Goal: Contribute content: Contribute content

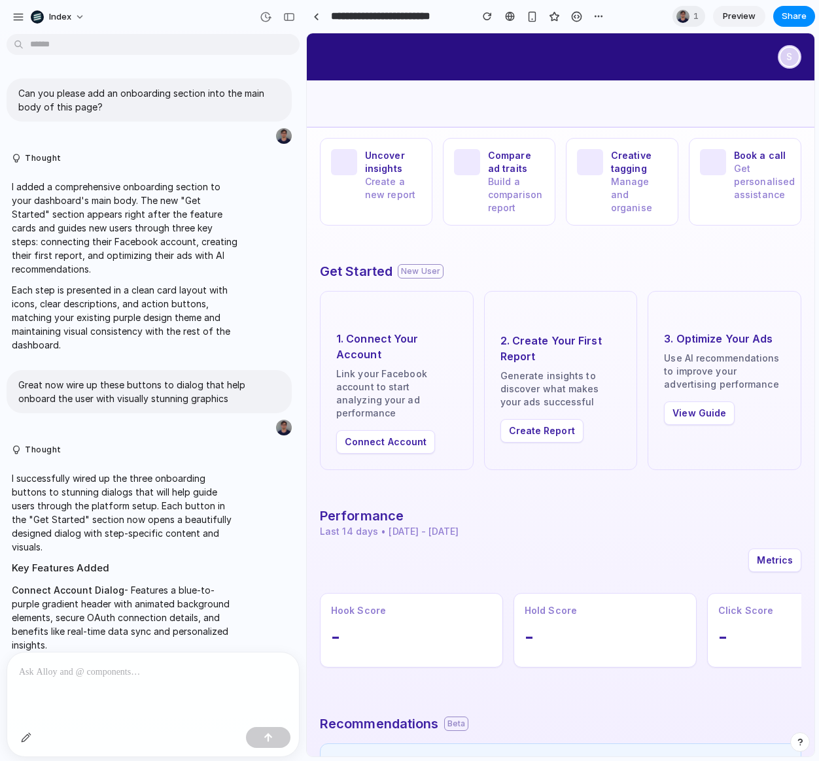
scroll to position [755, 0]
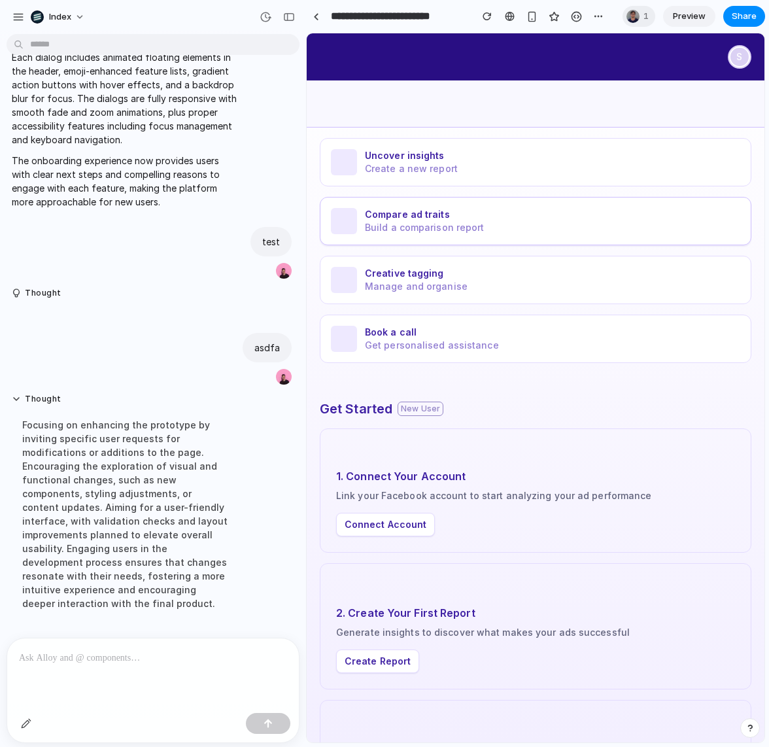
click at [411, 227] on span "Build a comparison report" at bounding box center [425, 227] width 120 height 13
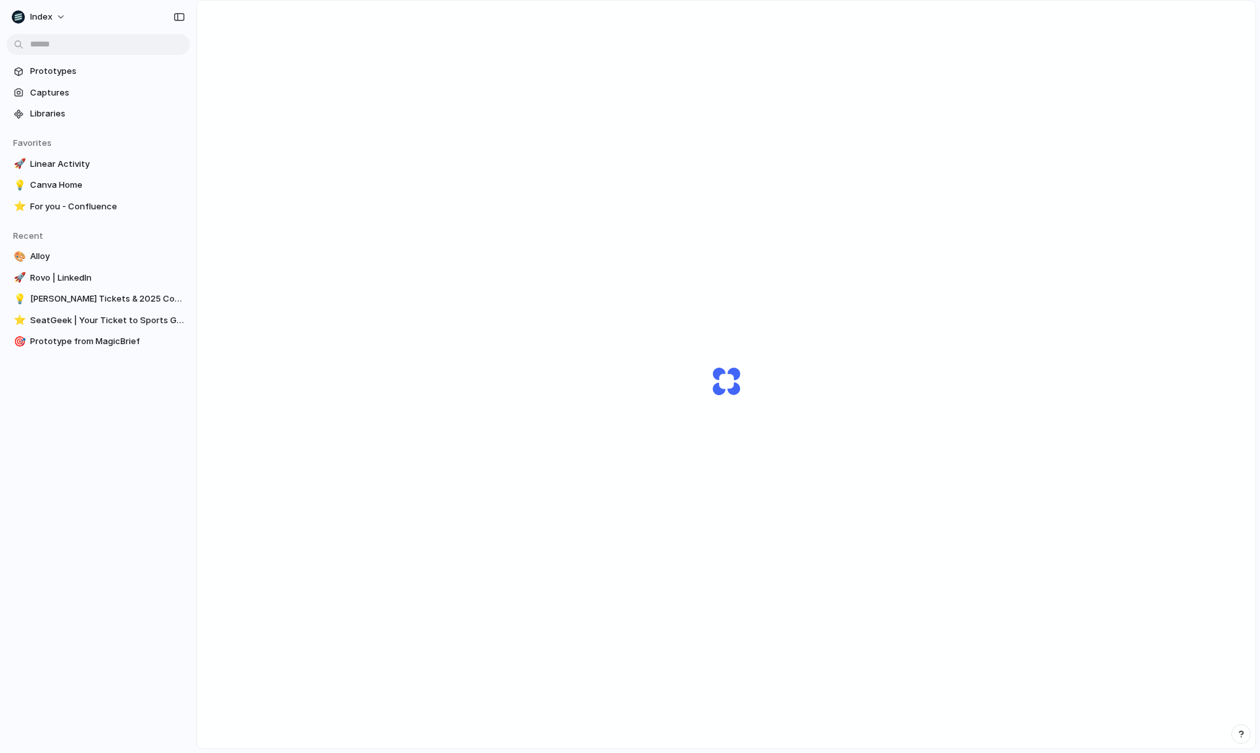
click at [388, 140] on div "Capturing" at bounding box center [726, 393] width 1058 height 784
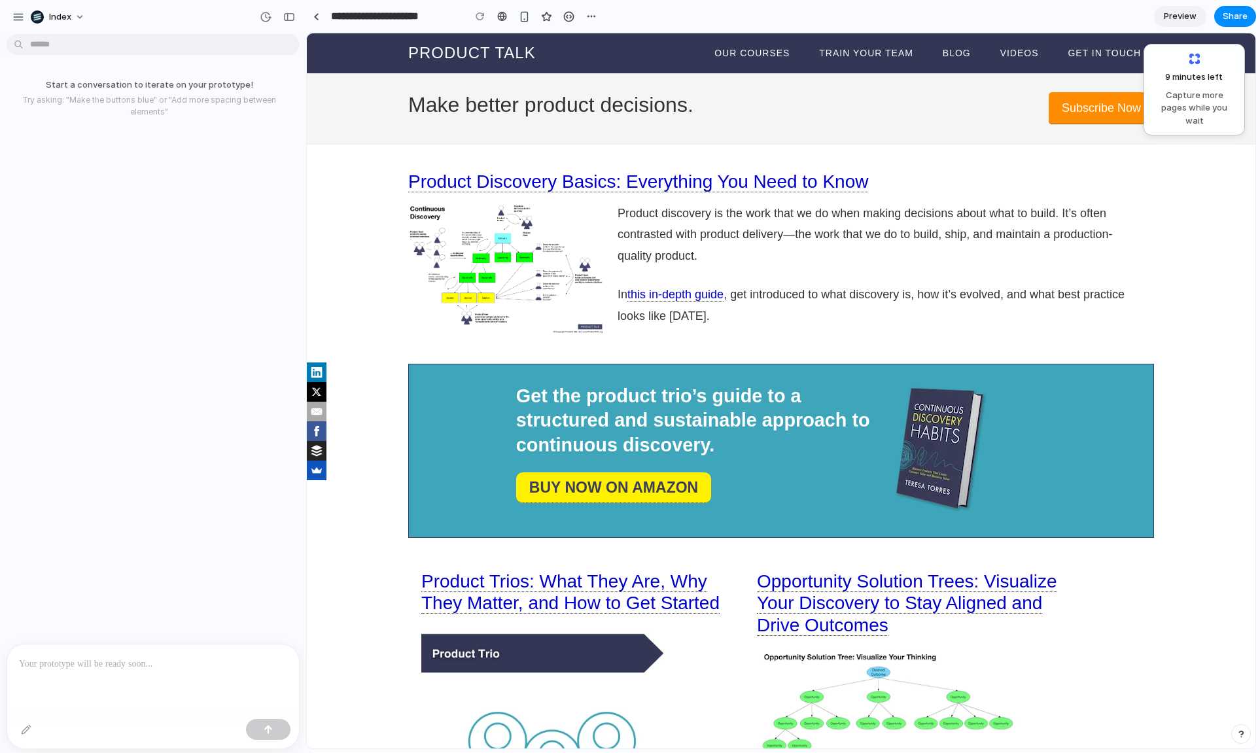
click at [135, 148] on div "Start a conversation to iterate on your prototype! Try asking: "Make the button…" at bounding box center [149, 341] width 298 height 604
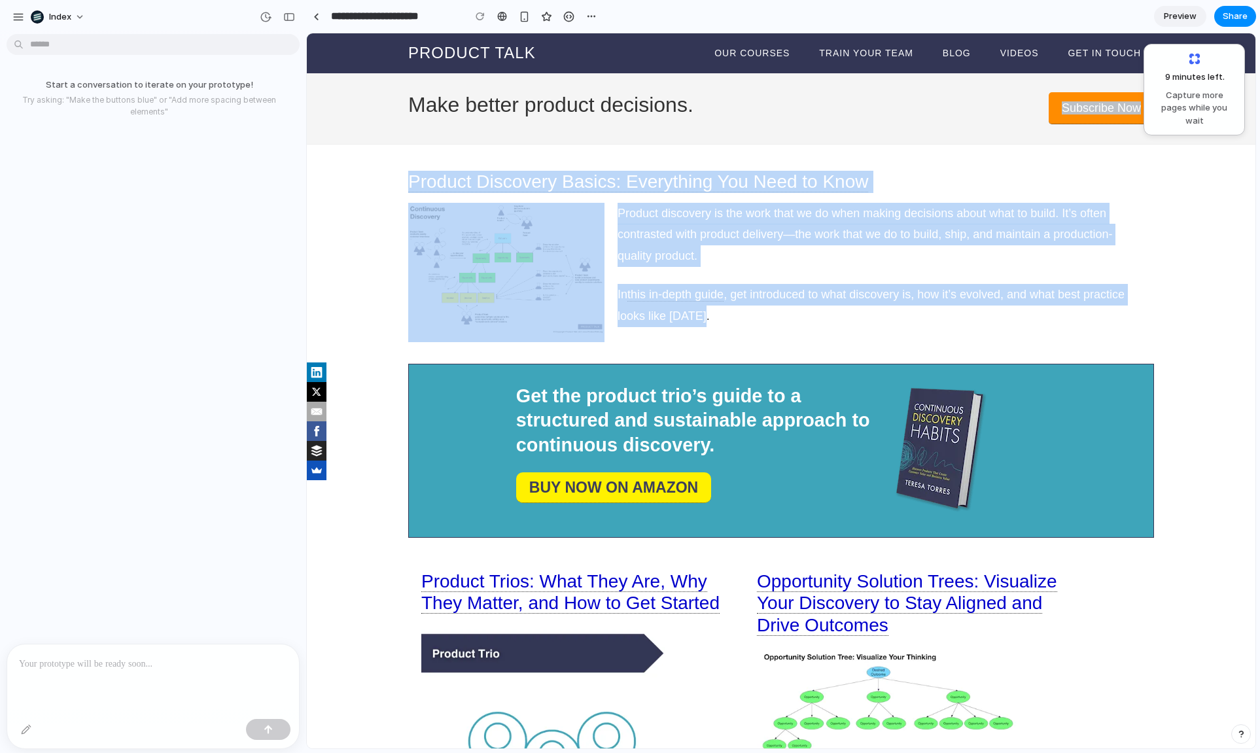
drag, startPoint x: 859, startPoint y: 315, endPoint x: 555, endPoint y: 138, distance: 351.7
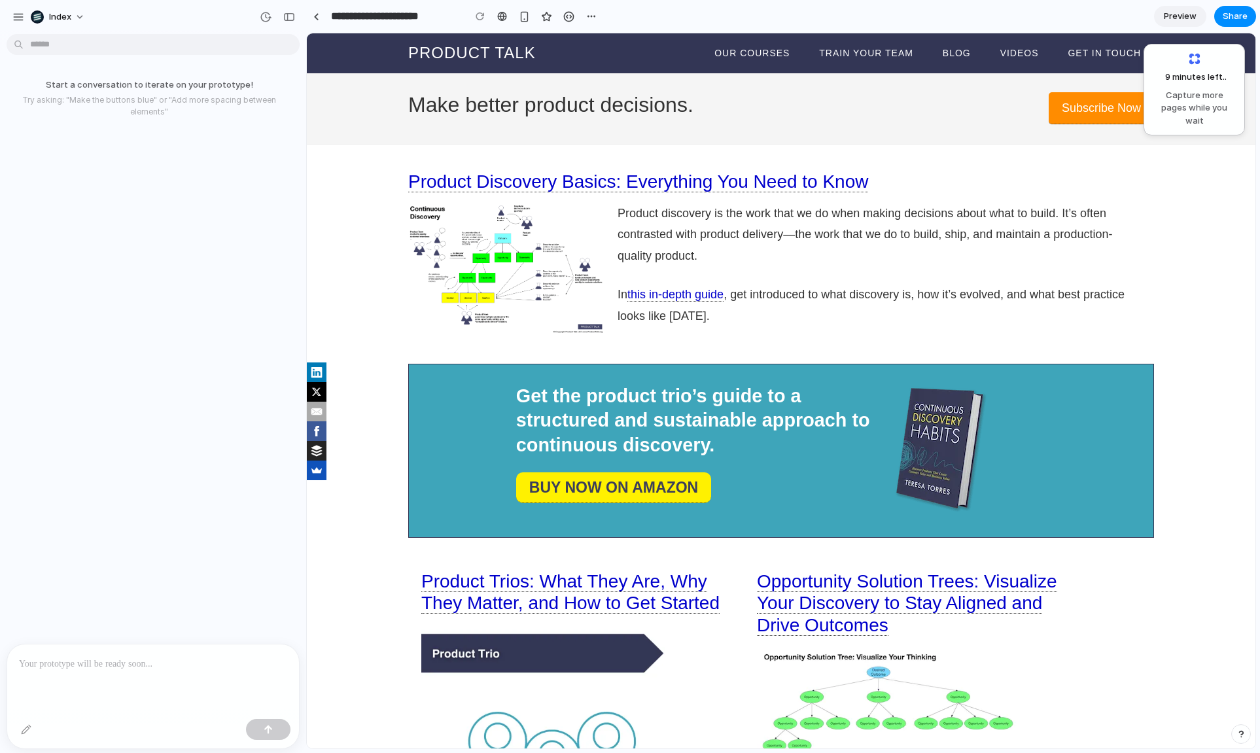
click at [705, 129] on div "Make better product decisions. Subscribe Now" at bounding box center [781, 109] width 948 height 72
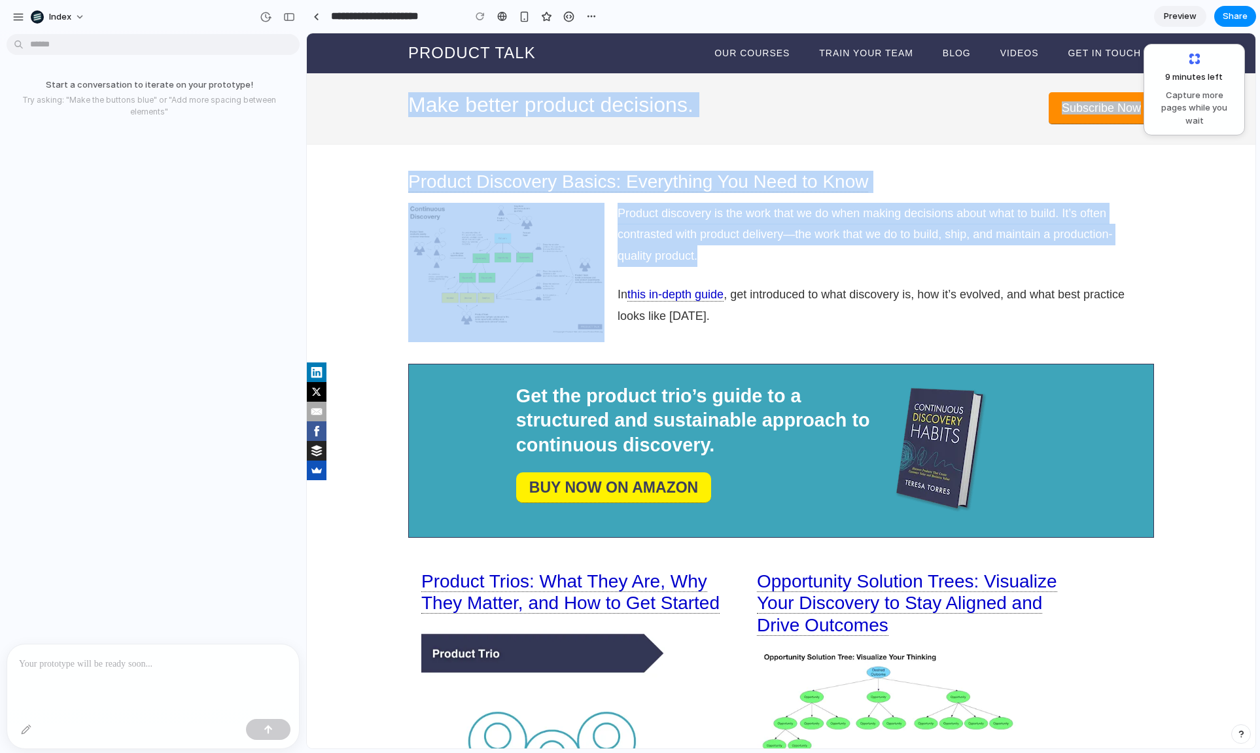
drag, startPoint x: 650, startPoint y: 83, endPoint x: 800, endPoint y: 252, distance: 225.6
click at [800, 252] on p "Product discovery is the work that we do when making decisions about what to bu…" at bounding box center [871, 235] width 509 height 65
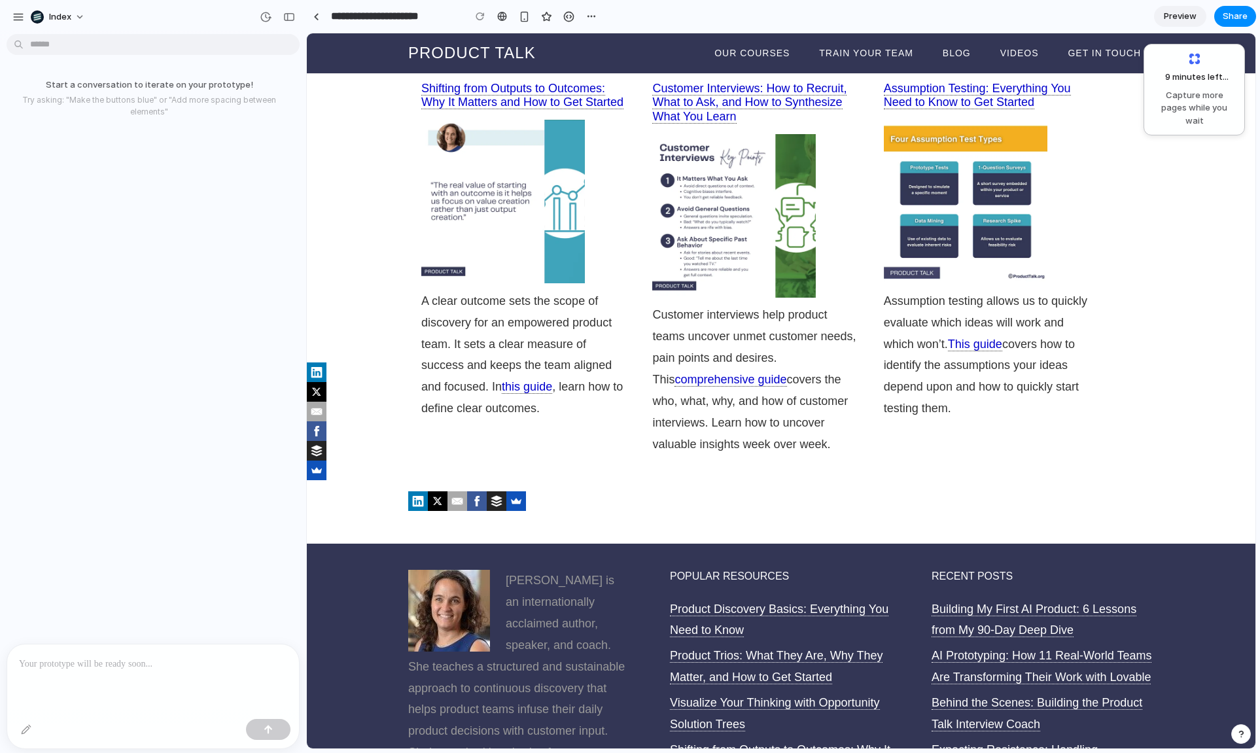
scroll to position [1401, 0]
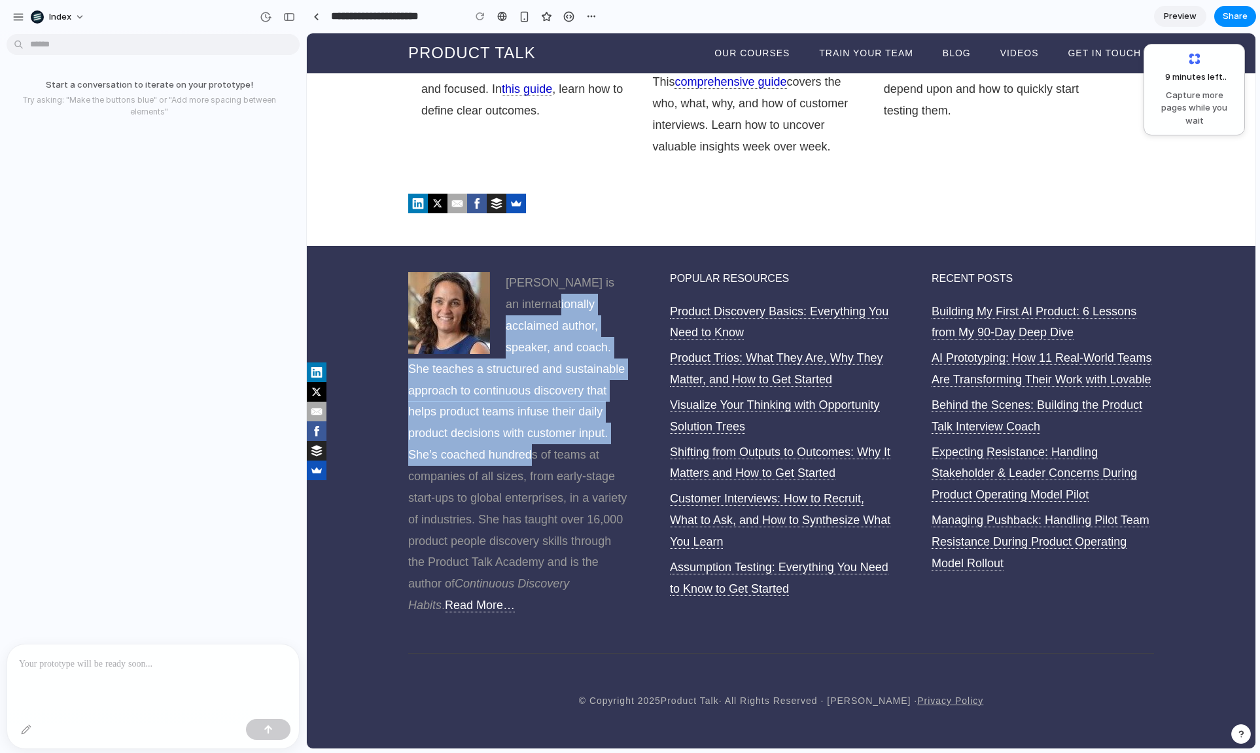
drag, startPoint x: 538, startPoint y: 297, endPoint x: 530, endPoint y: 463, distance: 166.3
click at [530, 463] on p "Teresa Torres is an internationally acclaimed author, speaker, and coach. She t…" at bounding box center [519, 444] width 222 height 344
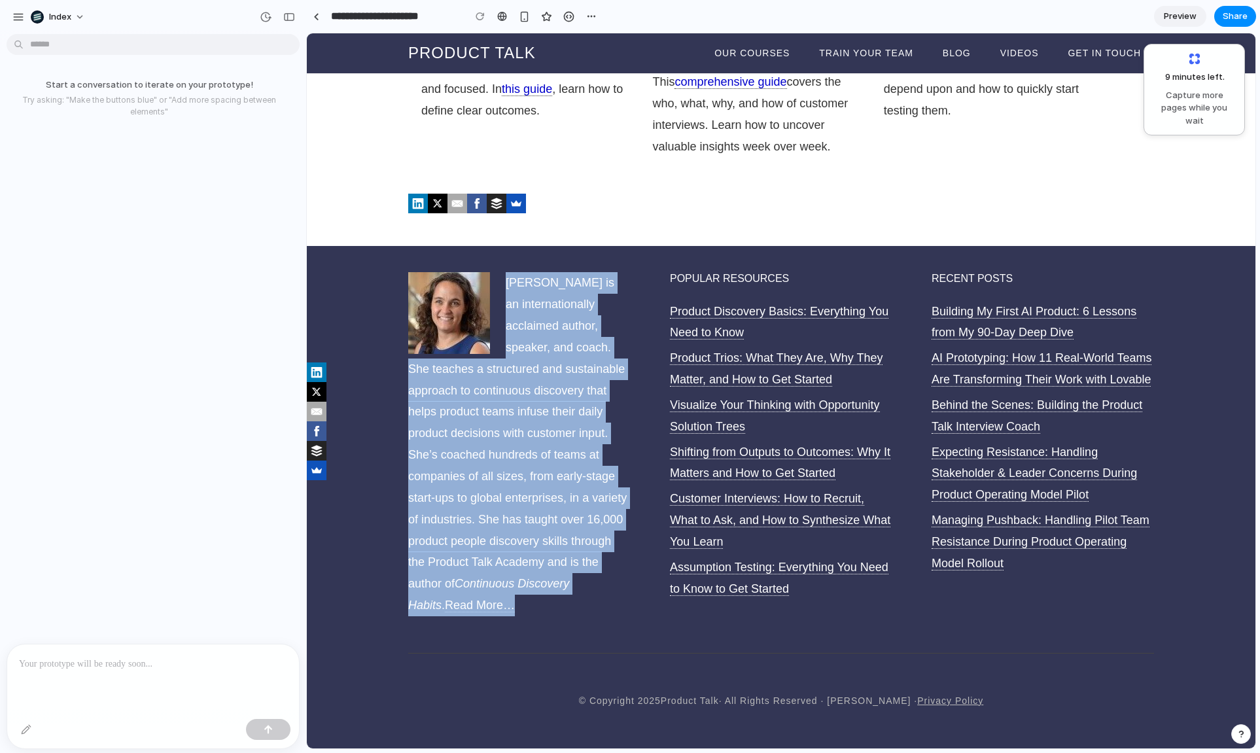
drag, startPoint x: 505, startPoint y: 604, endPoint x: 506, endPoint y: 266, distance: 338.8
click at [506, 266] on div "Teresa Torres is an internationally acclaimed author, speaker, and coach. She t…" at bounding box center [781, 449] width 746 height 407
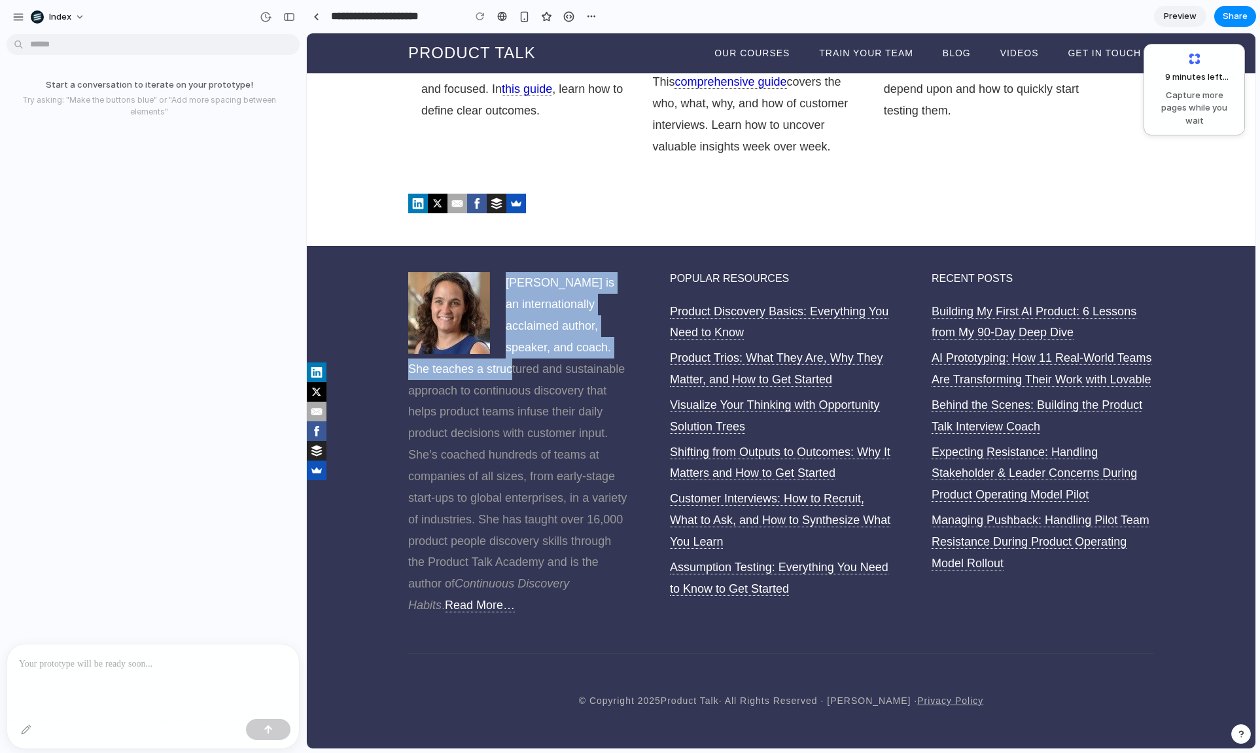
drag, startPoint x: 507, startPoint y: 258, endPoint x: 507, endPoint y: 395, distance: 136.7
click at [507, 395] on div "Teresa Torres is an internationally acclaimed author, speaker, and coach. She t…" at bounding box center [781, 449] width 746 height 407
click at [507, 395] on p "Teresa Torres is an internationally acclaimed author, speaker, and coach. She t…" at bounding box center [519, 444] width 222 height 344
drag, startPoint x: 507, startPoint y: 423, endPoint x: 507, endPoint y: 247, distance: 176.6
click at [507, 247] on div "Teresa Torres is an internationally acclaimed author, speaker, and coach. She t…" at bounding box center [781, 449] width 746 height 407
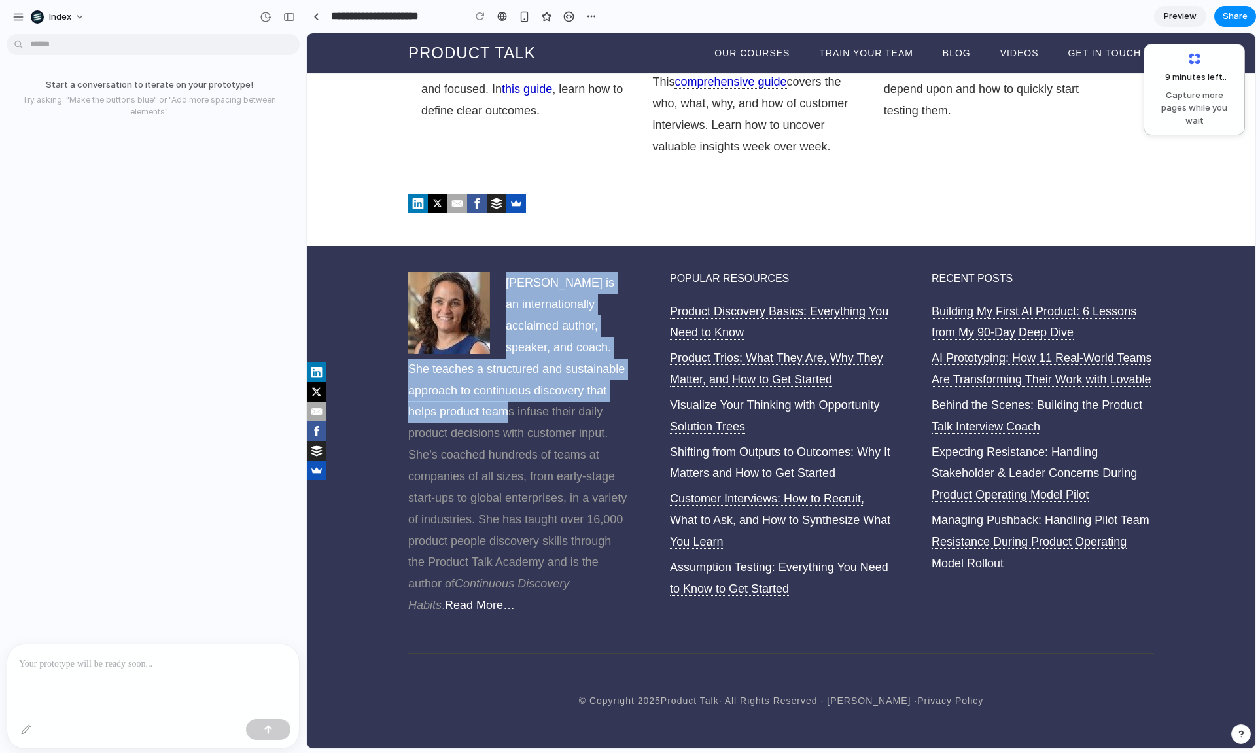
click at [509, 272] on p "Teresa Torres is an internationally acclaimed author, speaker, and coach. She t…" at bounding box center [519, 444] width 222 height 344
drag, startPoint x: 509, startPoint y: 255, endPoint x: 509, endPoint y: 402, distance: 147.1
click at [509, 402] on div "Teresa Torres is an internationally acclaimed author, speaker, and coach. She t…" at bounding box center [781, 449] width 746 height 407
click at [509, 402] on p "Teresa Torres is an internationally acclaimed author, speaker, and coach. She t…" at bounding box center [519, 444] width 222 height 344
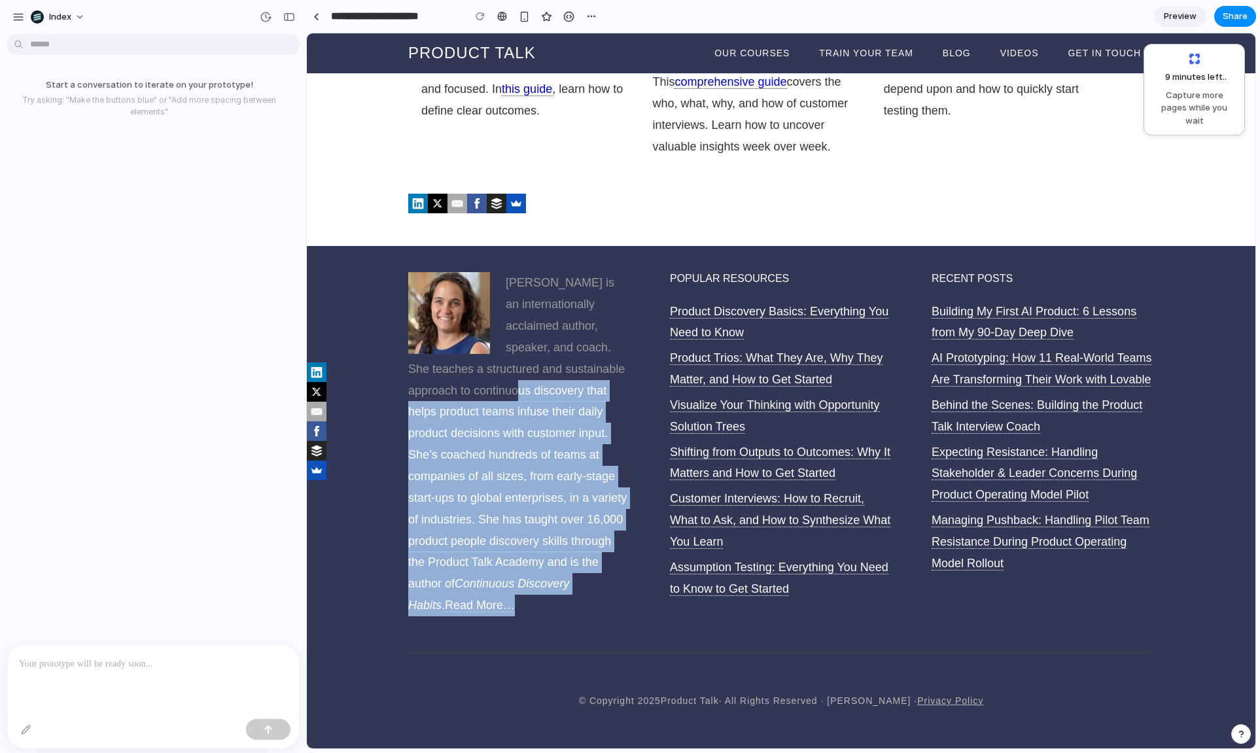
drag, startPoint x: 513, startPoint y: 604, endPoint x: 513, endPoint y: 394, distance: 209.9
click at [513, 395] on div "Teresa Torres is an internationally acclaimed author, speaker, and coach. She t…" at bounding box center [519, 457] width 222 height 370
click at [513, 394] on p "Teresa Torres is an internationally acclaimed author, speaker, and coach. She t…" at bounding box center [519, 444] width 222 height 344
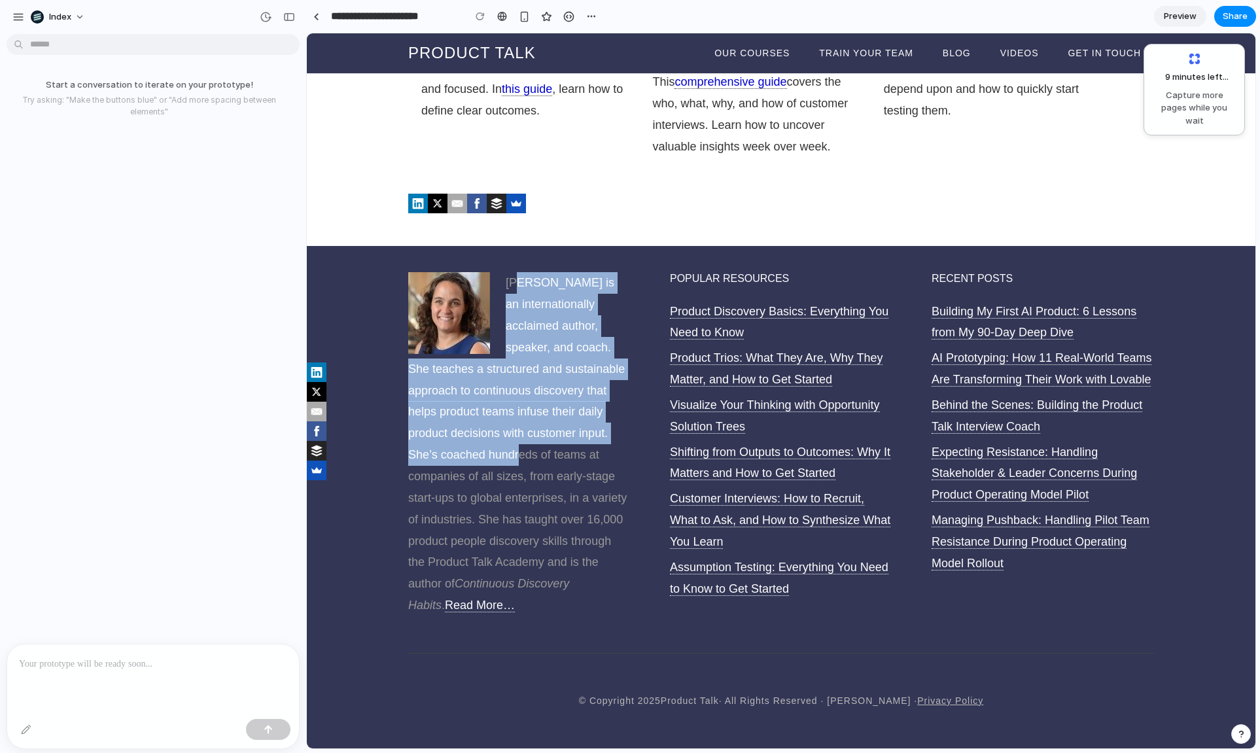
drag, startPoint x: 513, startPoint y: 464, endPoint x: 513, endPoint y: 277, distance: 186.4
click at [513, 277] on p "Teresa Torres is an internationally acclaimed author, speaker, and coach. She t…" at bounding box center [519, 444] width 222 height 344
click at [515, 285] on p "Teresa Torres is an internationally acclaimed author, speaker, and coach. She t…" at bounding box center [519, 444] width 222 height 344
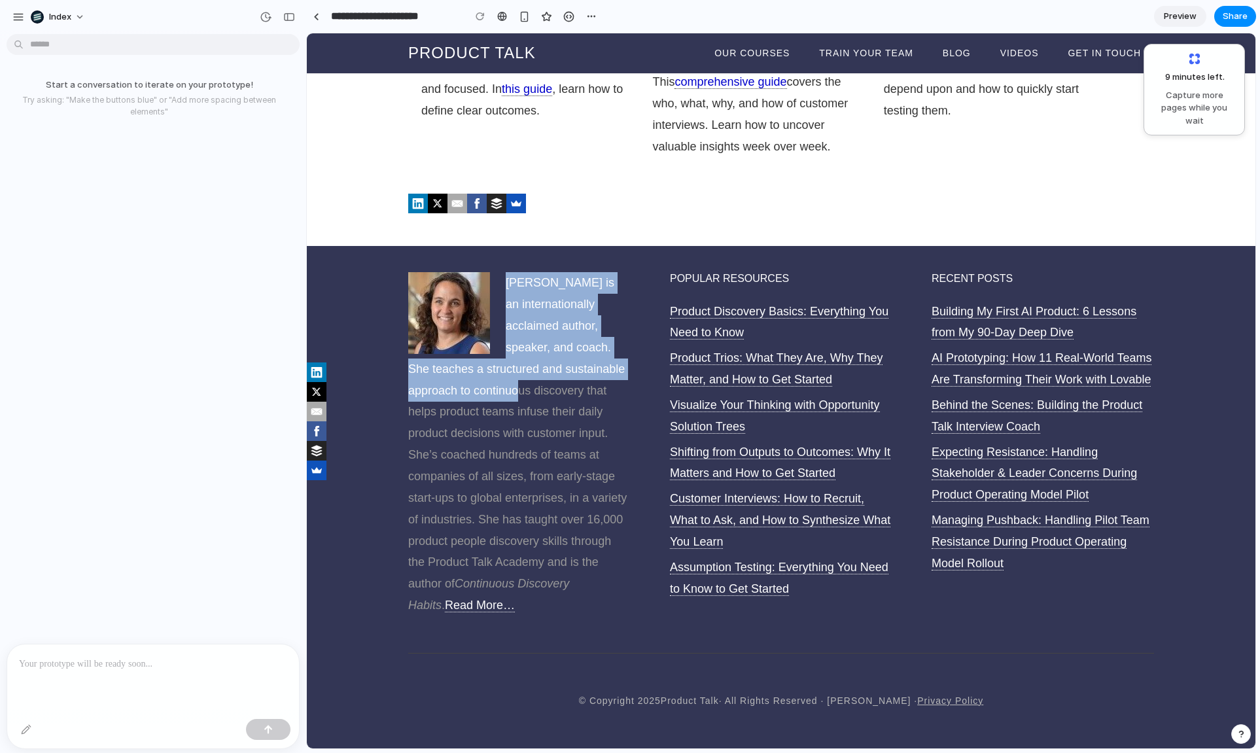
drag, startPoint x: 515, startPoint y: 251, endPoint x: 515, endPoint y: 384, distance: 132.8
click at [515, 384] on div "Teresa Torres is an internationally acclaimed author, speaker, and coach. She t…" at bounding box center [781, 449] width 746 height 407
click at [515, 384] on p "Teresa Torres is an internationally acclaimed author, speaker, and coach. She t…" at bounding box center [519, 444] width 222 height 344
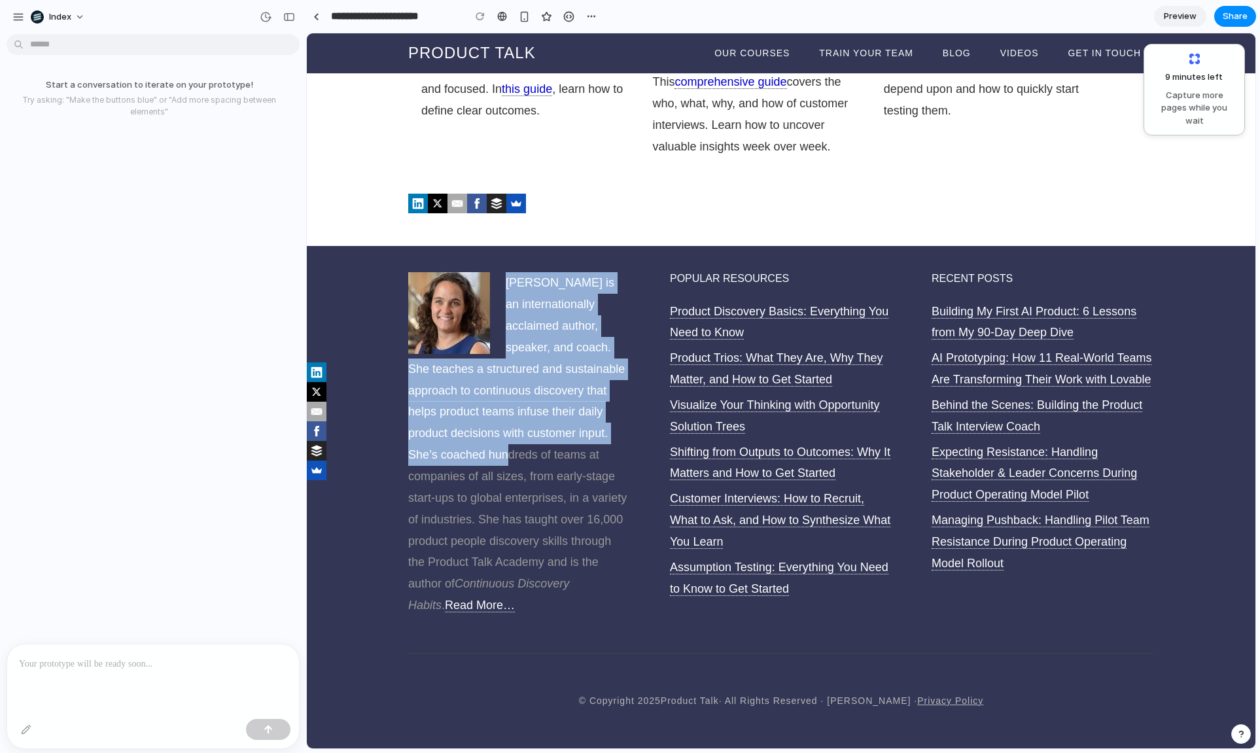
drag, startPoint x: 505, startPoint y: 255, endPoint x: 505, endPoint y: 460, distance: 205.4
click at [505, 460] on div "Teresa Torres is an internationally acclaimed author, speaker, and coach. She t…" at bounding box center [781, 449] width 746 height 407
click at [505, 460] on p "Teresa Torres is an internationally acclaimed author, speaker, and coach. She t…" at bounding box center [519, 444] width 222 height 344
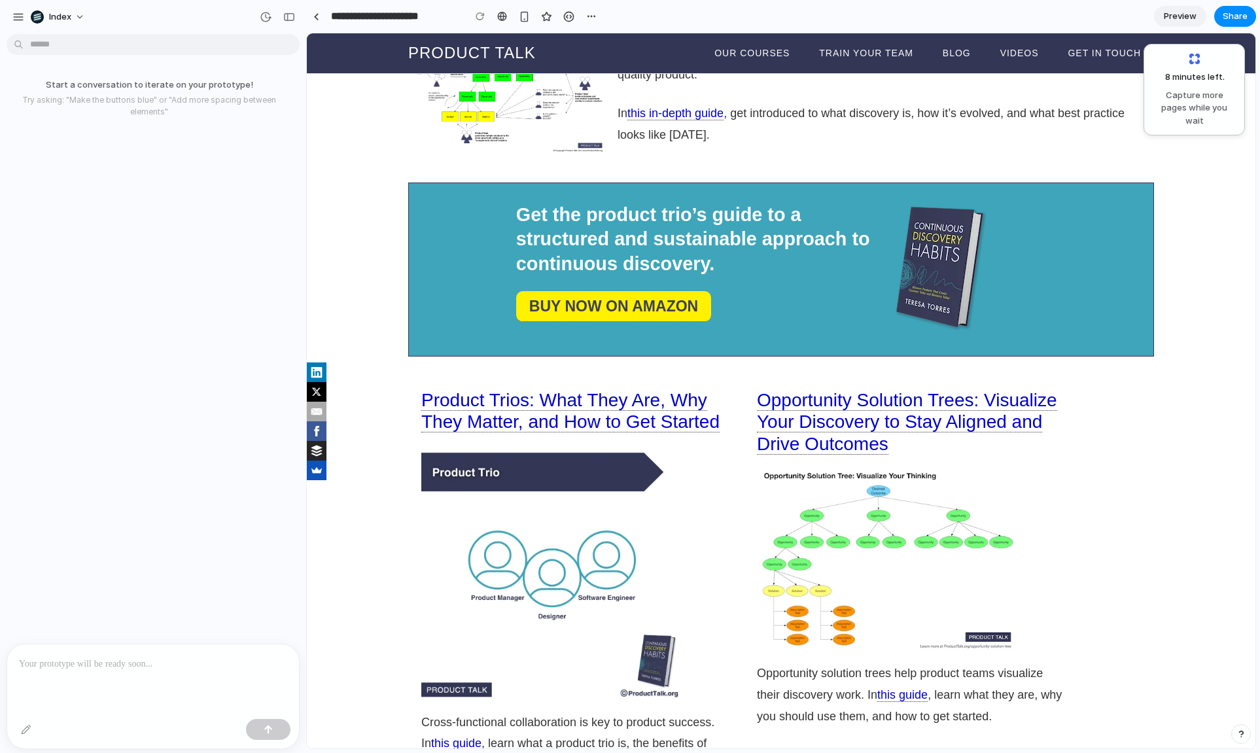
scroll to position [0, 0]
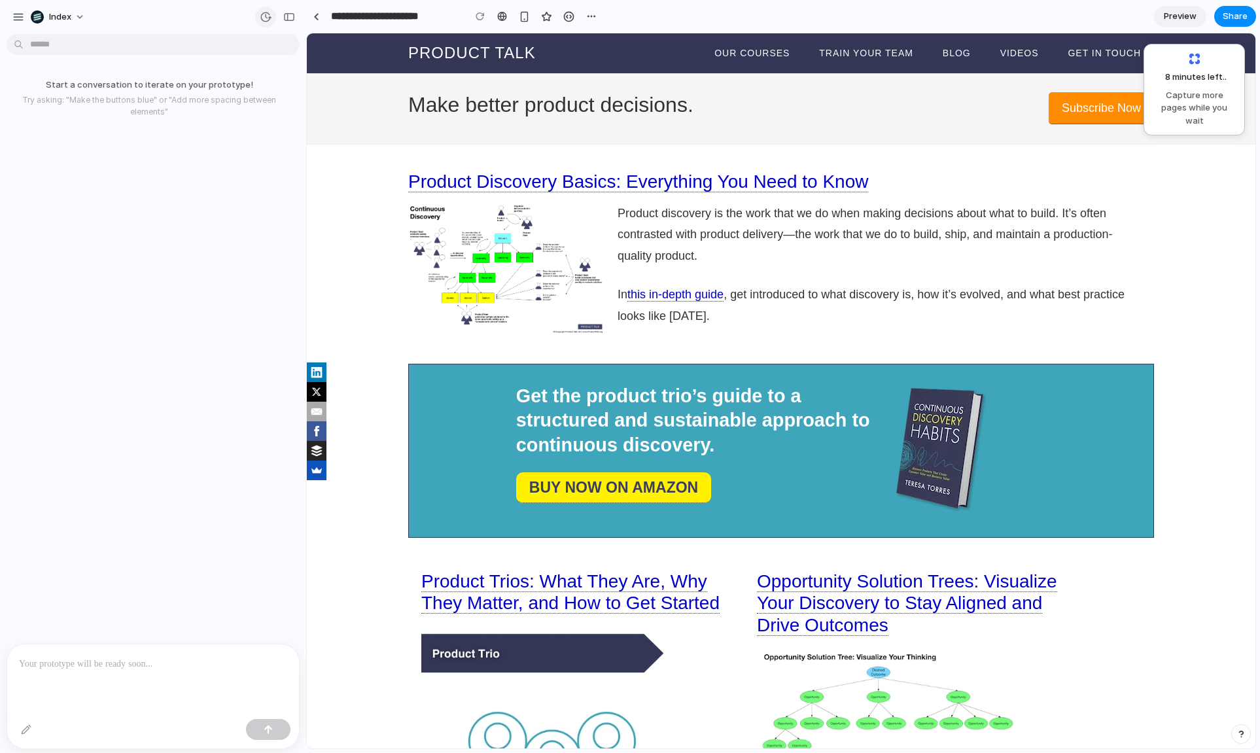
click at [256, 15] on button "button" at bounding box center [265, 17] width 21 height 21
click at [261, 15] on div "No version history yet" at bounding box center [630, 376] width 1260 height 753
click at [261, 15] on div "button" at bounding box center [266, 17] width 12 height 12
click at [261, 15] on div "No version history yet" at bounding box center [630, 376] width 1260 height 753
click at [261, 15] on div "button" at bounding box center [266, 17] width 12 height 12
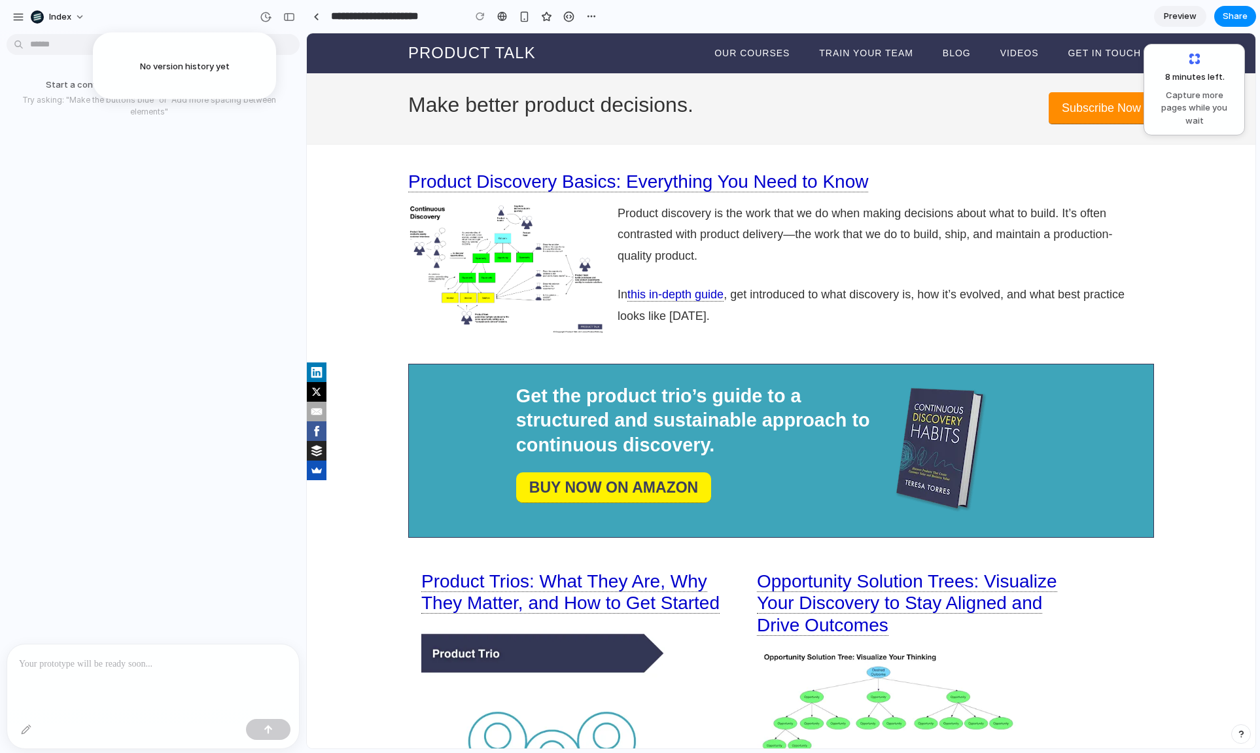
click at [261, 15] on div "No version history yet" at bounding box center [630, 376] width 1260 height 753
click at [60, 11] on span "Index" at bounding box center [60, 16] width 22 height 13
click at [60, 48] on span "Settings" at bounding box center [67, 46] width 36 height 13
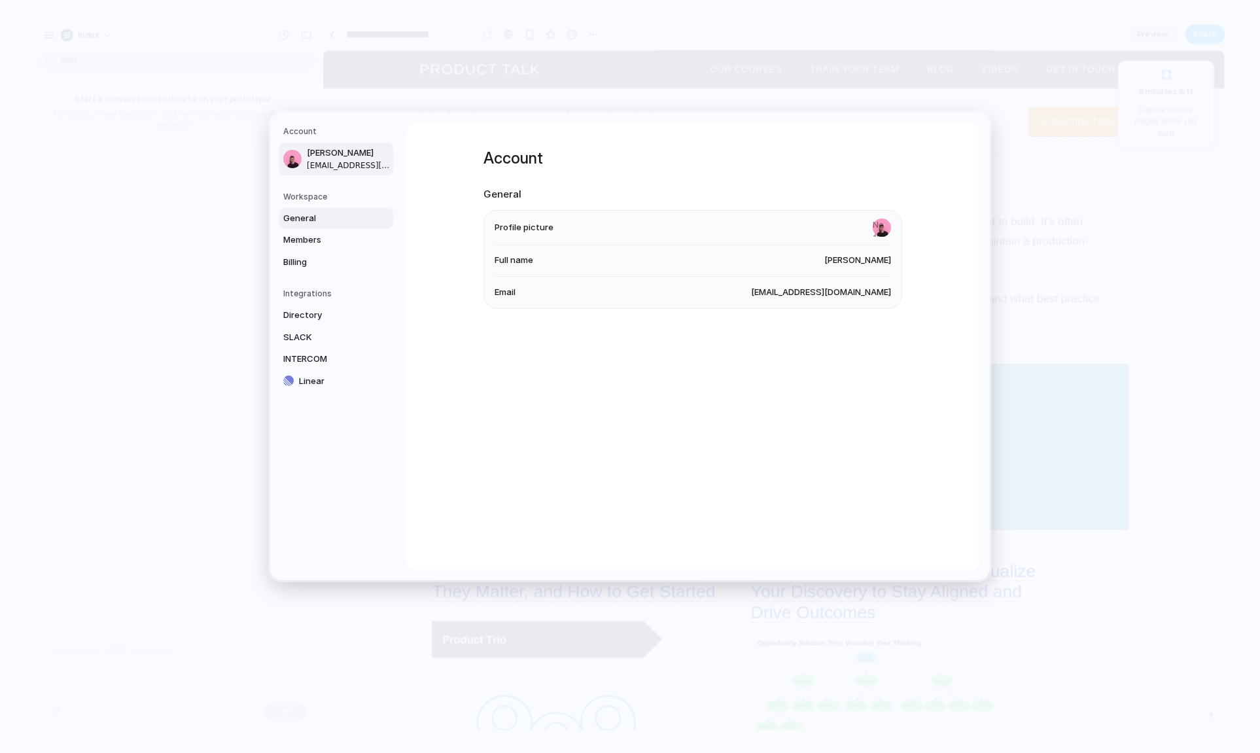
click at [307, 210] on link "General" at bounding box center [336, 217] width 114 height 21
click at [333, 236] on span "Members" at bounding box center [325, 239] width 84 height 13
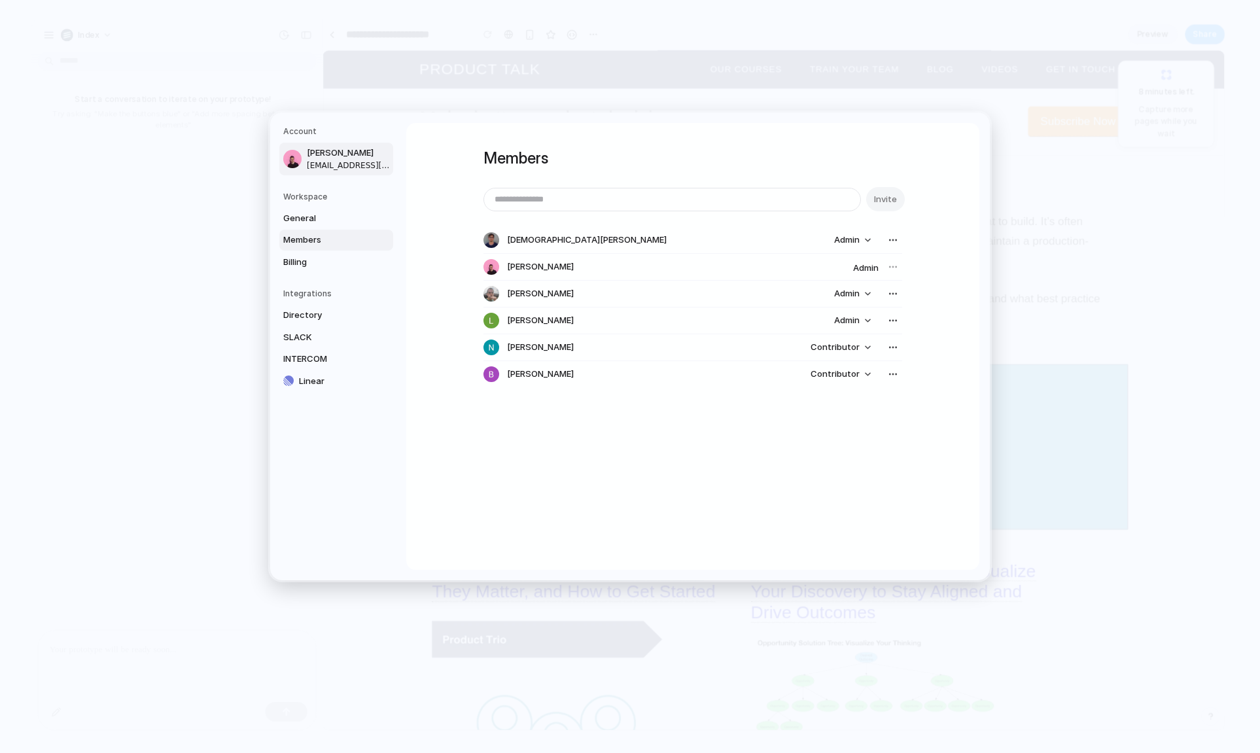
click at [331, 168] on span "simon@index.inc" at bounding box center [349, 165] width 84 height 12
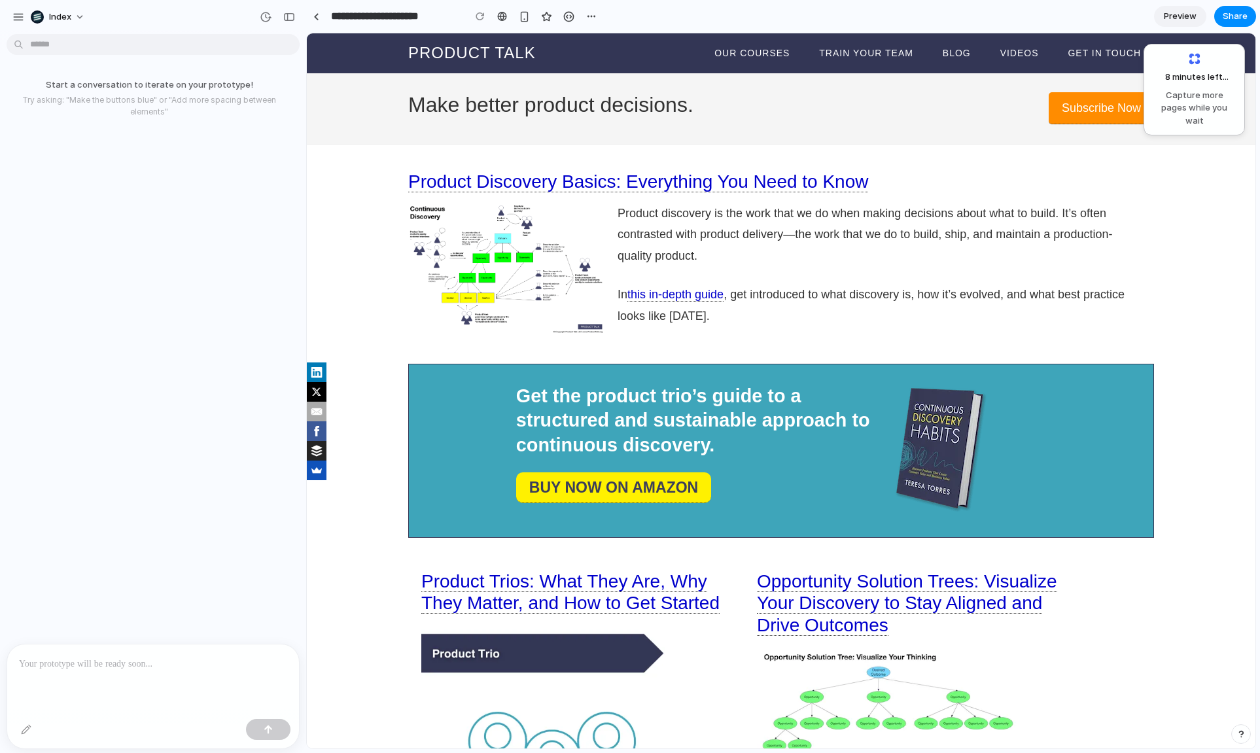
click at [1173, 23] on link "Preview" at bounding box center [1180, 16] width 52 height 21
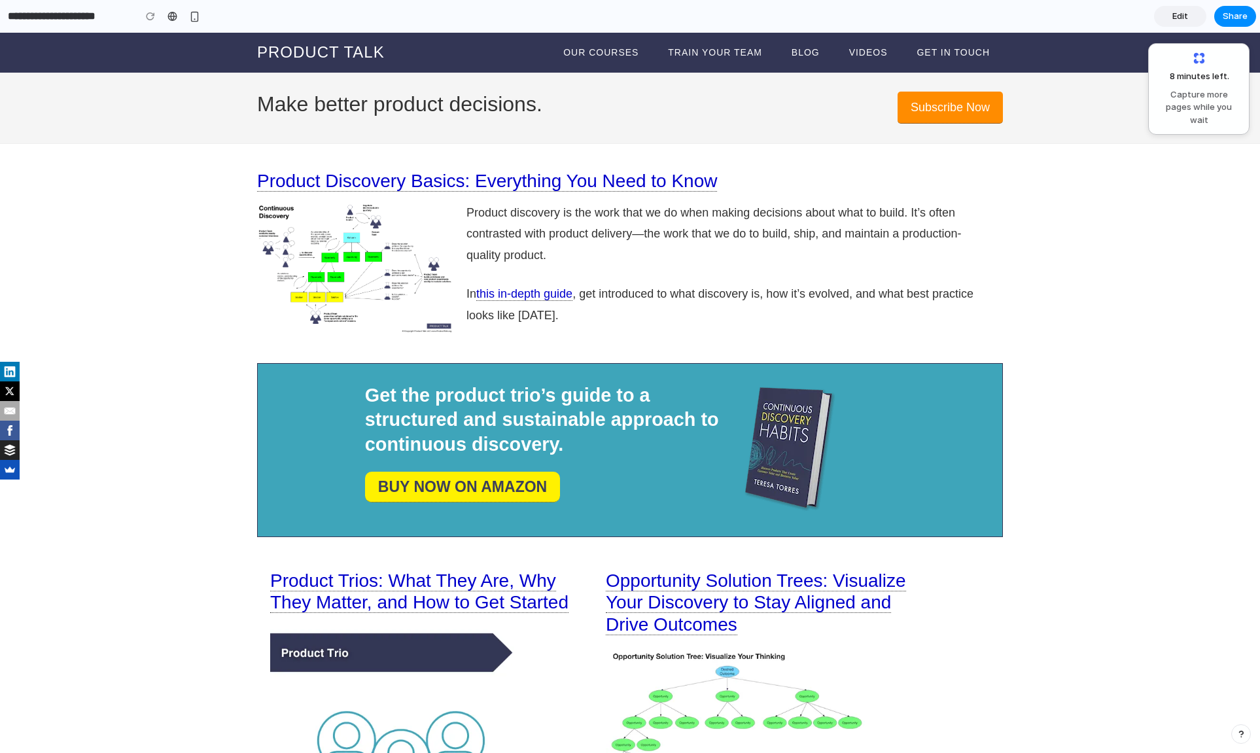
click at [1173, 23] on link "Edit" at bounding box center [1180, 16] width 52 height 21
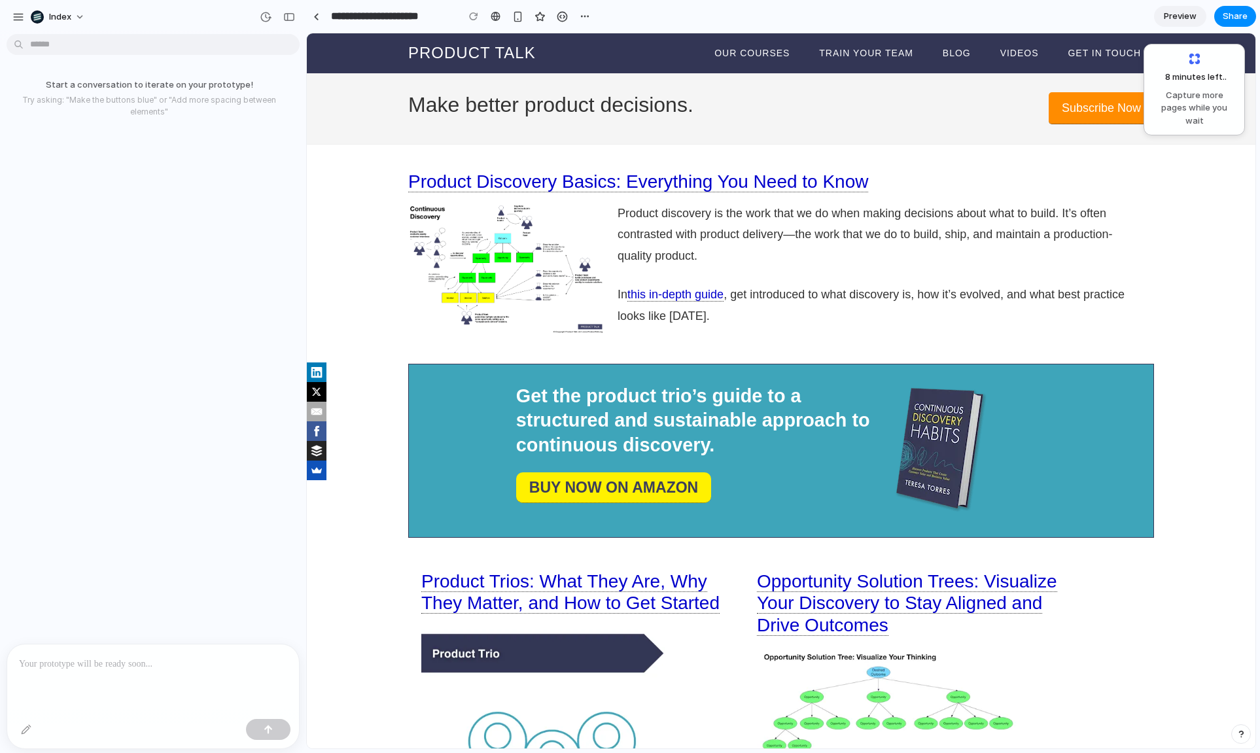
click at [1173, 23] on link "Preview" at bounding box center [1180, 16] width 52 height 21
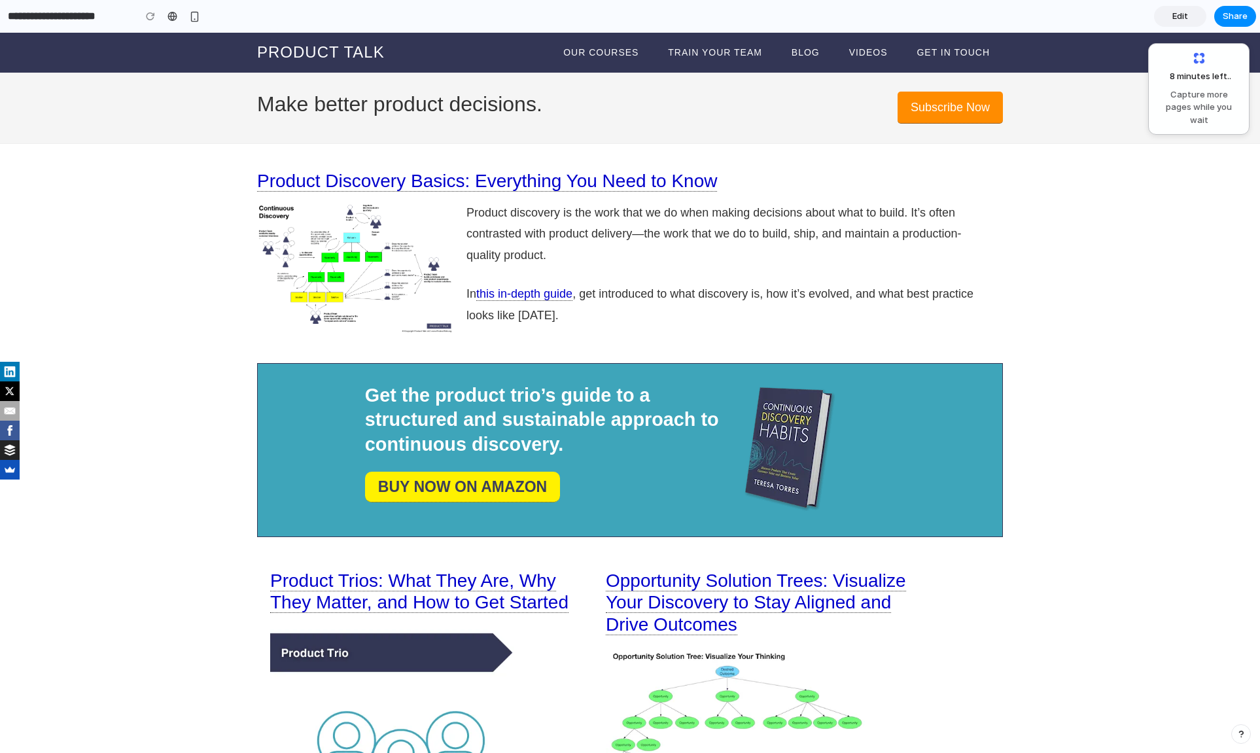
click at [1171, 29] on section "**********" at bounding box center [628, 16] width 1256 height 33
click at [1171, 15] on link "Edit" at bounding box center [1180, 16] width 52 height 21
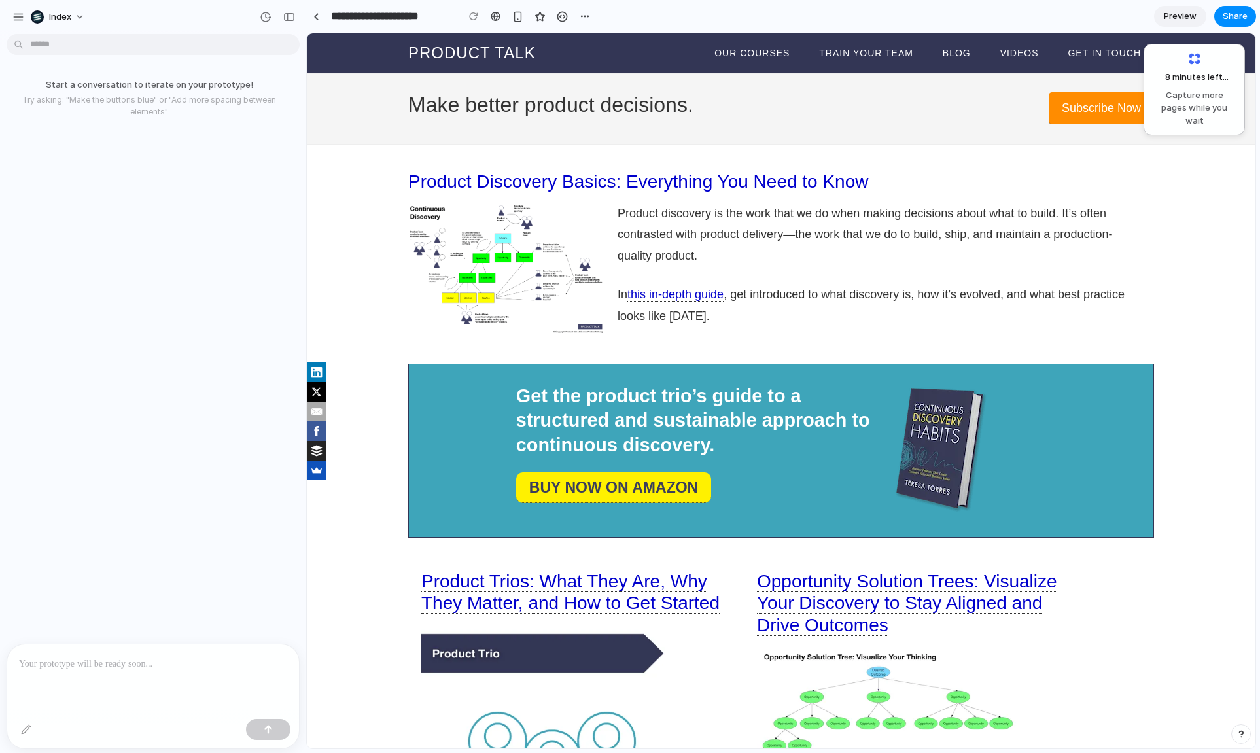
click at [129, 656] on p at bounding box center [153, 664] width 268 height 16
drag, startPoint x: 360, startPoint y: 207, endPoint x: 360, endPoint y: 360, distance: 153.0
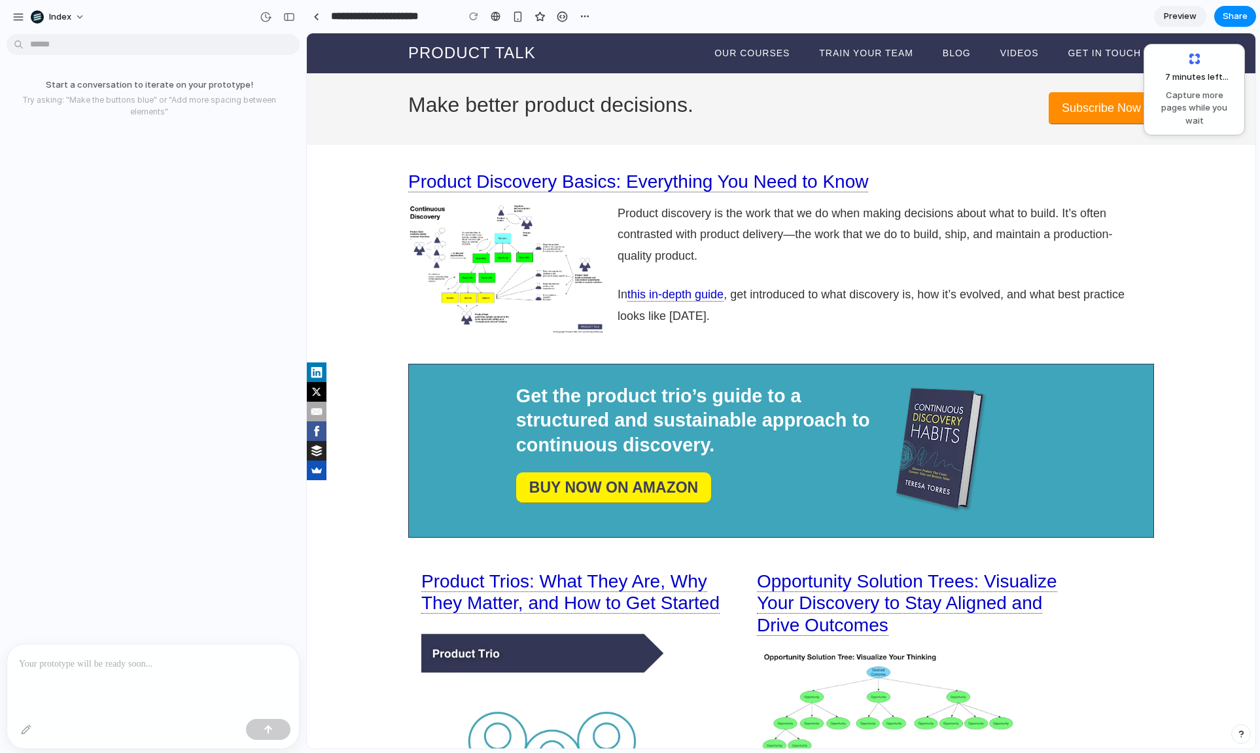
click at [86, 683] on div at bounding box center [153, 678] width 292 height 69
click at [266, 731] on div "button" at bounding box center [268, 729] width 9 height 9
drag, startPoint x: 210, startPoint y: 127, endPoint x: 295, endPoint y: 129, distance: 85.1
click at [296, 129] on div "Please add 6 more articles in the style of the rest of the page. Put them towar…" at bounding box center [149, 341] width 298 height 604
click at [194, 129] on div "Please add 6 more articles in the style of the rest of the page. Put them towar…" at bounding box center [149, 111] width 285 height 67
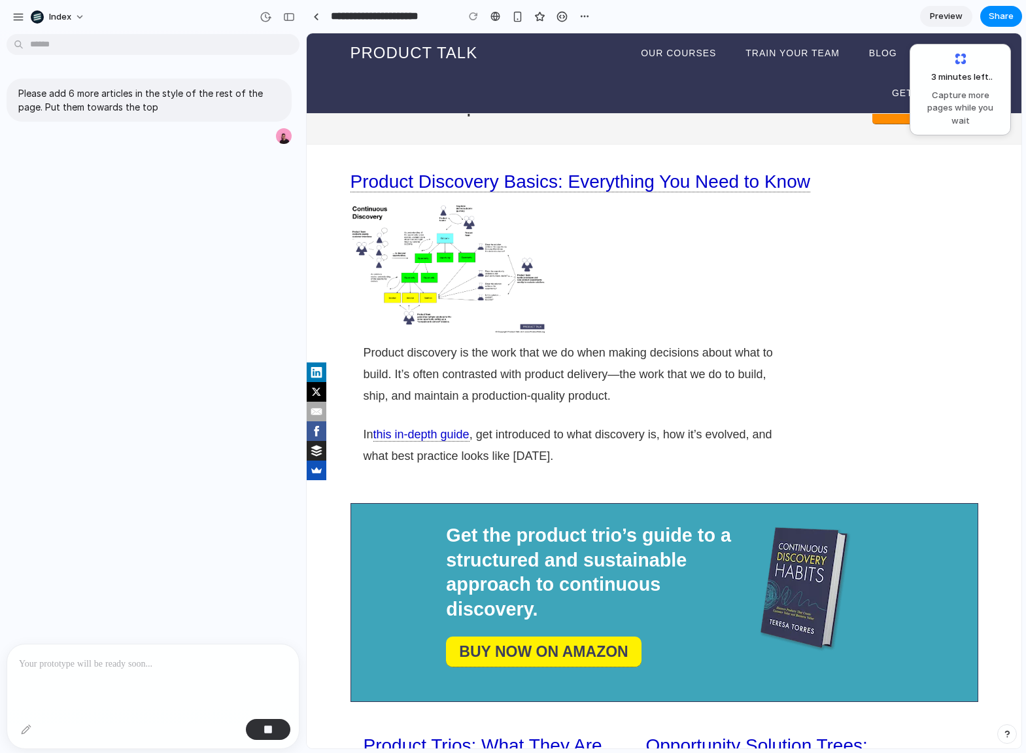
click at [232, 167] on div "Please add 6 more articles in the style of the rest of the page. Put them towar…" at bounding box center [149, 341] width 298 height 604
click at [198, 101] on p "Please add 6 more articles in the style of the rest of the page. Put them towar…" at bounding box center [149, 99] width 262 height 27
drag, startPoint x: 20, startPoint y: 175, endPoint x: 258, endPoint y: 119, distance: 245.2
click at [258, 119] on div "Please add 6 more articles in the style of the rest of the page. Put them towar…" at bounding box center [149, 99] width 285 height 43
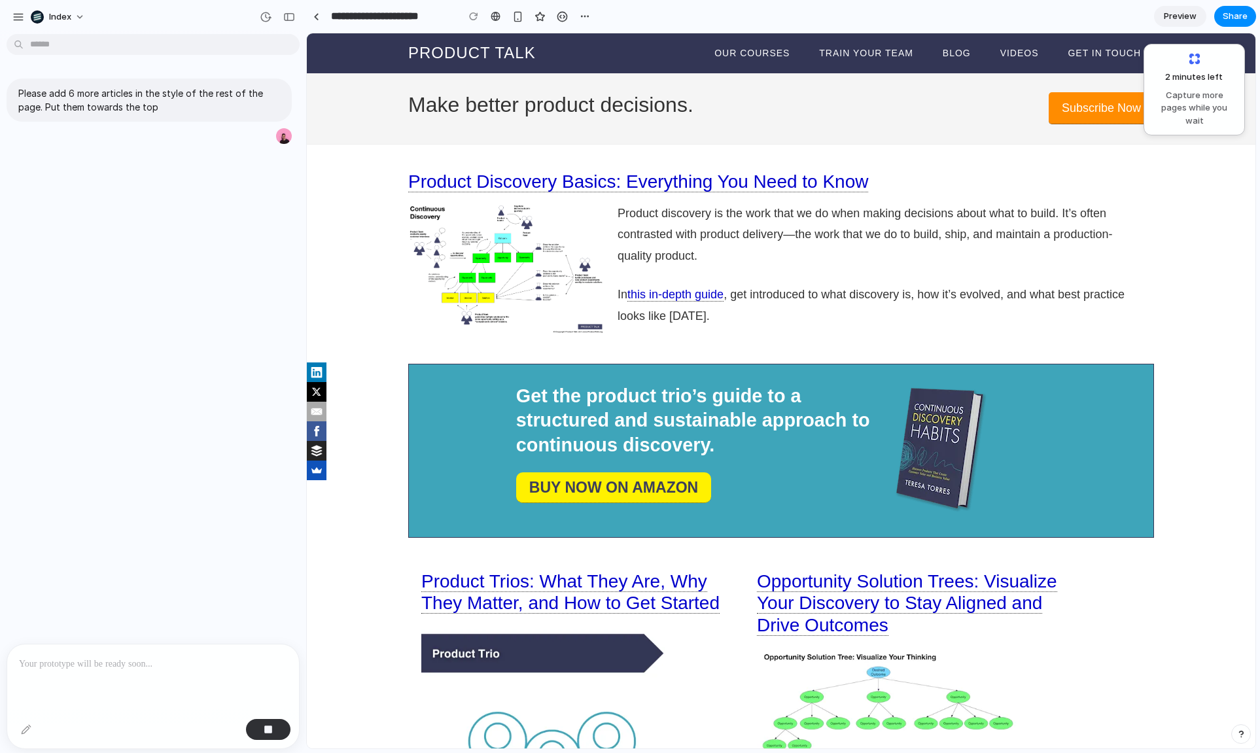
drag, startPoint x: 347, startPoint y: 76, endPoint x: 347, endPoint y: 310, distance: 234.1
drag, startPoint x: 347, startPoint y: 453, endPoint x: 347, endPoint y: 299, distance: 154.3
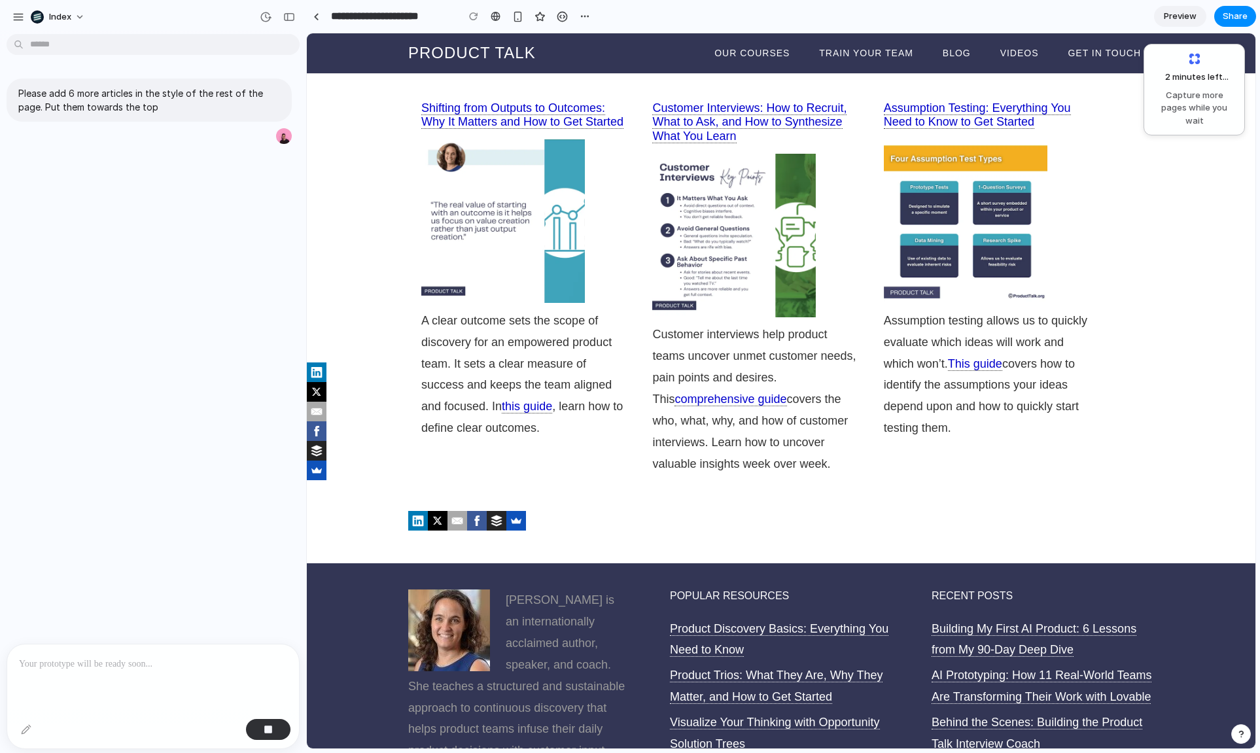
scroll to position [1401, 0]
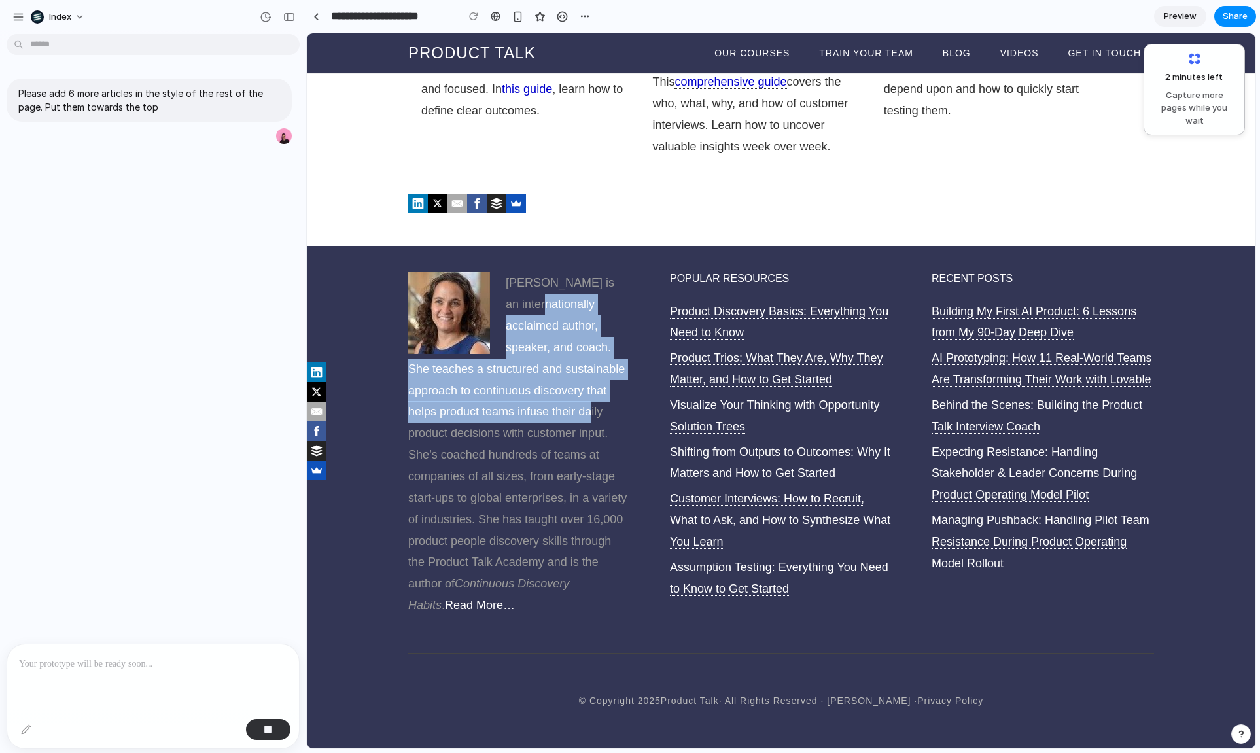
drag, startPoint x: 525, startPoint y: 301, endPoint x: 608, endPoint y: 496, distance: 211.9
click at [608, 496] on p "Teresa Torres is an internationally acclaimed author, speaker, and coach. She t…" at bounding box center [519, 444] width 222 height 344
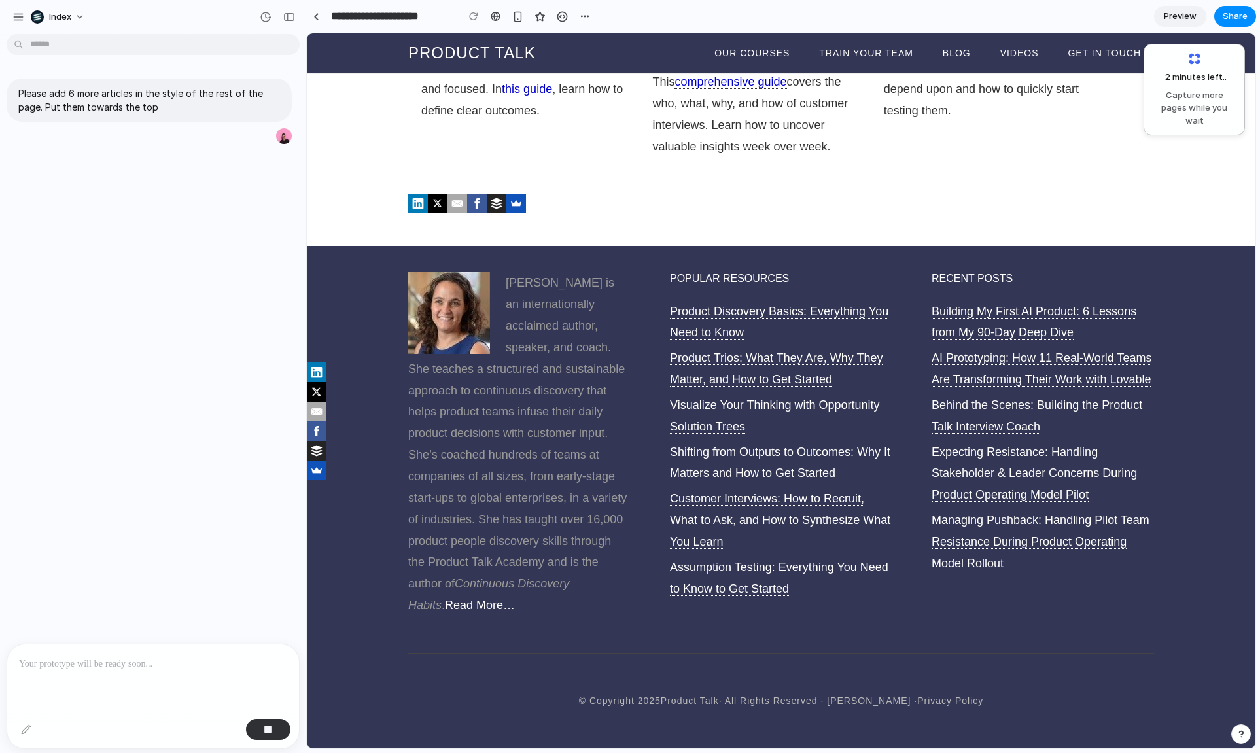
click at [519, 496] on p "Teresa Torres is an internationally acclaimed author, speaker, and coach. She t…" at bounding box center [519, 444] width 222 height 344
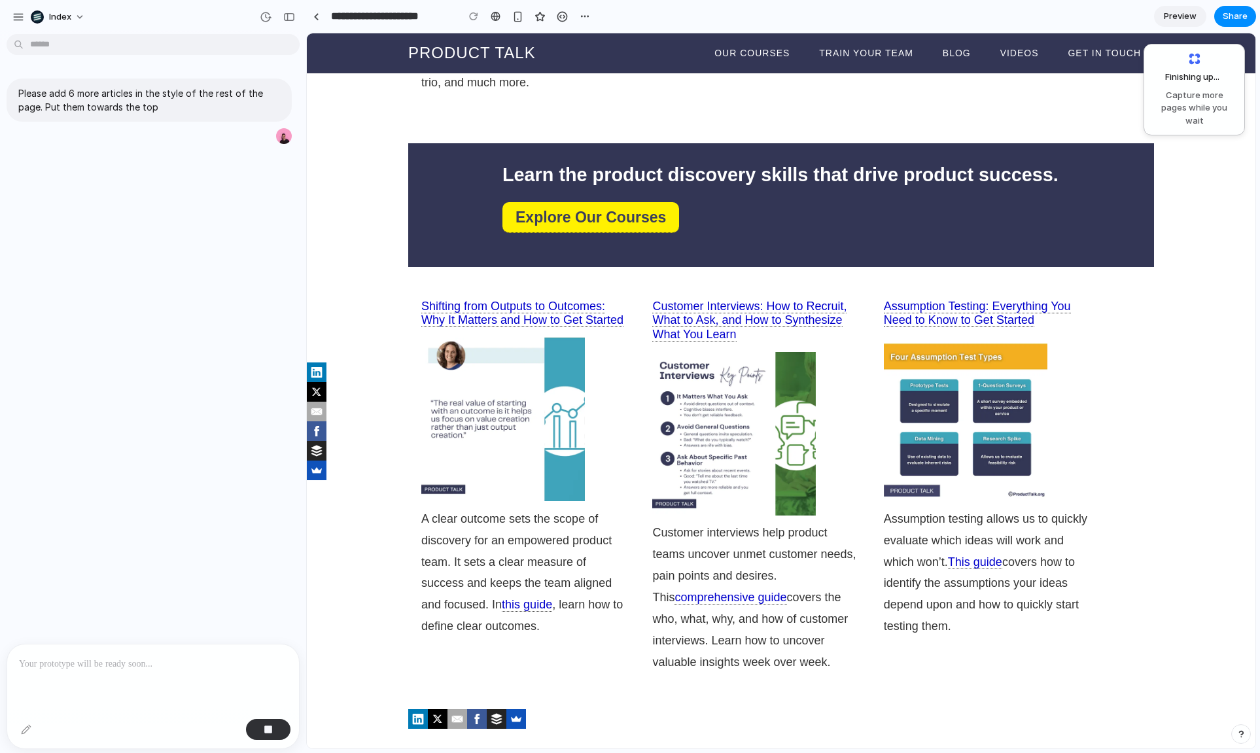
scroll to position [1006, 0]
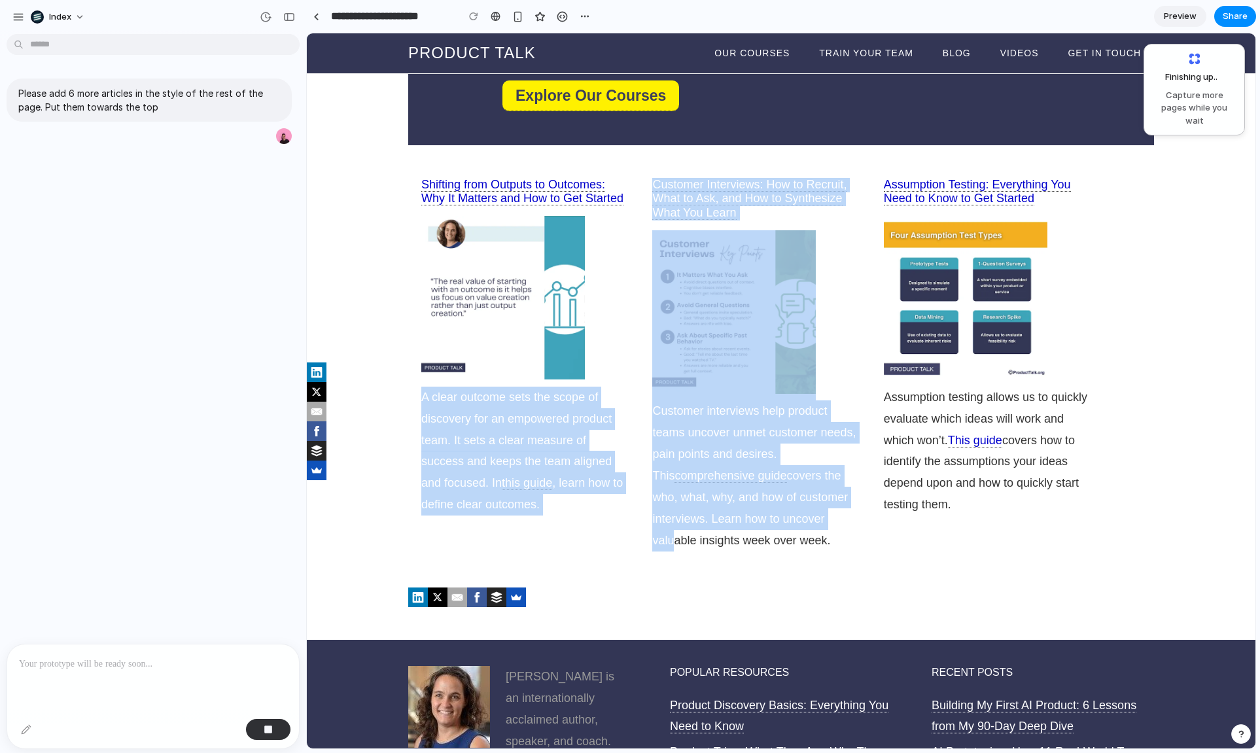
drag, startPoint x: 632, startPoint y: 289, endPoint x: 662, endPoint y: 540, distance: 252.9
click at [662, 540] on div "Shifting from Outputs to Outcomes: Why It Matters and How to Get Started A clea…" at bounding box center [781, 373] width 746 height 417
click at [662, 540] on p "Customer interviews help product teams uncover unmet customer needs, pain point…" at bounding box center [754, 475] width 205 height 150
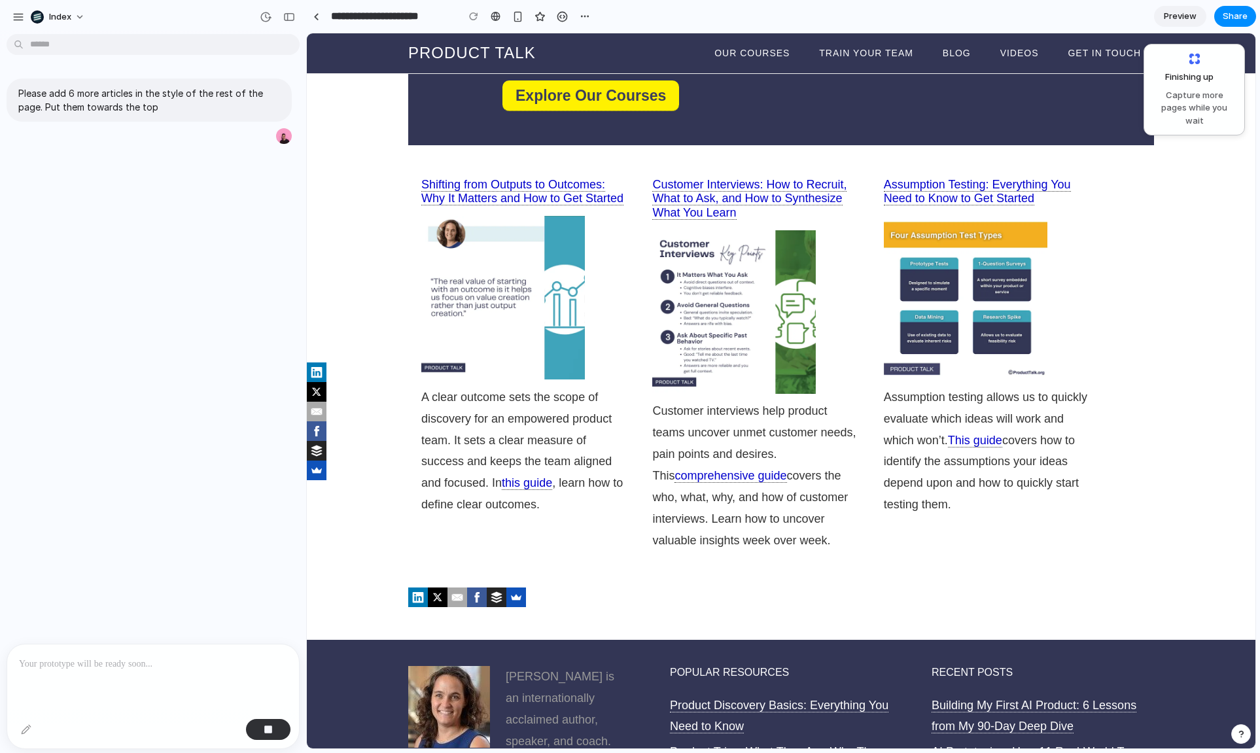
drag, startPoint x: 716, startPoint y: 562, endPoint x: 706, endPoint y: 354, distance: 207.6
click at [707, 376] on div "Customer Interviews: How to Recruit, What to Ask, and How to Synthesize What Yo…" at bounding box center [754, 373] width 231 height 417
click at [721, 169] on div "Customer Interviews: How to Recruit, What to Ask, and How to Synthesize What Yo…" at bounding box center [754, 373] width 231 height 417
drag, startPoint x: 723, startPoint y: 161, endPoint x: 745, endPoint y: 577, distance: 417.2
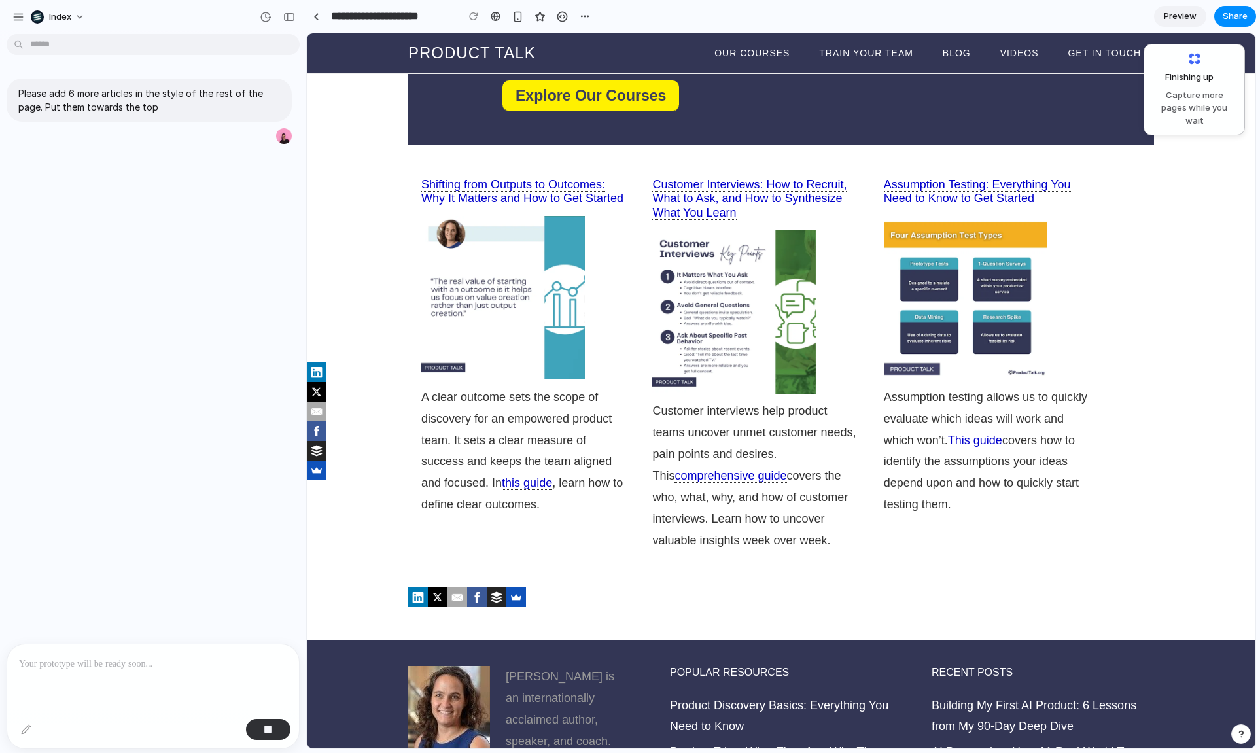
click at [745, 577] on div "Customer Interviews: How to Recruit, What to Ask, and How to Synthesize What Yo…" at bounding box center [754, 373] width 231 height 417
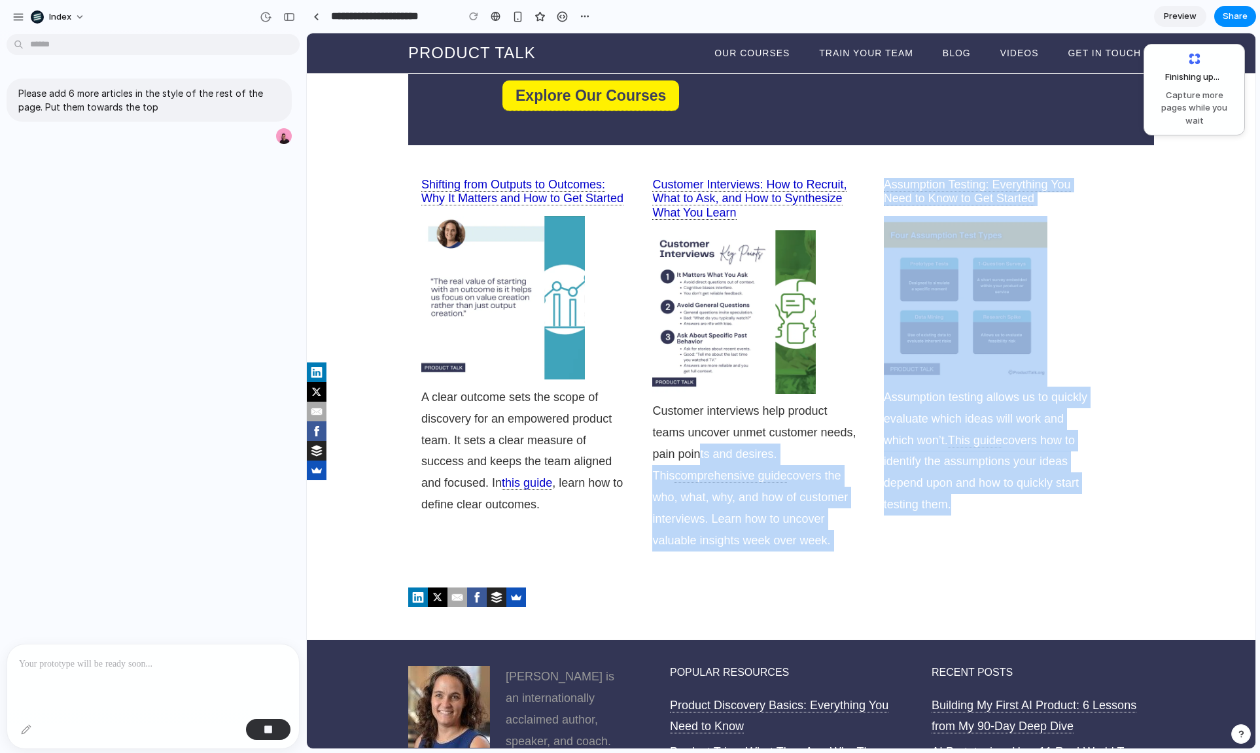
drag, startPoint x: 734, startPoint y: 449, endPoint x: 693, endPoint y: 158, distance: 293.2
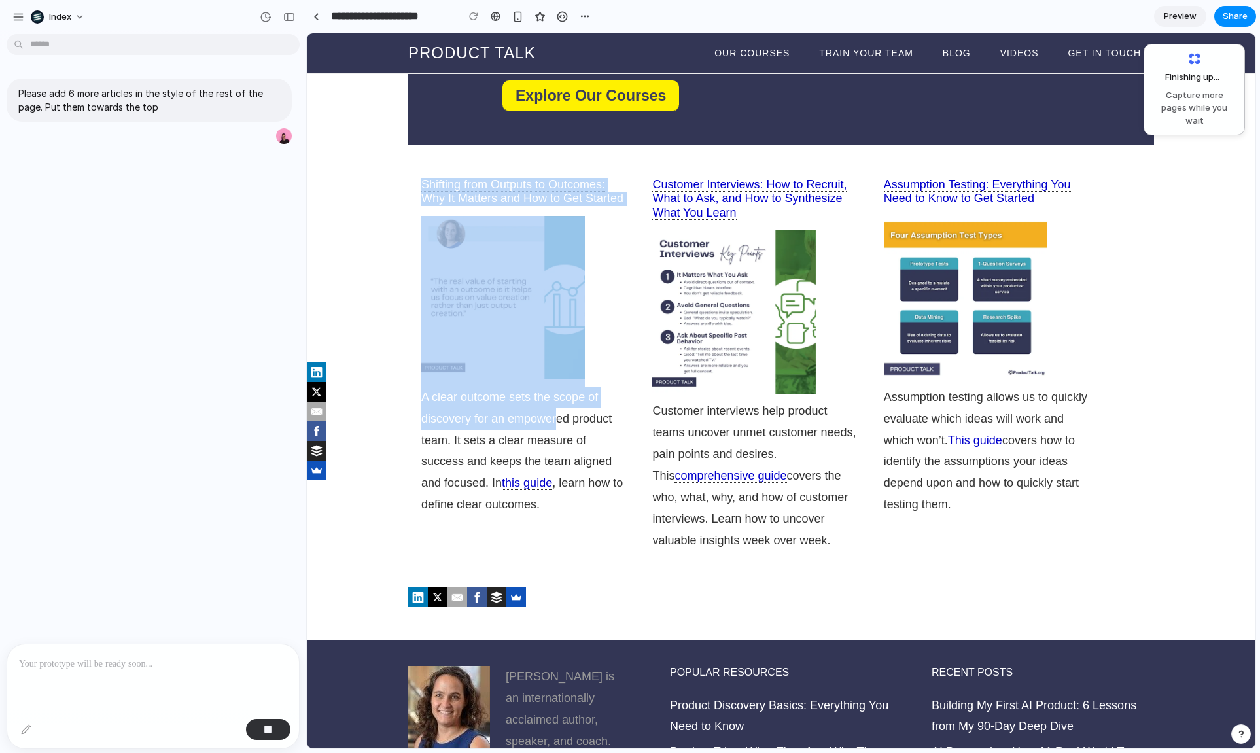
drag, startPoint x: 451, startPoint y: 168, endPoint x: 551, endPoint y: 430, distance: 280.1
click at [551, 430] on div "Shifting from Outputs to Outcomes: Why It Matters and How to Get Started A clea…" at bounding box center [523, 355] width 231 height 381
click at [551, 430] on p "A clear outcome sets the scope of discovery for an empowered product team. It s…" at bounding box center [523, 451] width 205 height 129
drag, startPoint x: 522, startPoint y: 438, endPoint x: 516, endPoint y: 192, distance: 246.0
click at [516, 192] on div "Shifting from Outputs to Outcomes: Why It Matters and How to Get Started A clea…" at bounding box center [523, 355] width 231 height 381
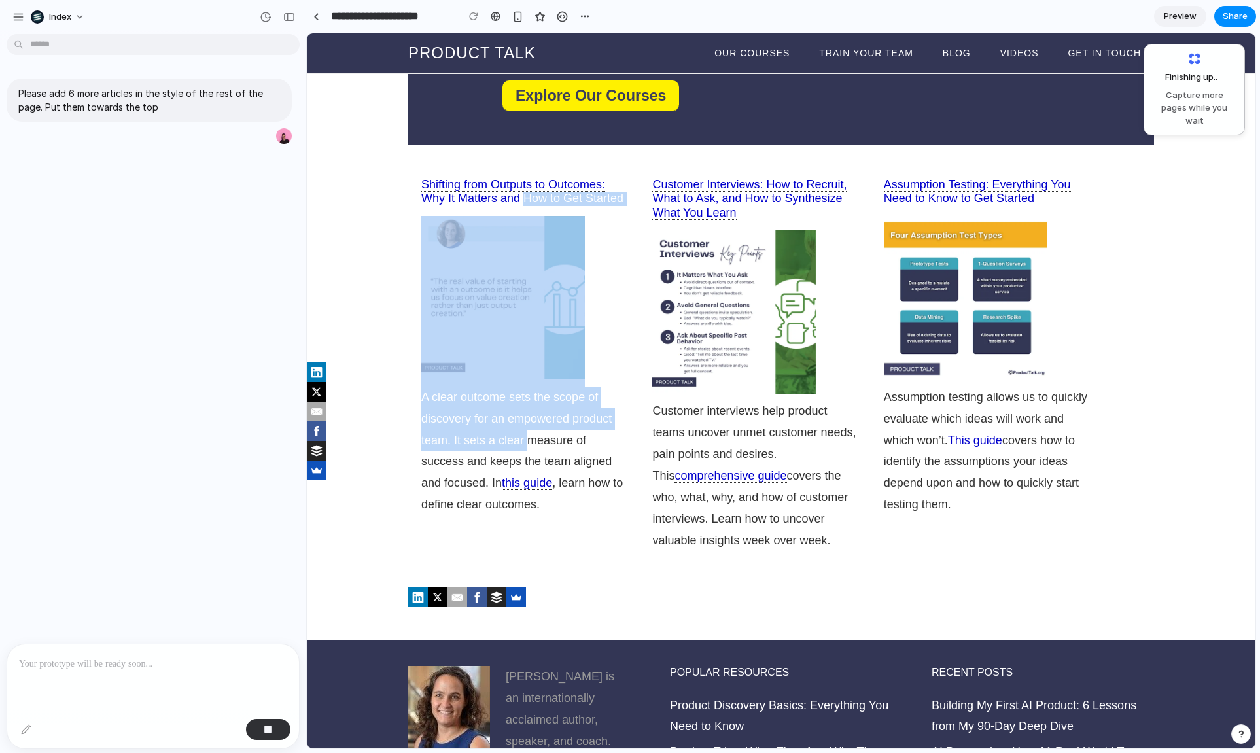
click at [422, 247] on img "Welcome" at bounding box center [502, 297] width 163 height 163
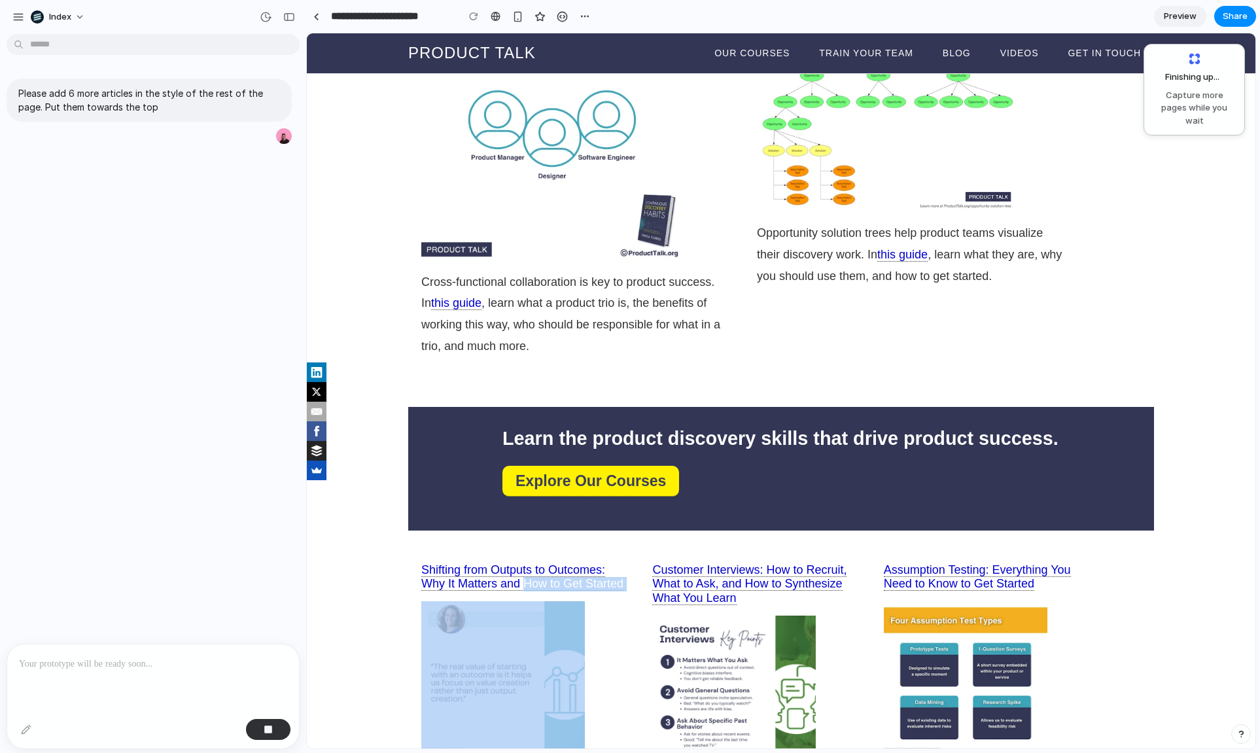
scroll to position [583, 0]
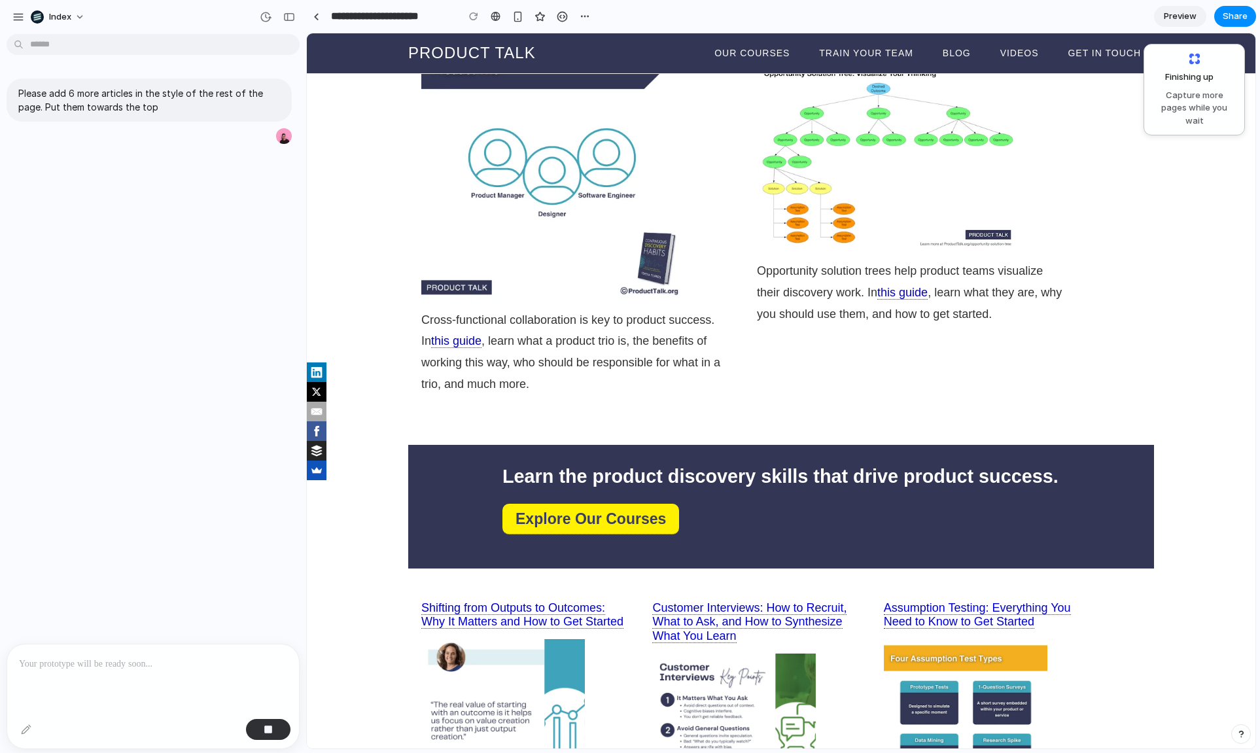
click at [374, 263] on div "Welcome Product Discovery Basics: Everything You Need to Know Product discovery…" at bounding box center [781, 312] width 948 height 1502
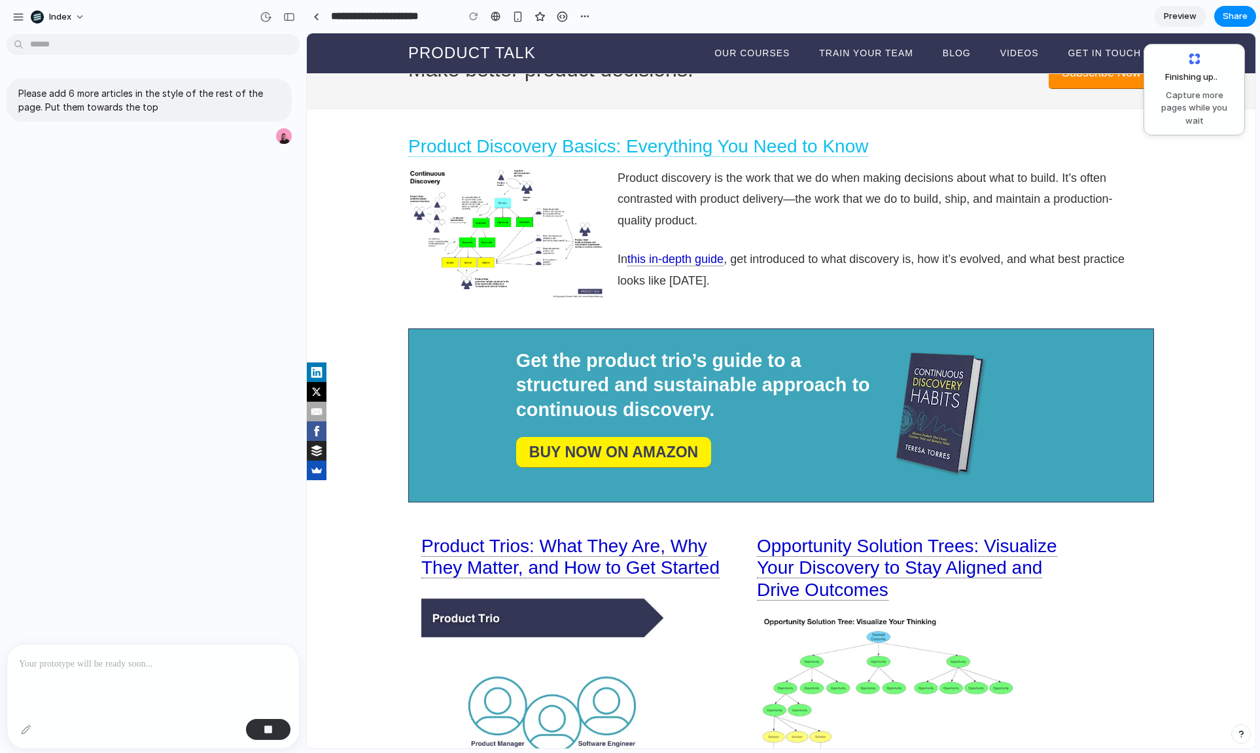
scroll to position [0, 0]
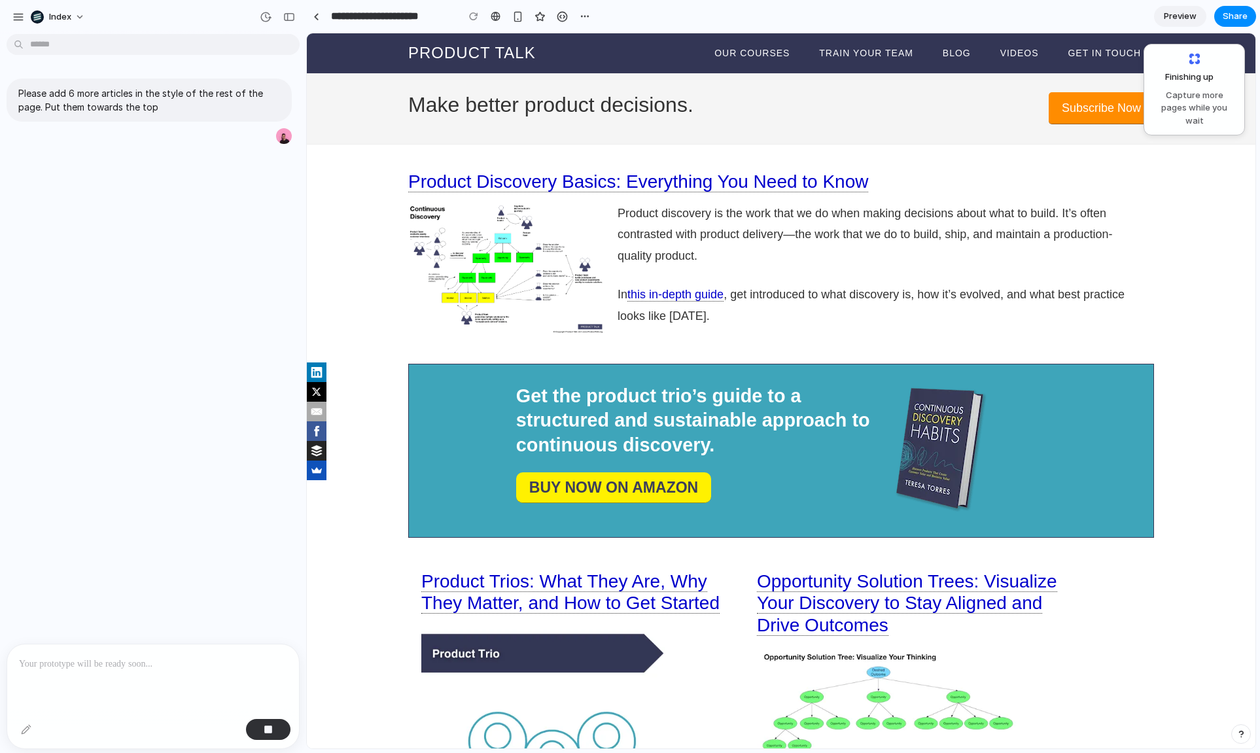
click at [740, 284] on p "In this in-depth guide , get introduced to what discovery is, how it’s evolved,…" at bounding box center [871, 305] width 509 height 43
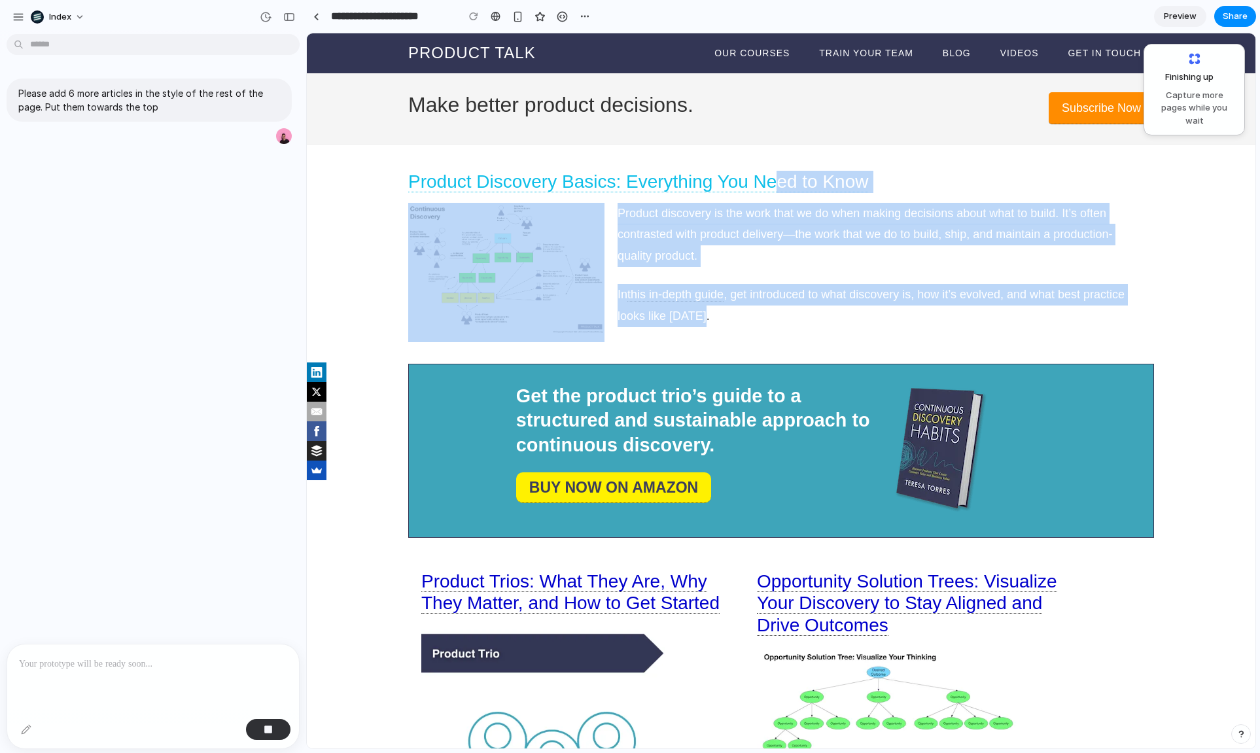
drag, startPoint x: 785, startPoint y: 327, endPoint x: 768, endPoint y: 184, distance: 143.6
click at [768, 184] on div "Product Discovery Basics: Everything You Need to Know Product discovery is the …" at bounding box center [781, 257] width 746 height 173
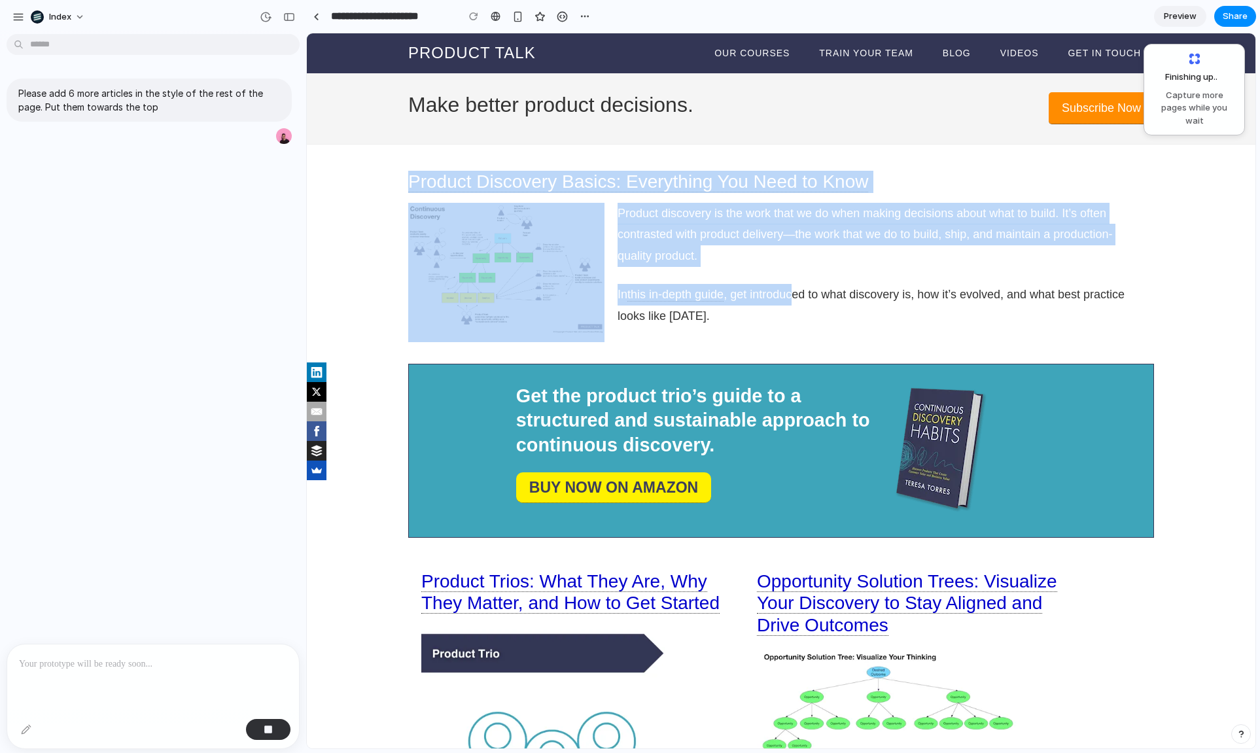
drag, startPoint x: 791, startPoint y: 152, endPoint x: 791, endPoint y: 286, distance: 134.1
click at [791, 286] on p "In this in-depth guide , get introduced to what discovery is, how it’s evolved,…" at bounding box center [871, 305] width 509 height 43
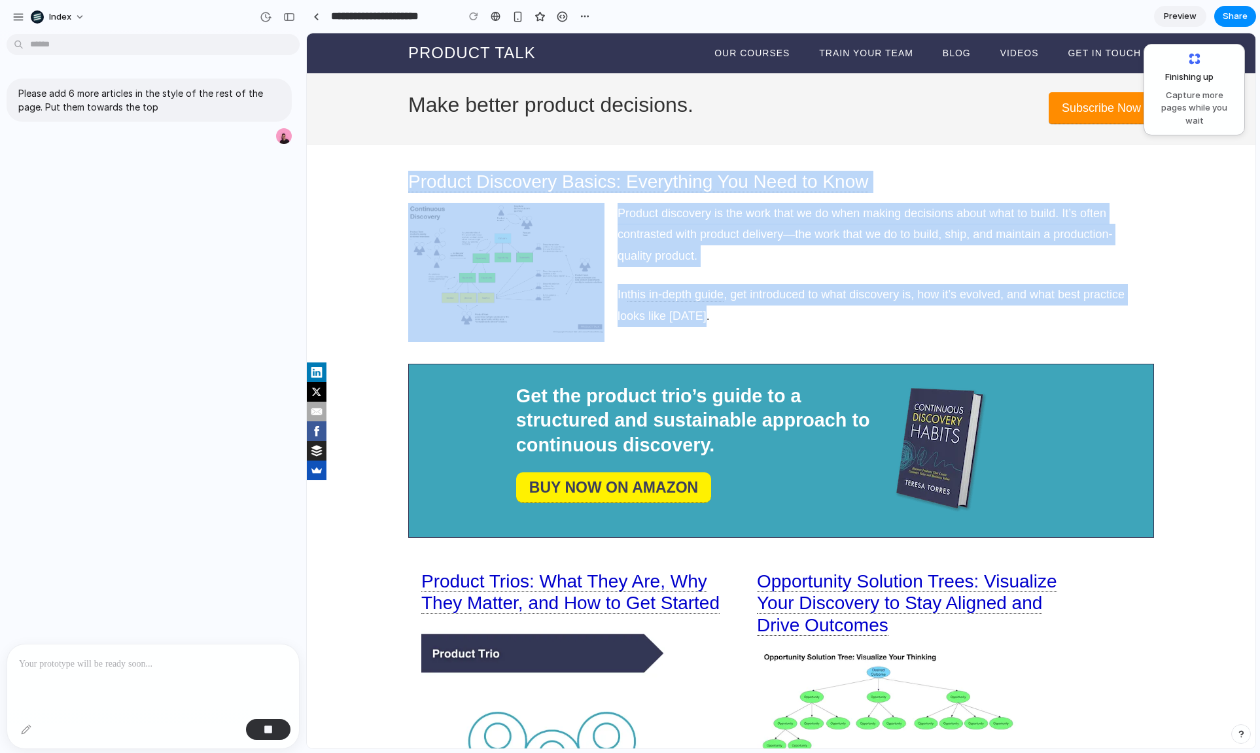
drag, startPoint x: 797, startPoint y: 313, endPoint x: 770, endPoint y: 150, distance: 164.9
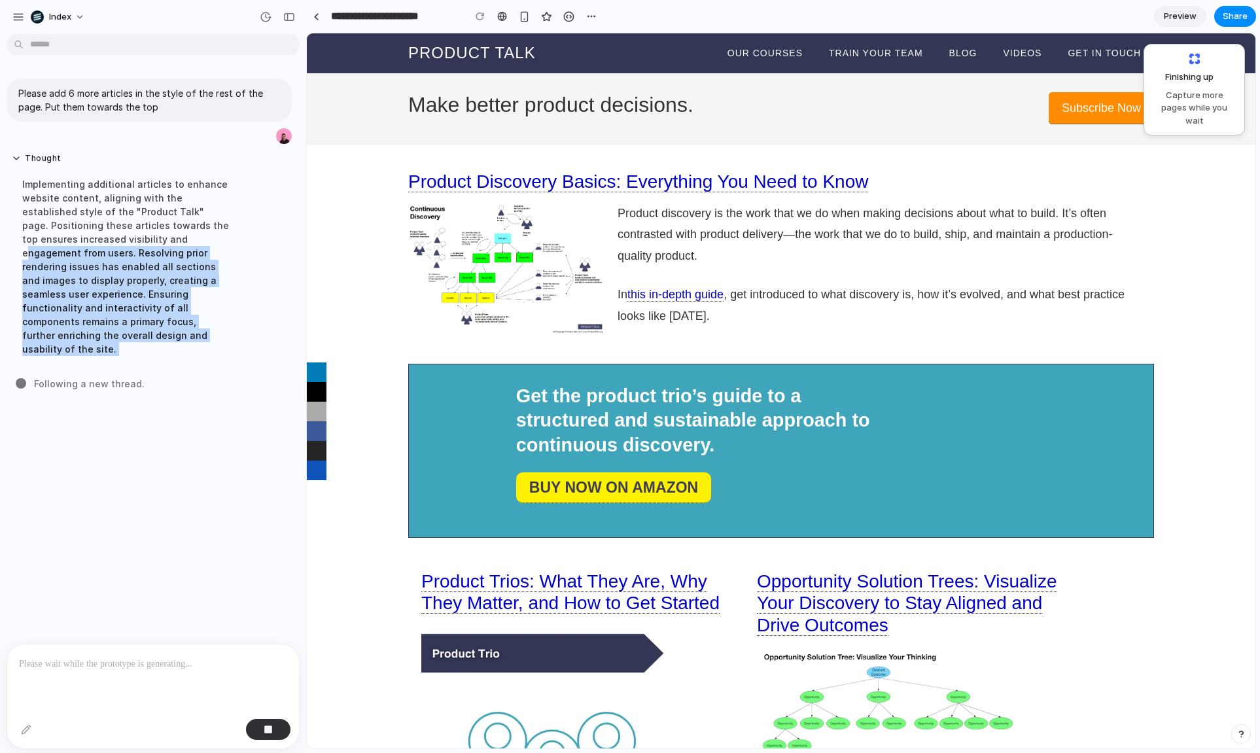
drag, startPoint x: 130, startPoint y: 284, endPoint x: 131, endPoint y: 504, distance: 219.7
click at [131, 504] on div "Please add 6 more articles in the style of the rest of the page. Put them towar…" at bounding box center [149, 341] width 298 height 604
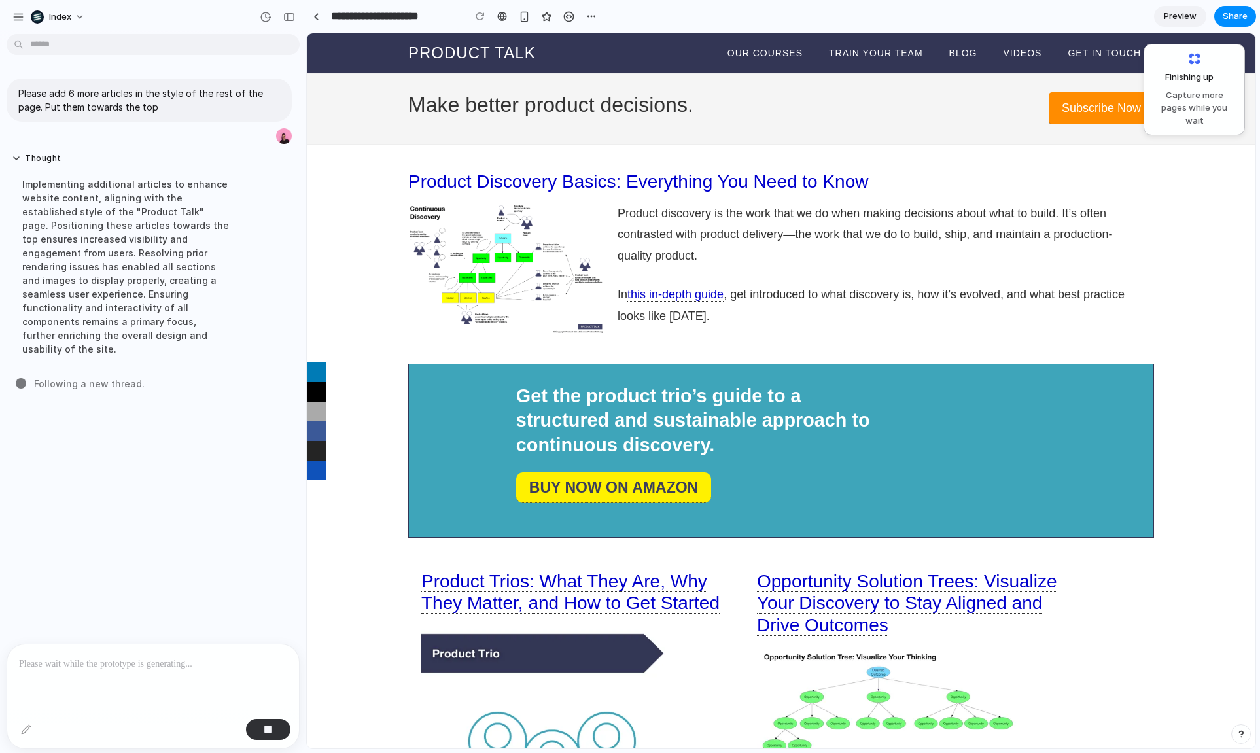
click at [131, 504] on div "Please add 6 more articles in the style of the rest of the page. Put them towar…" at bounding box center [149, 341] width 298 height 604
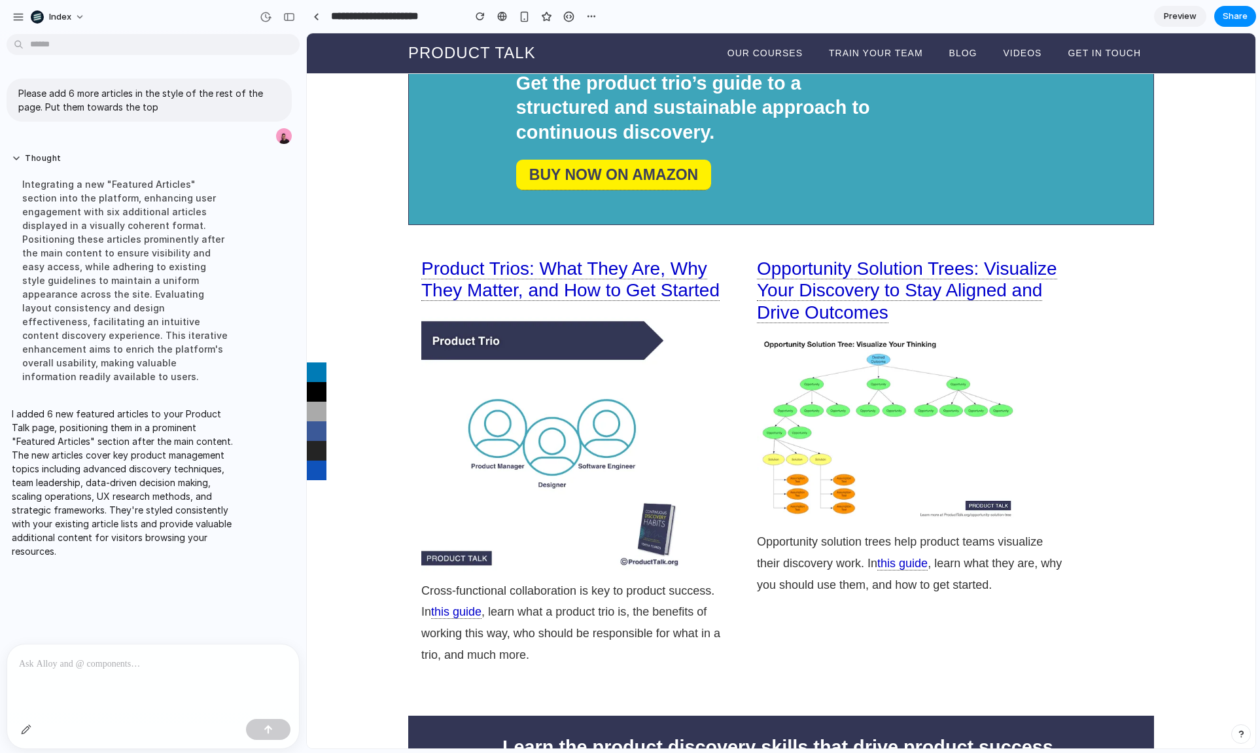
scroll to position [834, 0]
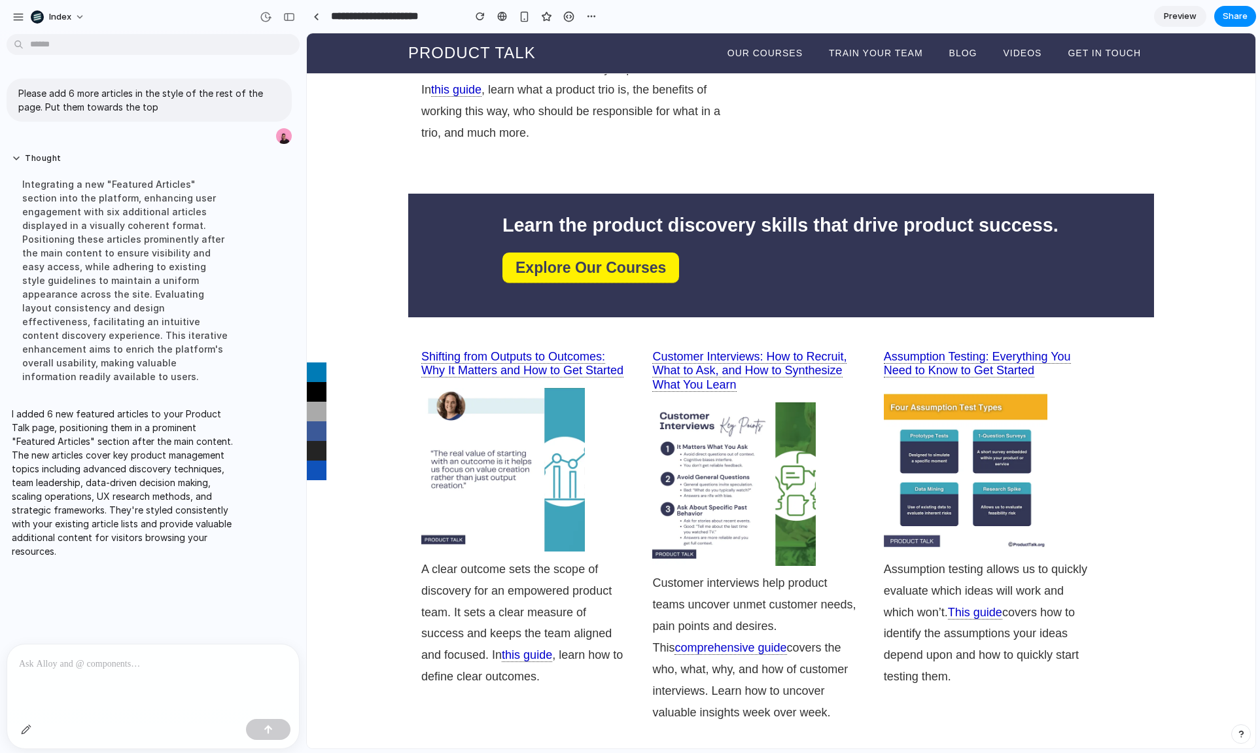
click at [97, 656] on p at bounding box center [153, 664] width 268 height 16
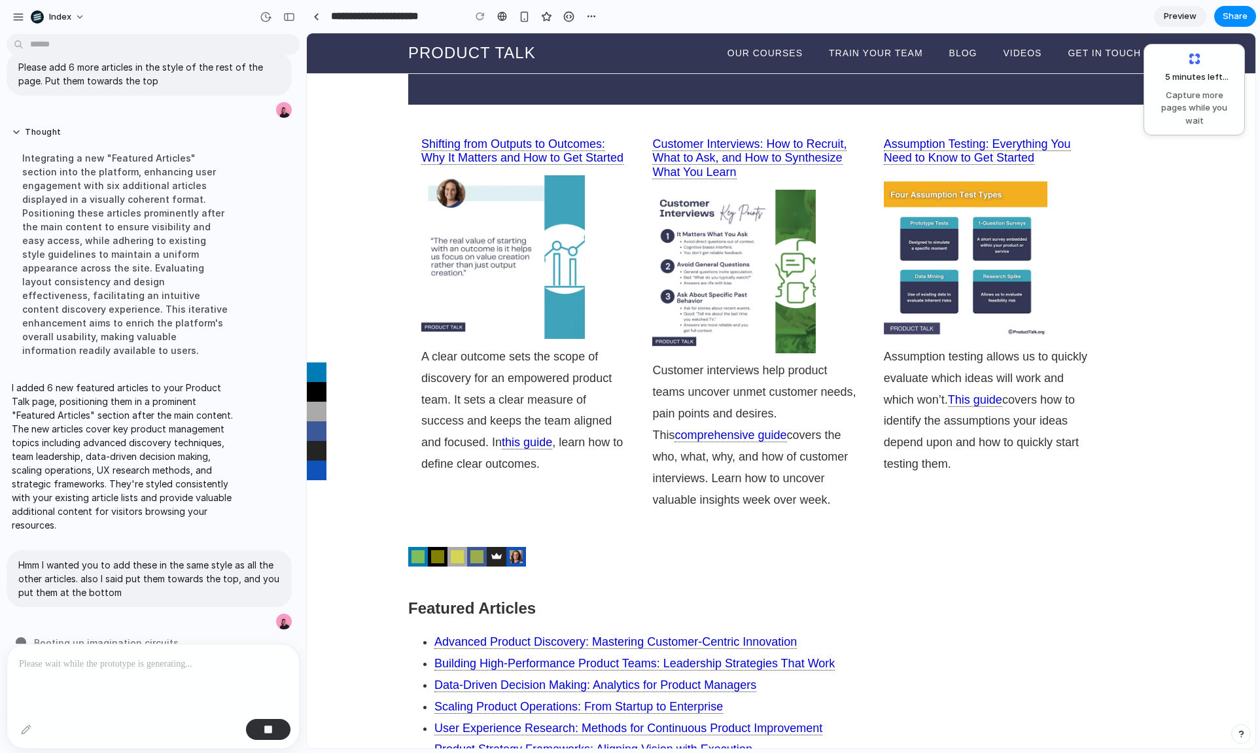
scroll to position [0, 0]
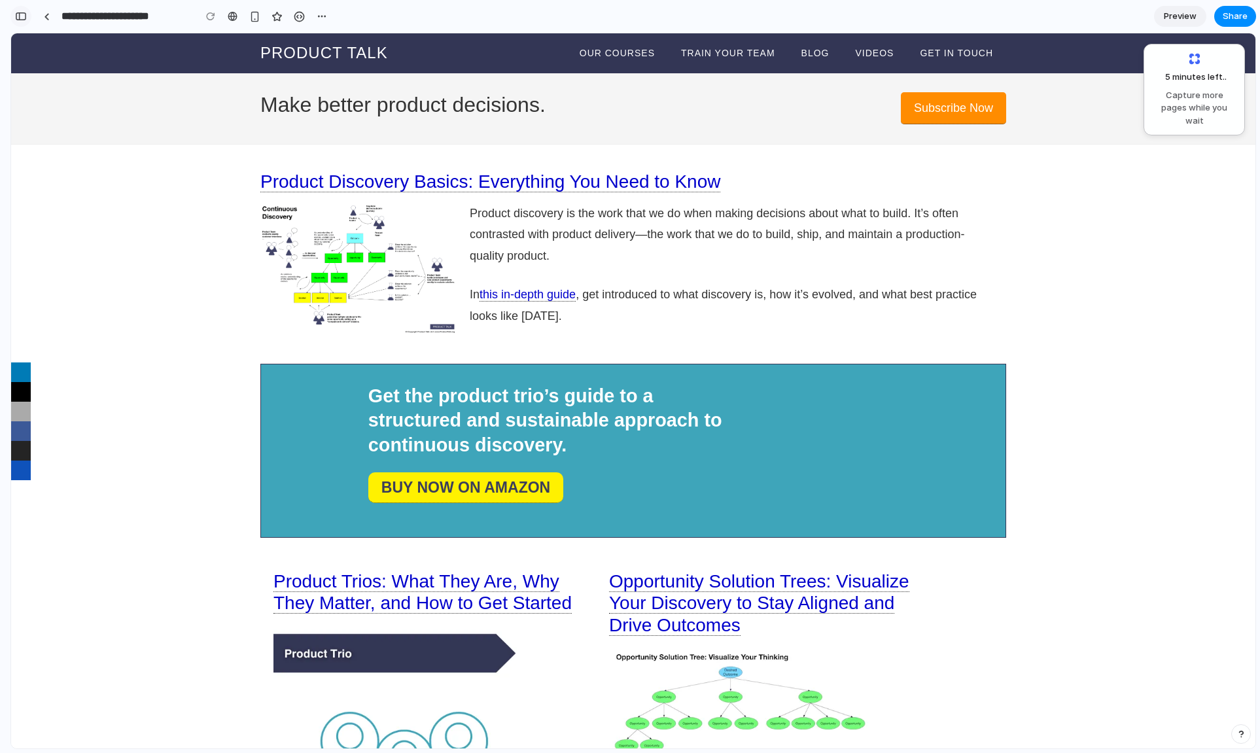
click at [22, 12] on div "button" at bounding box center [21, 16] width 12 height 9
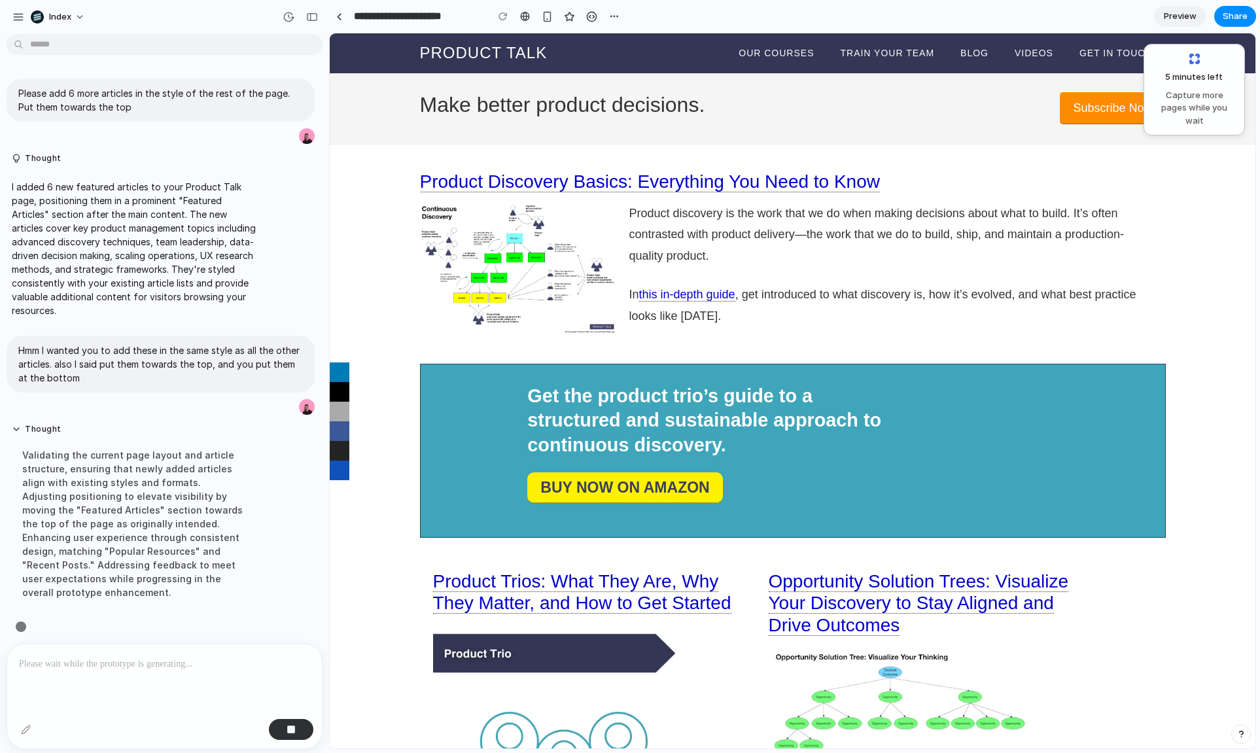
scroll to position [11, 0]
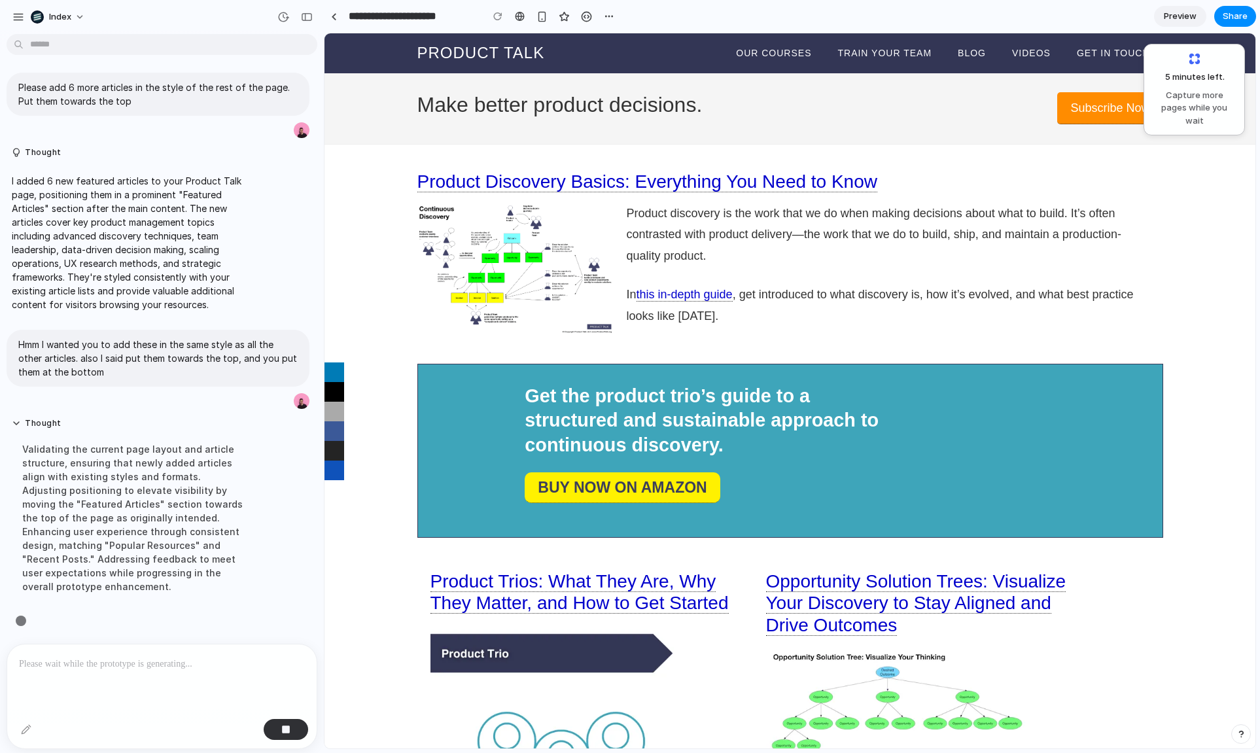
drag, startPoint x: 304, startPoint y: 133, endPoint x: 326, endPoint y: 133, distance: 22.2
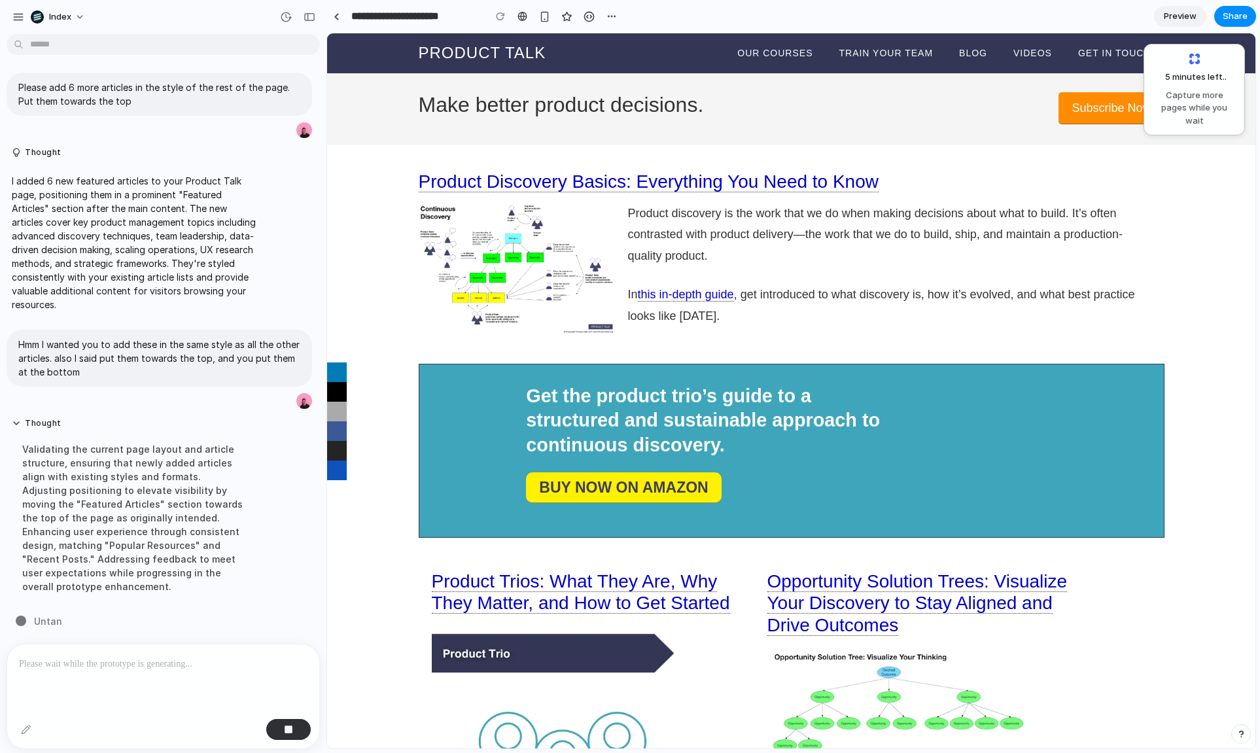
click at [111, 388] on div "Hmm I wanted you to add these in the same style as all the other articles. also…" at bounding box center [159, 370] width 305 height 80
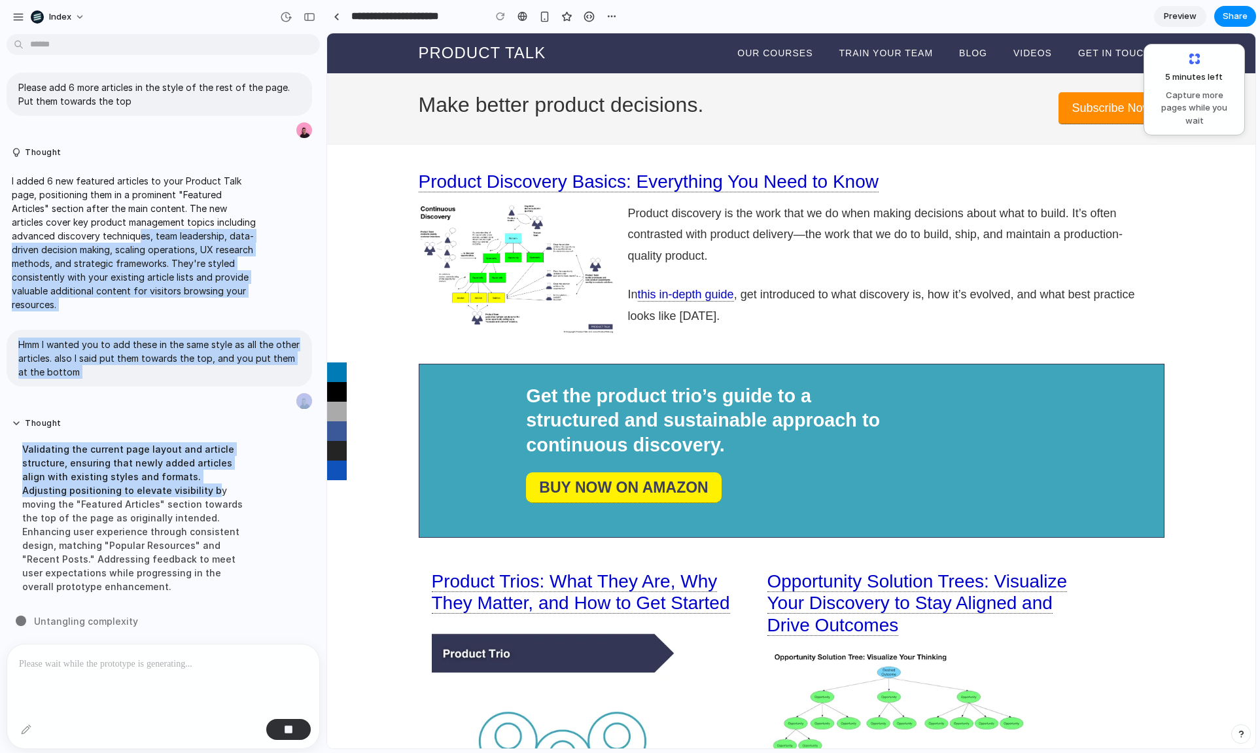
drag, startPoint x: 182, startPoint y: 229, endPoint x: 159, endPoint y: 517, distance: 288.7
click at [161, 505] on div "Please add 6 more articles in the style of the rest of the page. Put them towar…" at bounding box center [159, 335] width 318 height 547
click at [159, 517] on div "Validating the current page layout and article structure, ensuring that newly a…" at bounding box center [134, 517] width 245 height 167
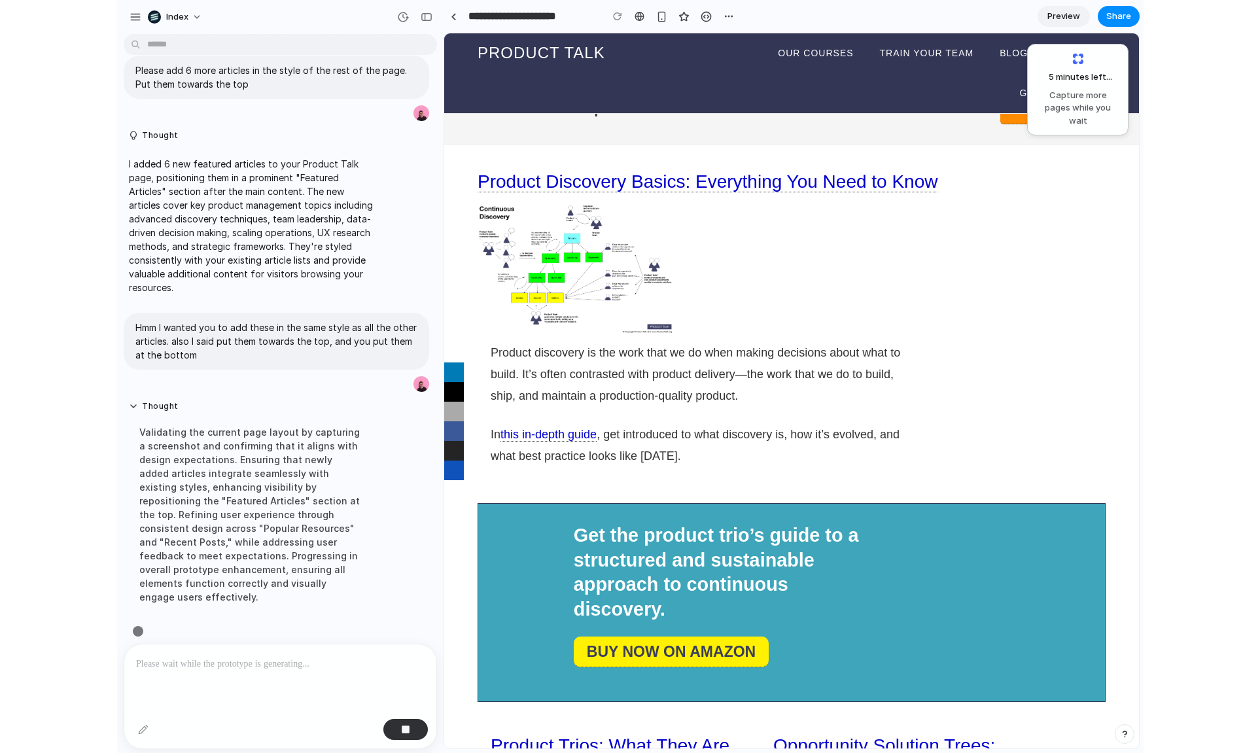
scroll to position [25, 0]
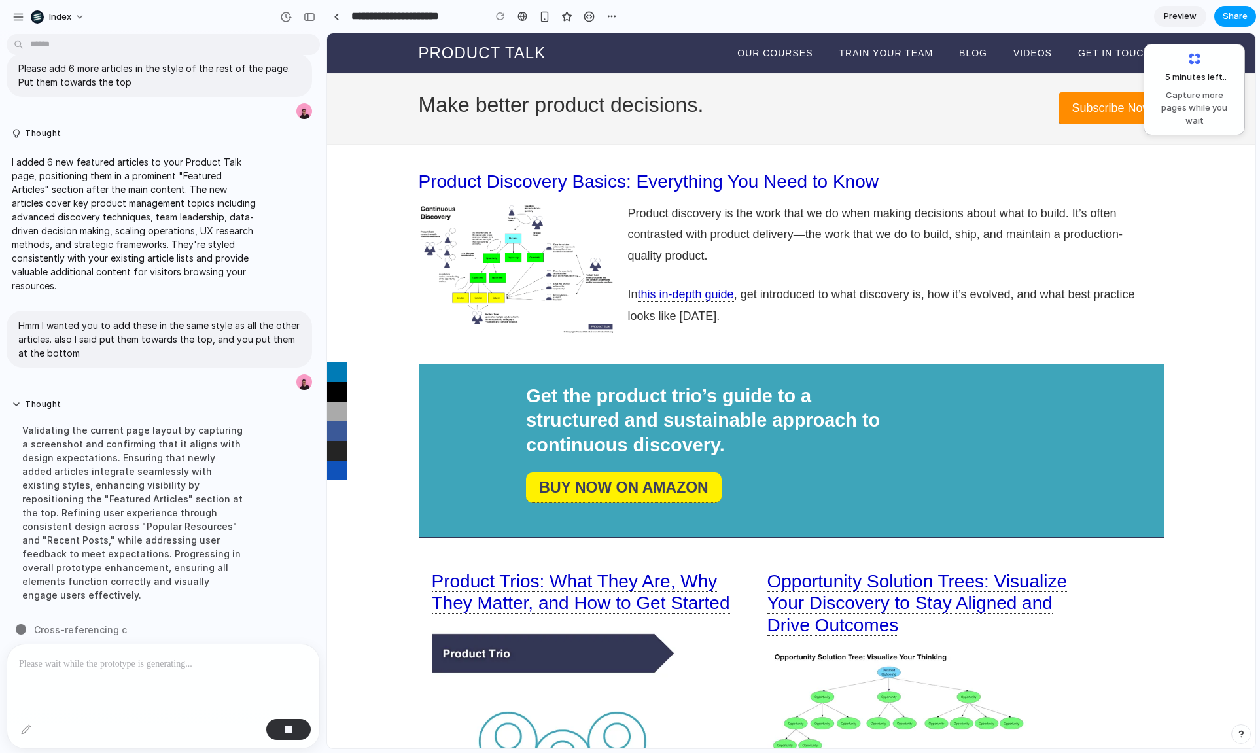
click at [1245, 8] on button "Share" at bounding box center [1235, 16] width 42 height 21
click at [1245, 8] on div "Share ' Welcome | Product Talk ' Invite Simon Kubica Creator Anyone at Index Fu…" at bounding box center [630, 376] width 1260 height 753
click at [1196, 14] on link "Preview" at bounding box center [1180, 16] width 52 height 21
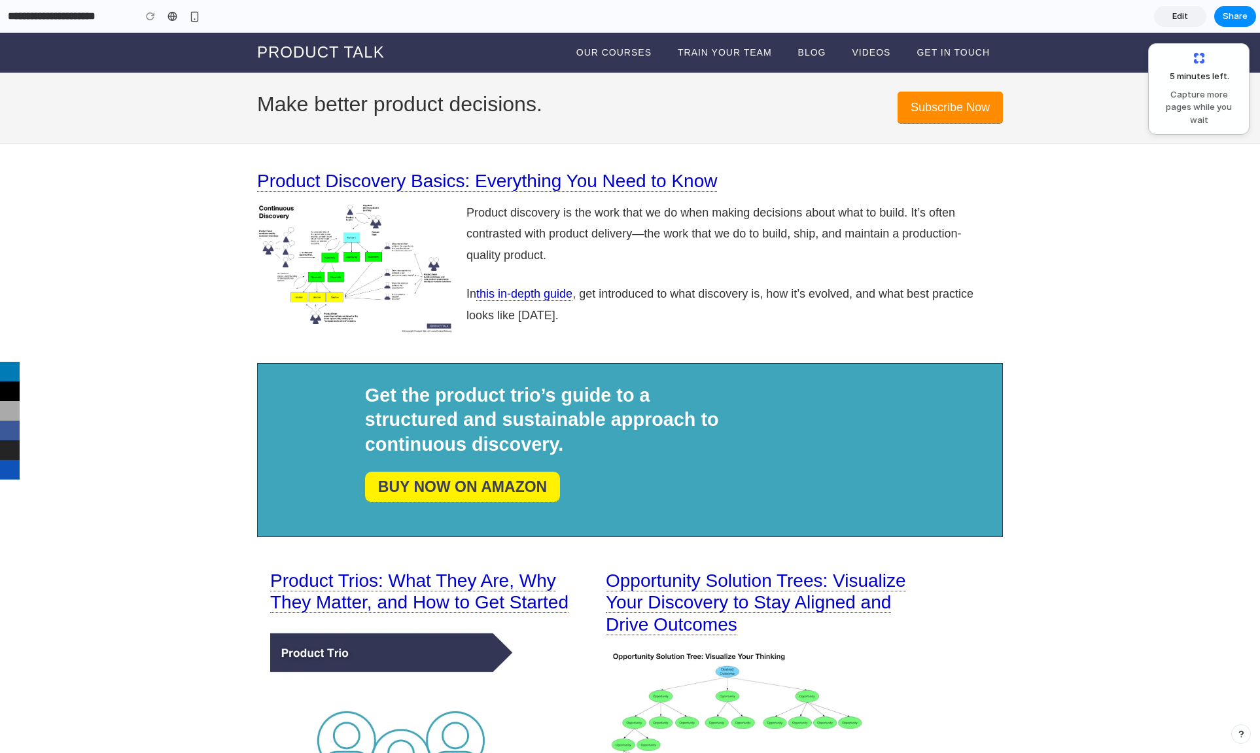
click at [1196, 14] on link "Edit" at bounding box center [1180, 16] width 52 height 21
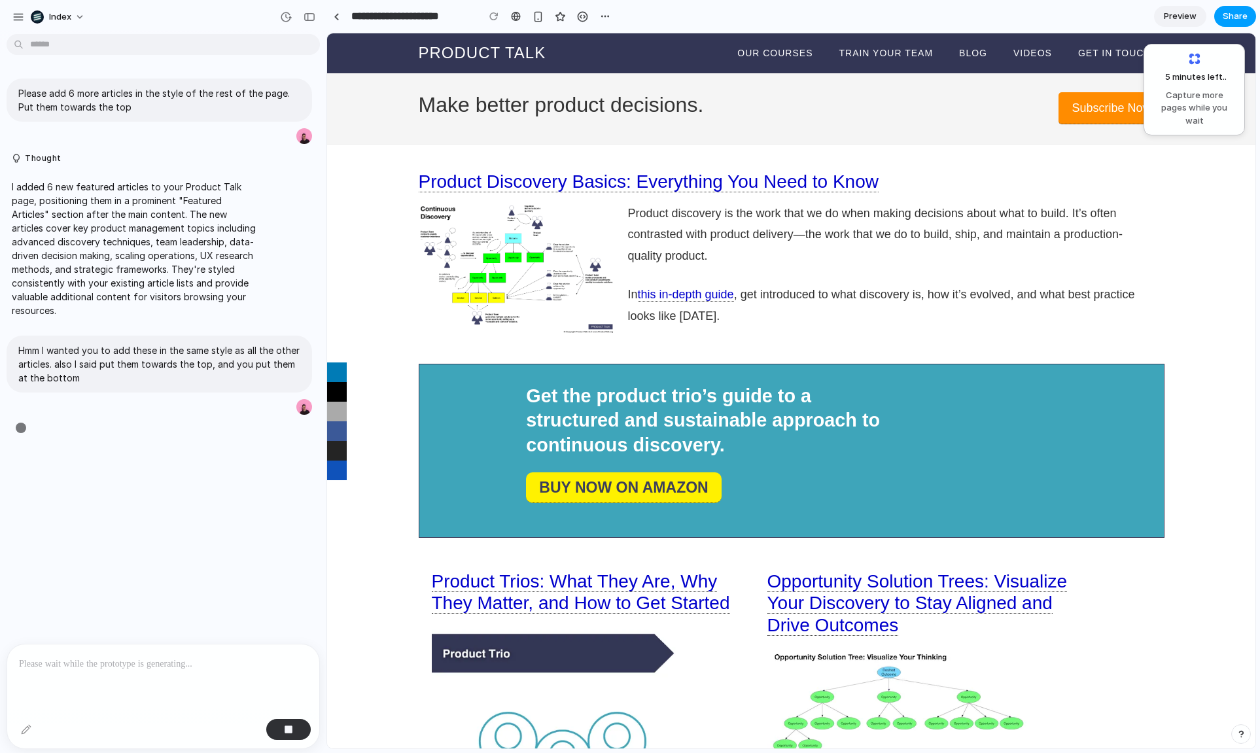
click at [1229, 14] on span "Share" at bounding box center [1234, 16] width 25 height 13
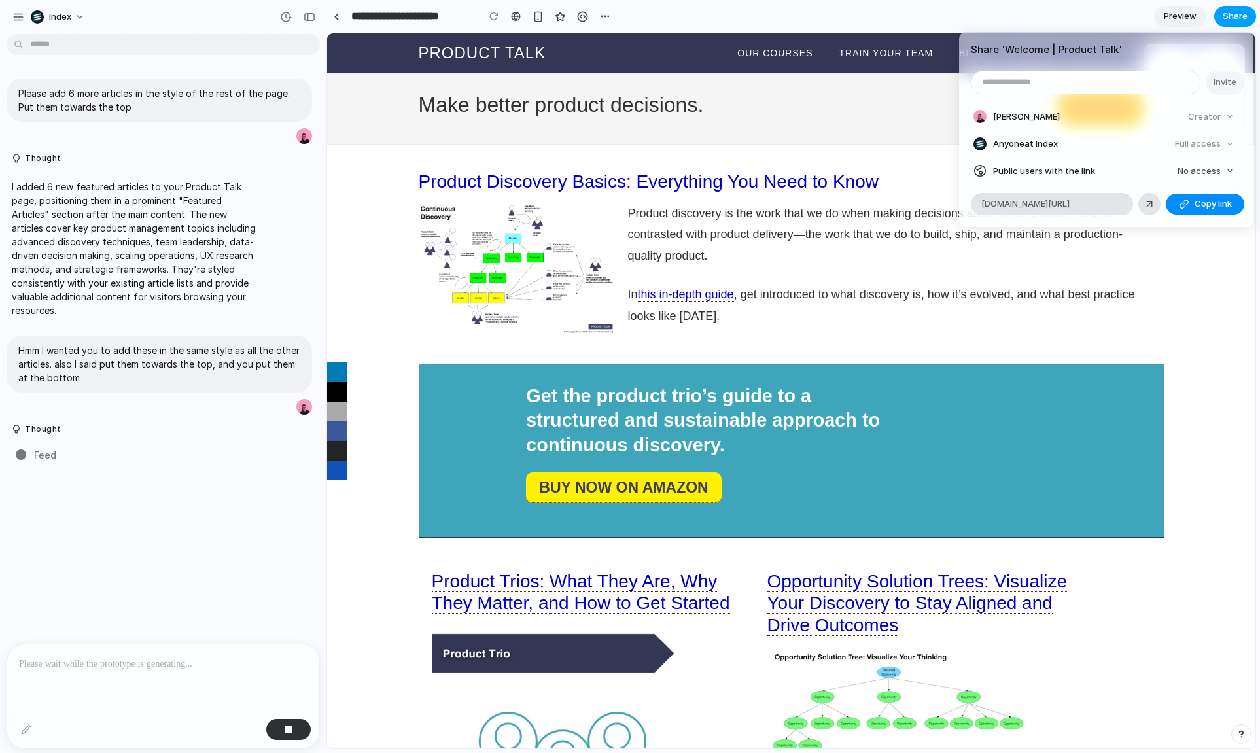
click at [1229, 14] on div "Share ' Welcome | Product Talk ' Invite Simon Kubica Creator Anyone at Index Fu…" at bounding box center [630, 376] width 1260 height 753
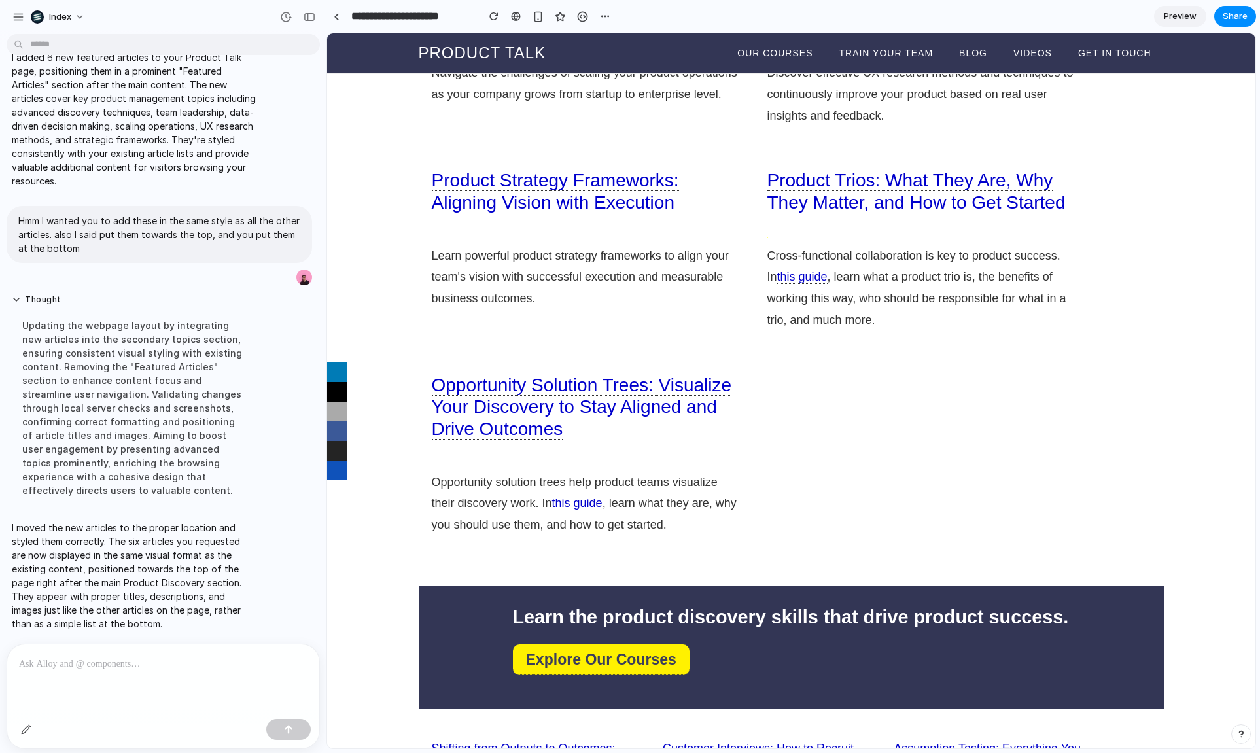
scroll to position [1050, 0]
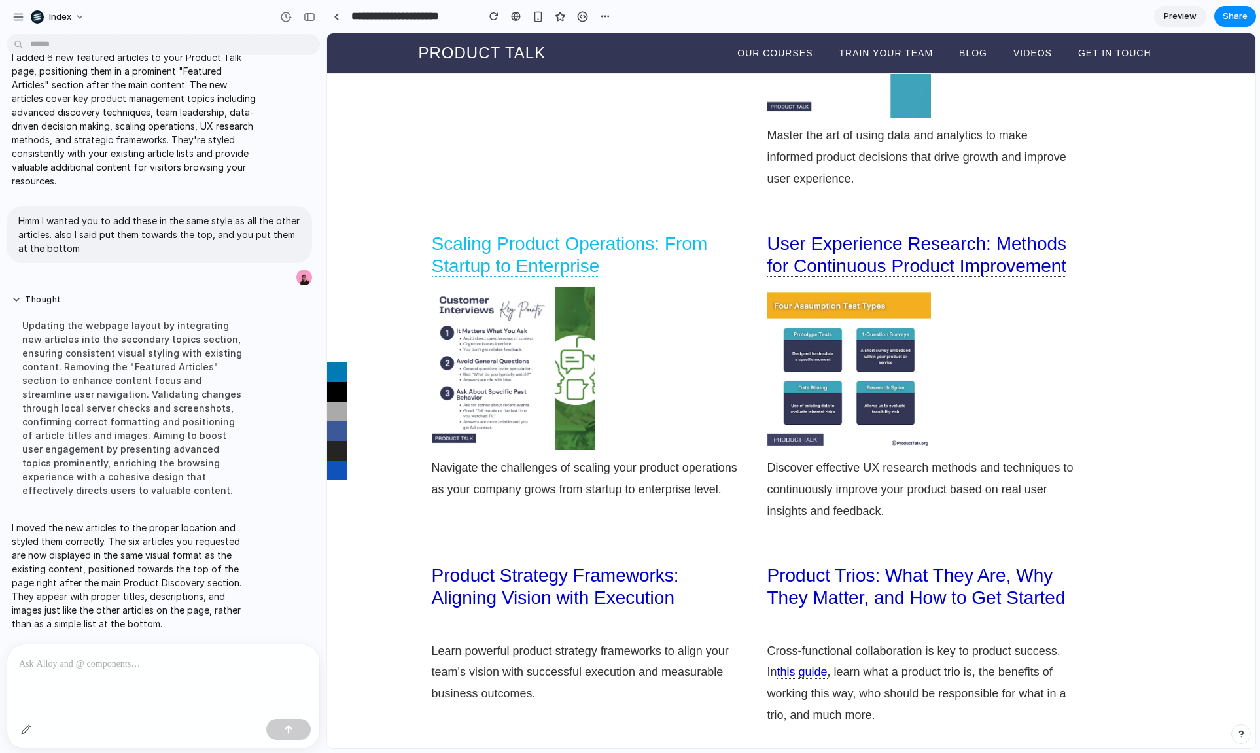
click at [487, 253] on link "Scaling Product Operations: From Startup to Enterprise" at bounding box center [570, 254] width 276 height 43
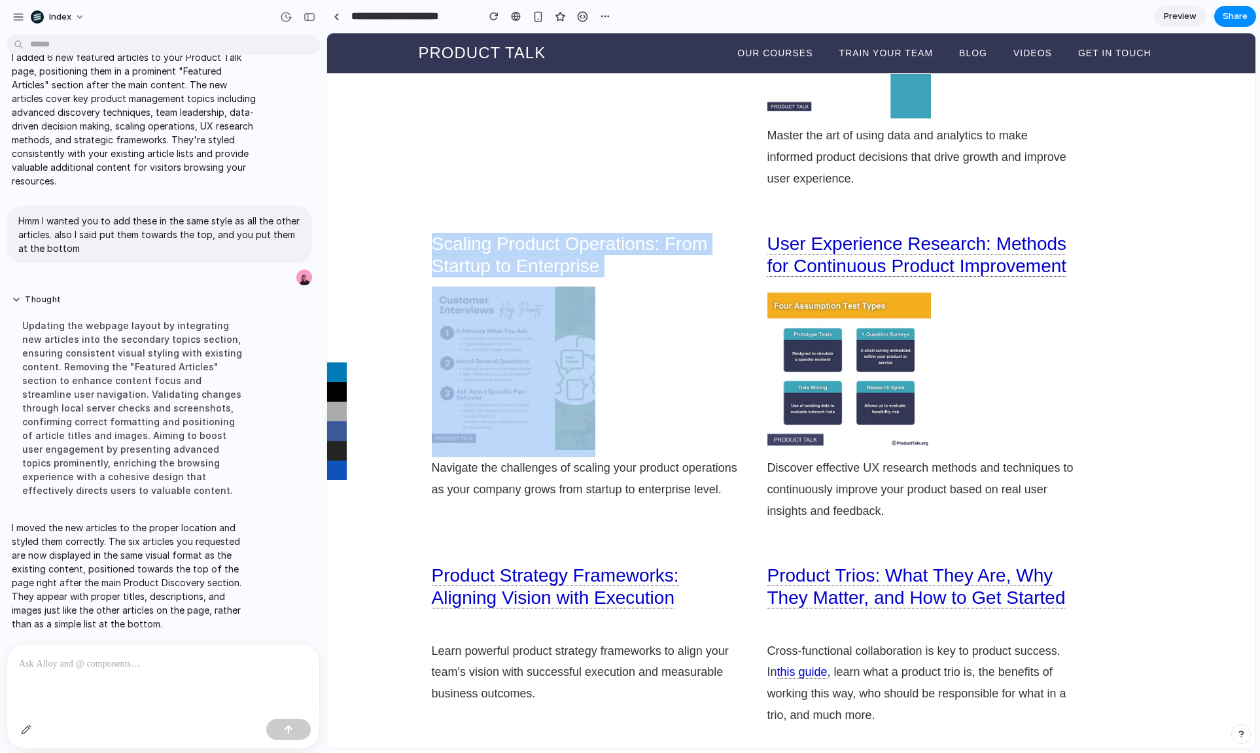
click at [487, 253] on link "Scaling Product Operations: From Startup to Enterprise" at bounding box center [570, 254] width 276 height 43
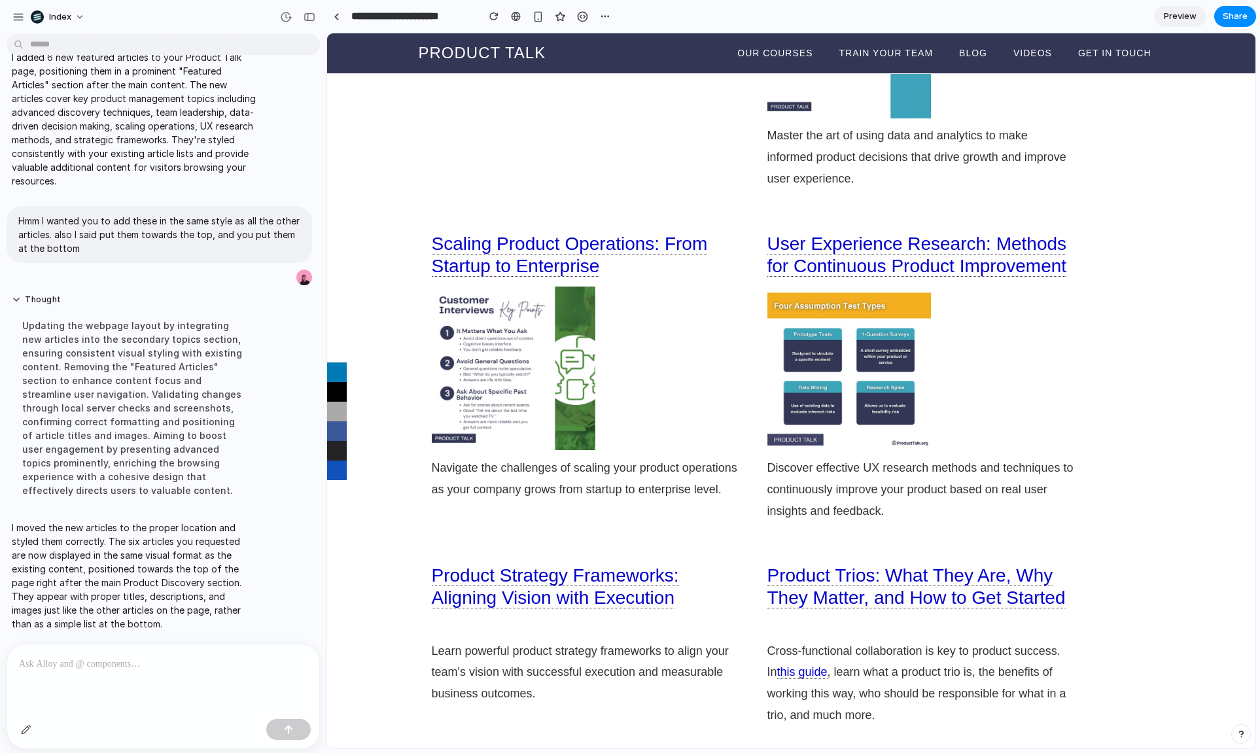
click at [523, 230] on div "Scaling Product Operations: From Startup to Enterprise Navigate the challenges …" at bounding box center [586, 375] width 335 height 311
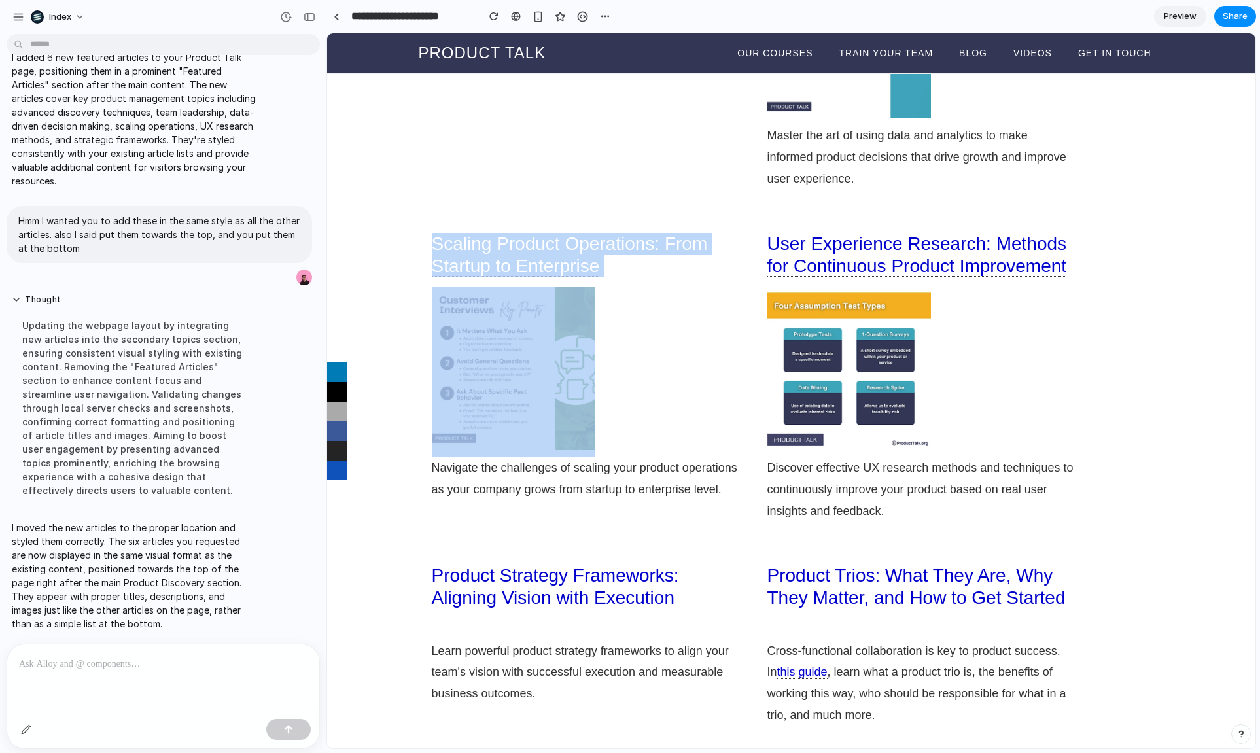
drag, startPoint x: 523, startPoint y: 230, endPoint x: 641, endPoint y: 466, distance: 264.7
click at [641, 459] on div "Scaling Product Operations: From Startup to Enterprise Navigate the challenges …" at bounding box center [586, 375] width 335 height 311
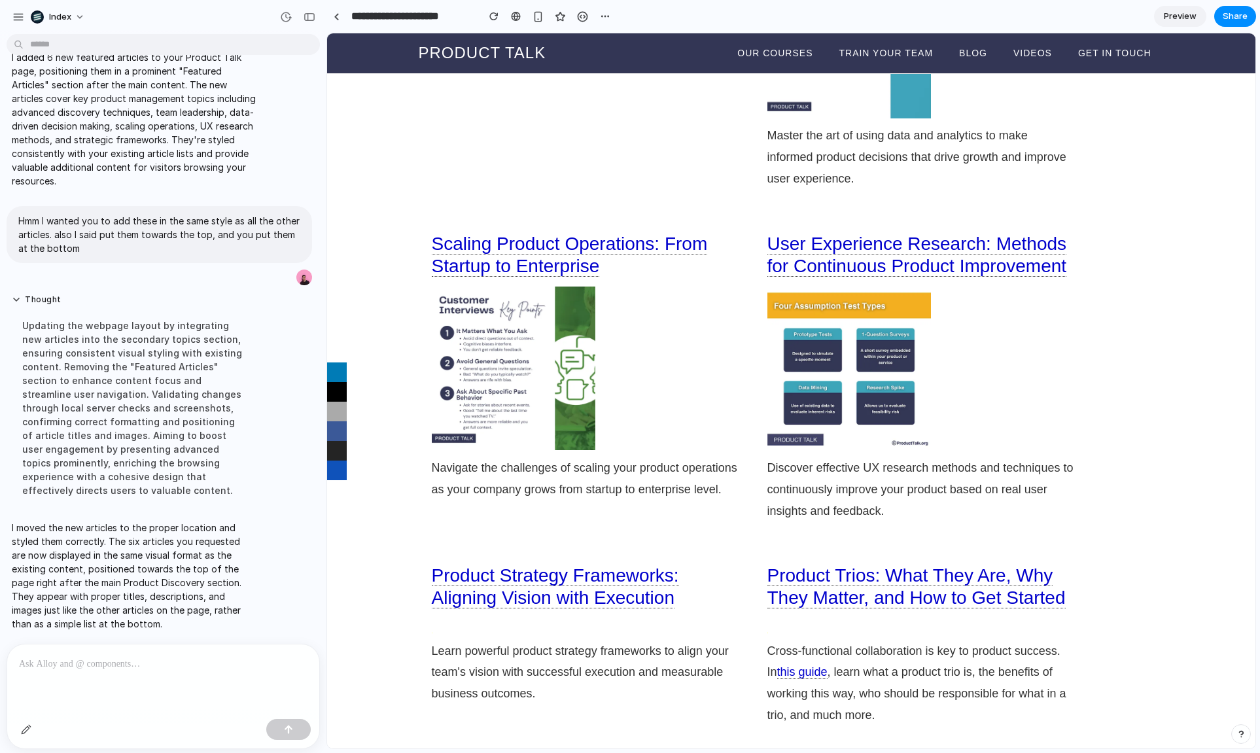
click at [641, 464] on p "Navigate the challenges of scaling your product operations as your company grow…" at bounding box center [586, 478] width 309 height 43
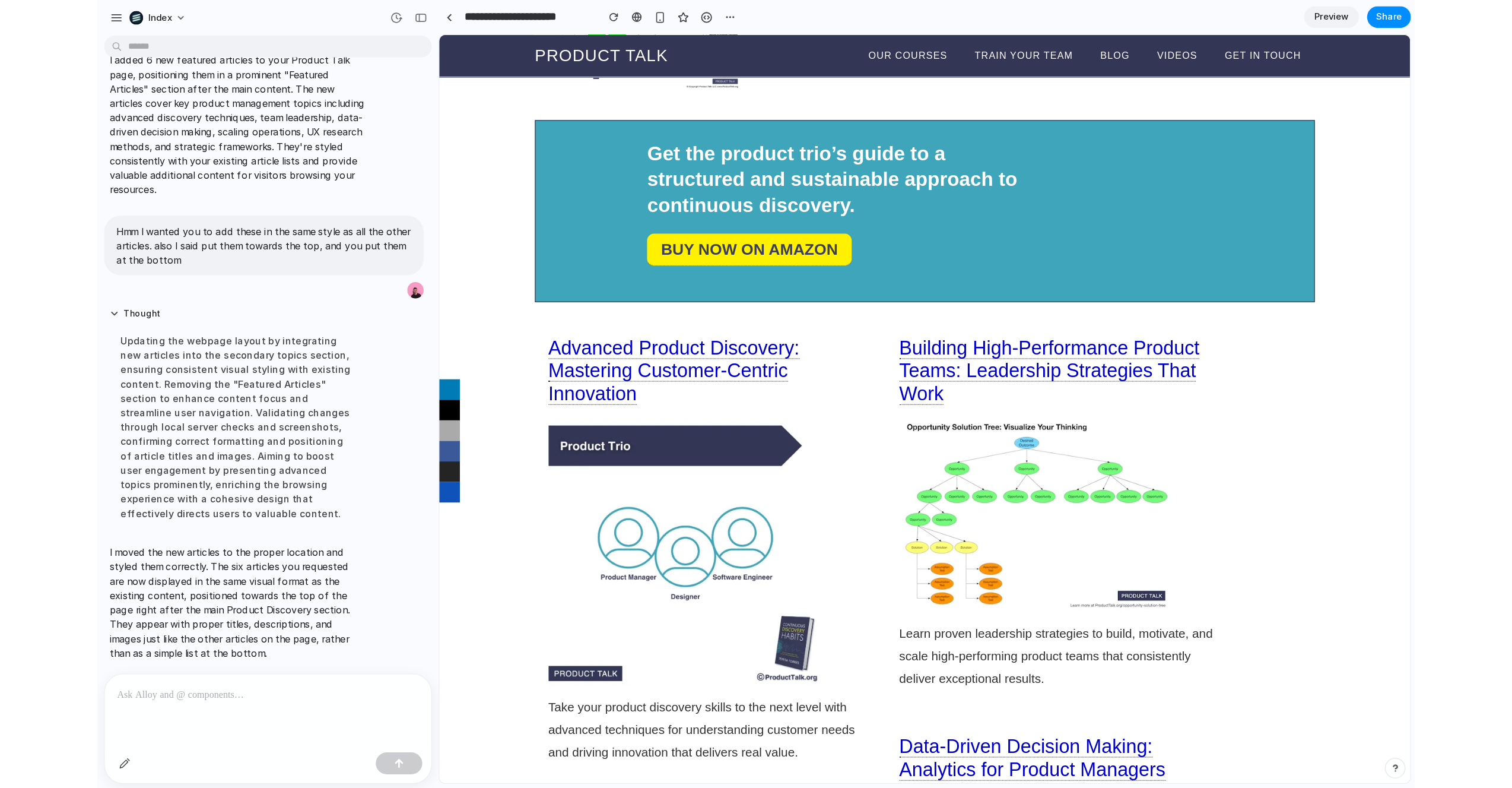
scroll to position [18, 0]
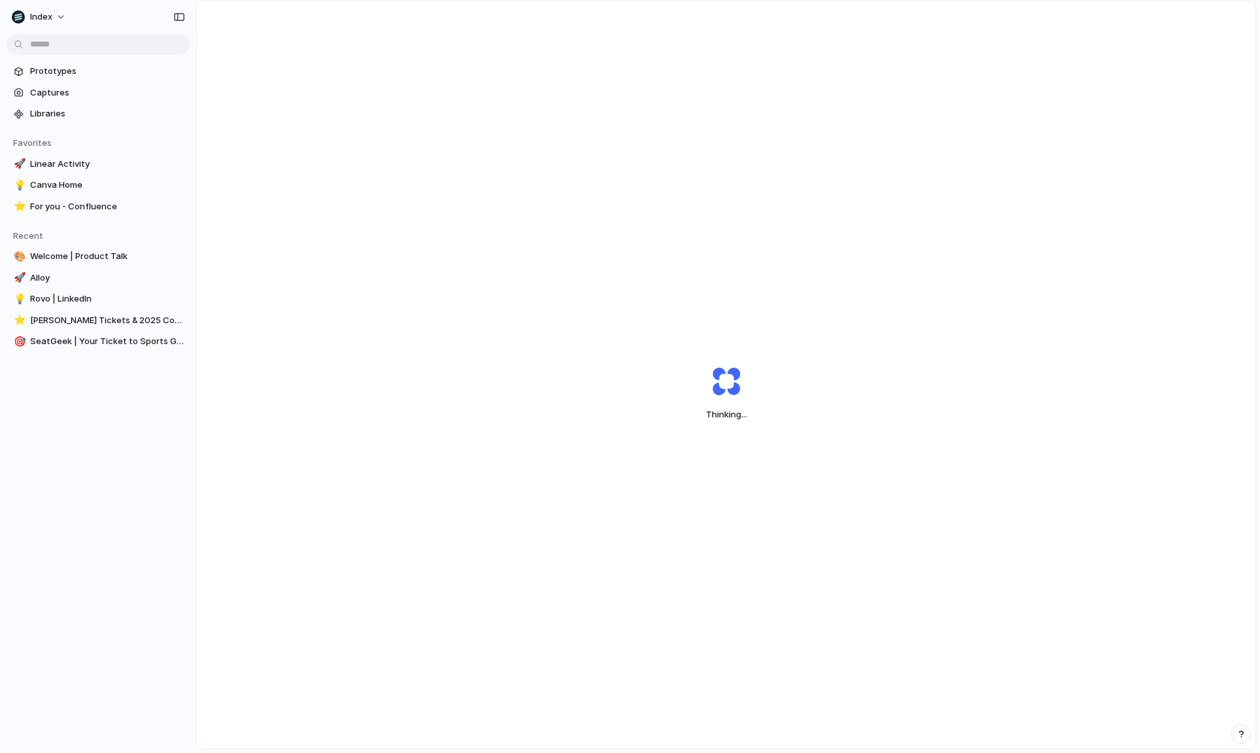
click at [673, 357] on div "Thinking ..." at bounding box center [725, 393] width 327 height 98
drag, startPoint x: 667, startPoint y: 339, endPoint x: 815, endPoint y: 463, distance: 192.7
click at [815, 463] on div "Capturing ." at bounding box center [726, 393] width 1058 height 784
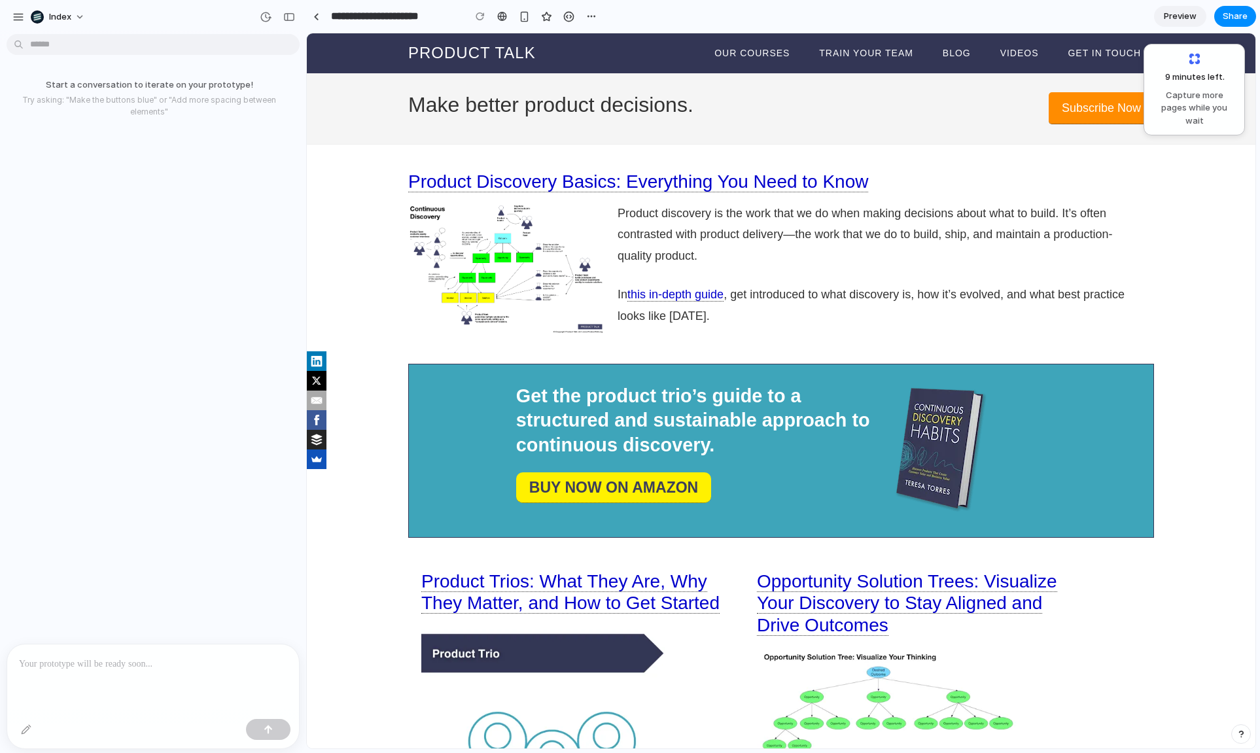
click at [815, 463] on div "Get the product trio’s guide to a structured and sustainable approach to contin…" at bounding box center [697, 450] width 389 height 133
click at [331, 141] on div "Make better product decisions. Subscribe Now" at bounding box center [781, 109] width 948 height 72
drag, startPoint x: 343, startPoint y: 111, endPoint x: 343, endPoint y: 357, distance: 246.6
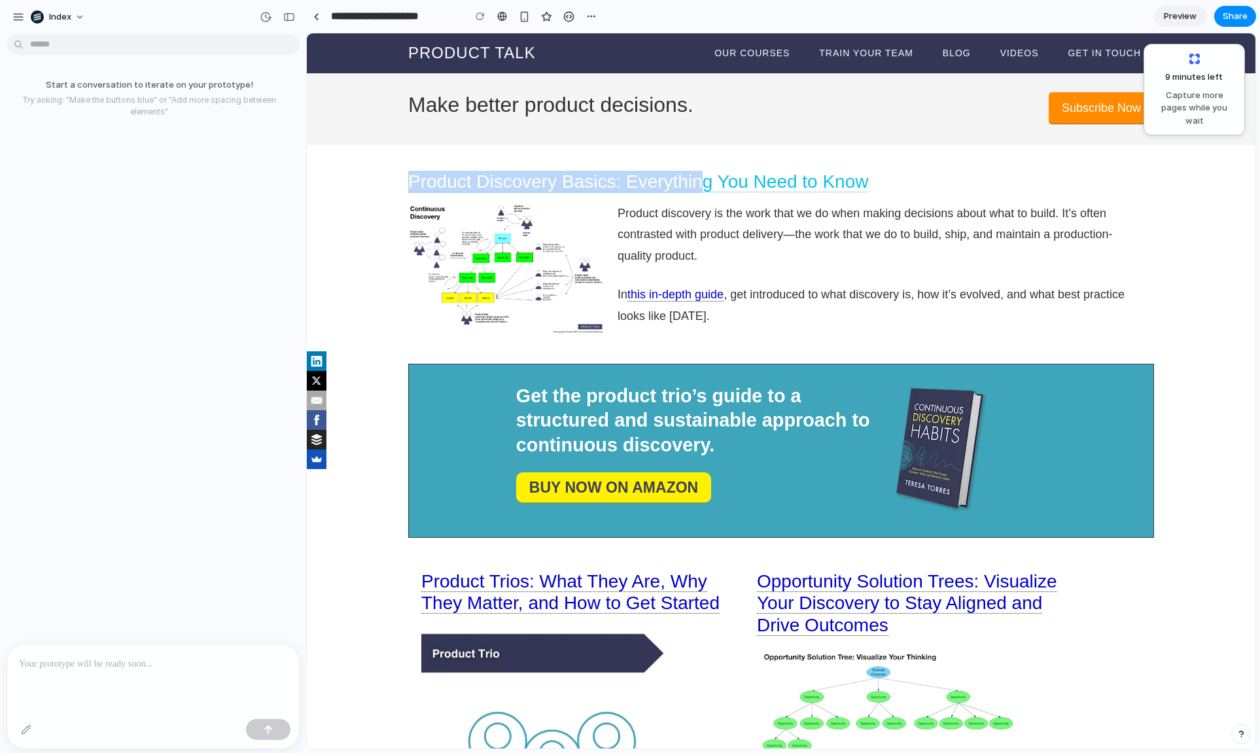
drag, startPoint x: 344, startPoint y: 417, endPoint x: 700, endPoint y: 192, distance: 421.1
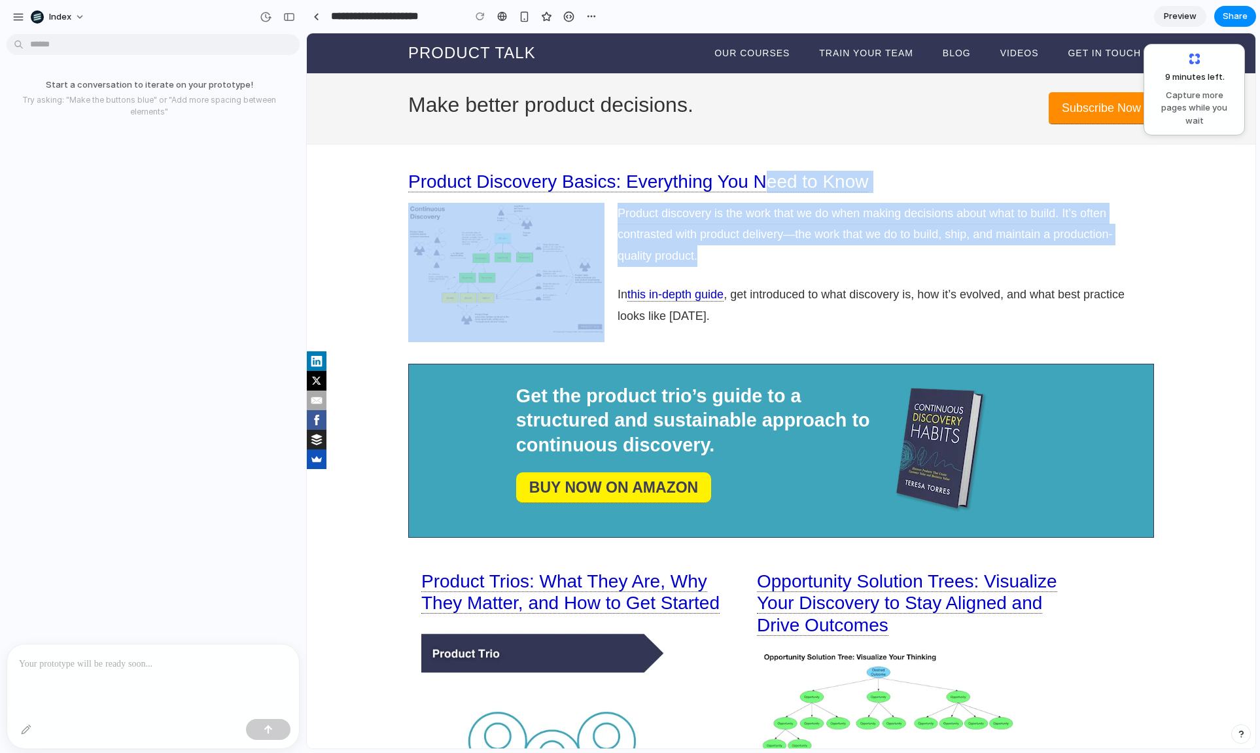
drag, startPoint x: 775, startPoint y: 232, endPoint x: 749, endPoint y: 130, distance: 105.2
click at [762, 173] on div "Product Discovery Basics: Everything You Need to Know Product discovery is the …" at bounding box center [781, 257] width 746 height 173
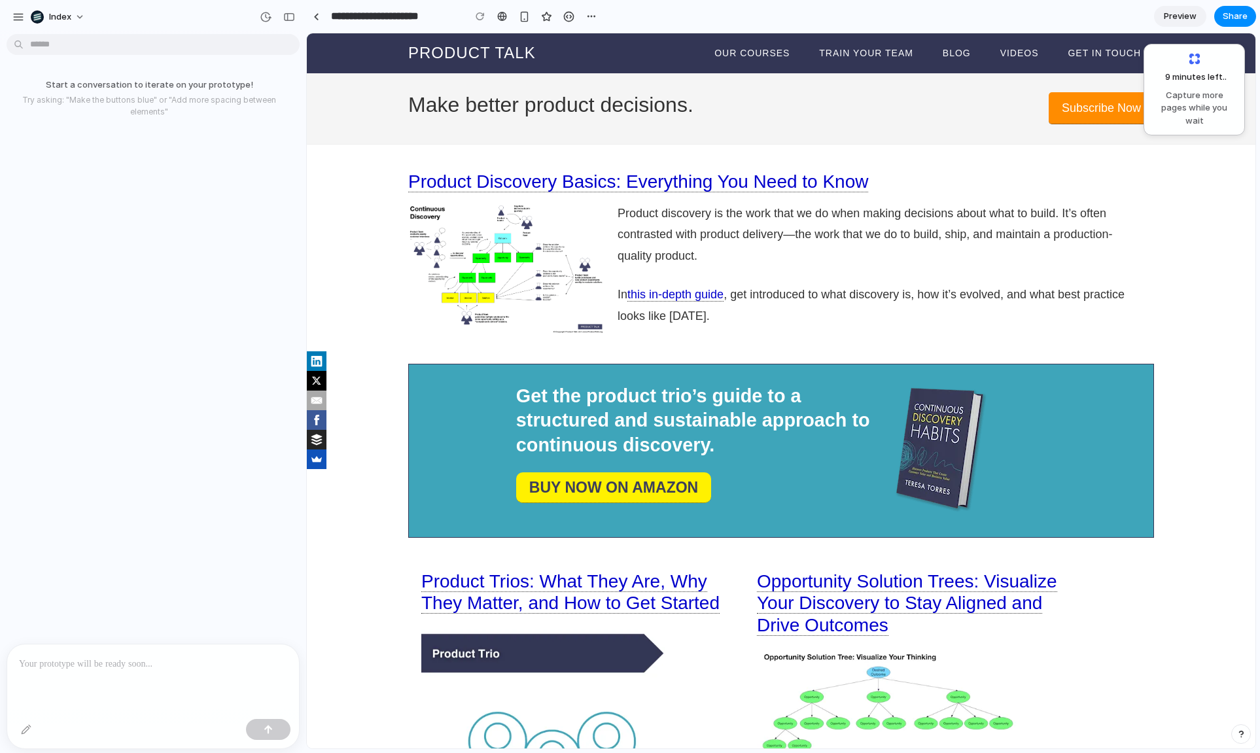
click at [749, 130] on div "Make better product decisions. Subscribe Now" at bounding box center [781, 109] width 948 height 72
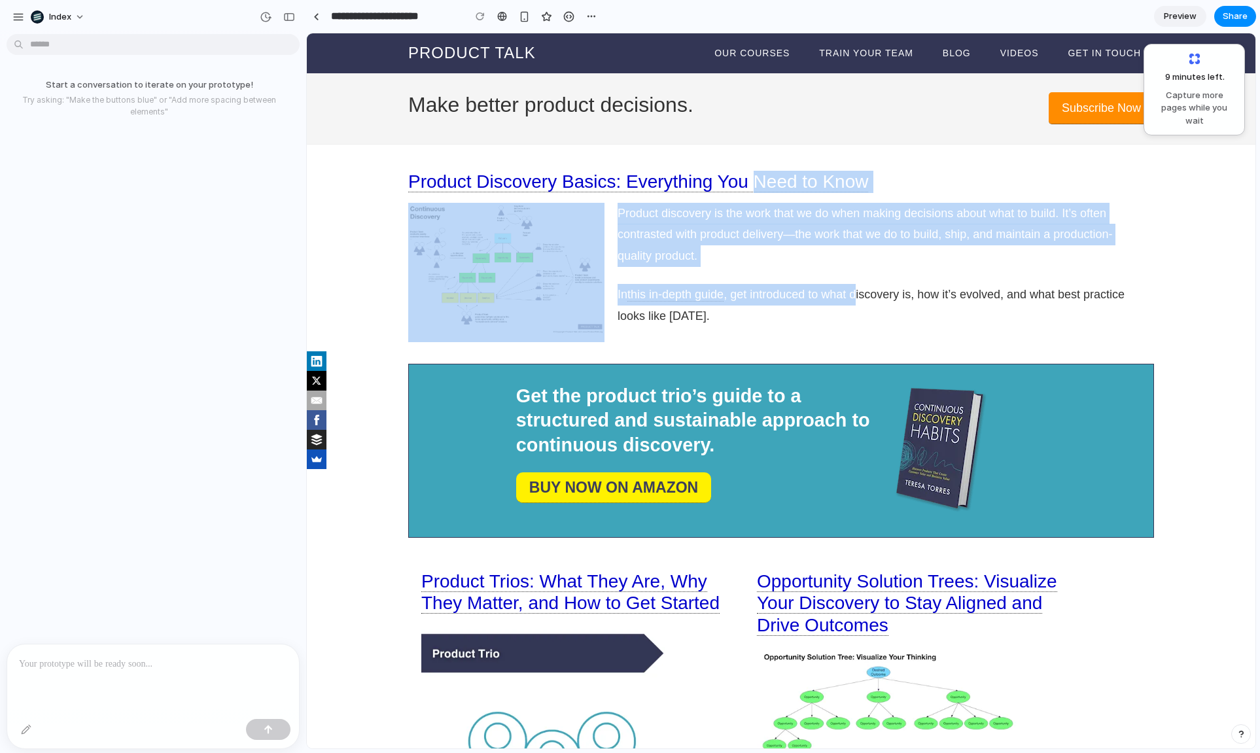
drag, startPoint x: 854, startPoint y: 290, endPoint x: 748, endPoint y: 167, distance: 162.2
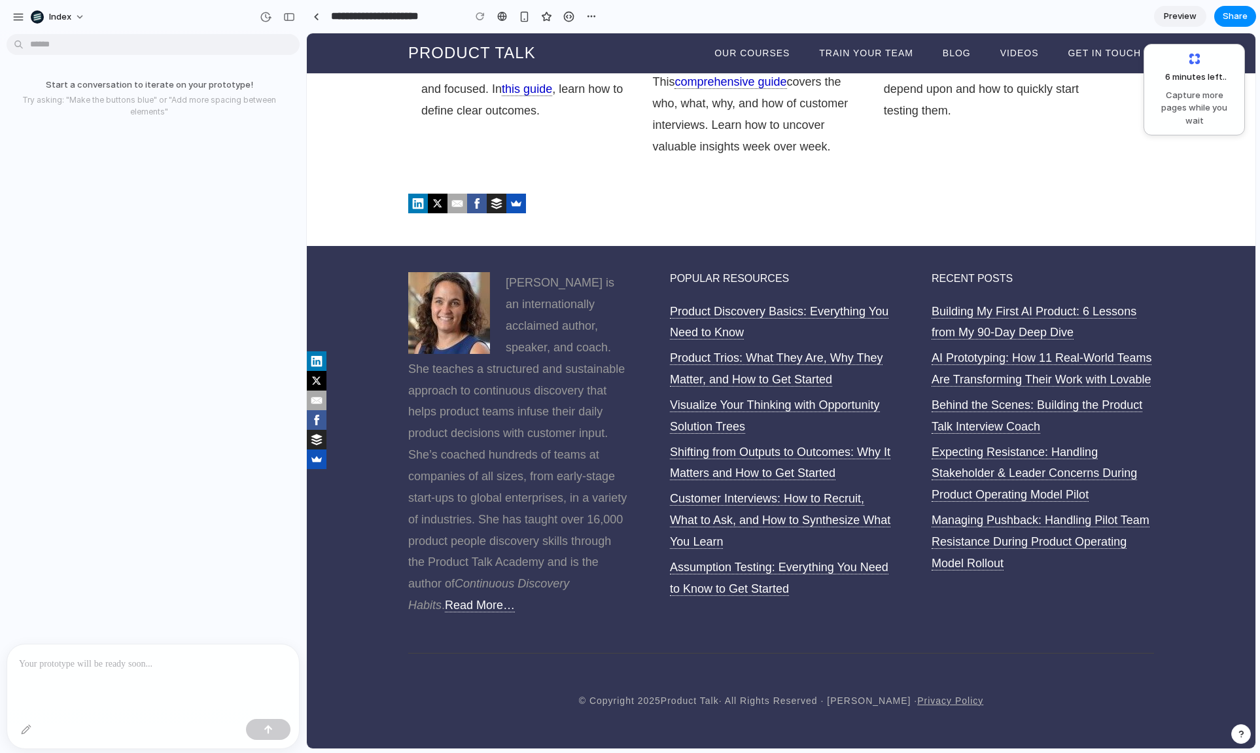
click at [380, 483] on div "Teresa Torres is an internationally acclaimed author, speaker, and coach. She t…" at bounding box center [781, 449] width 948 height 407
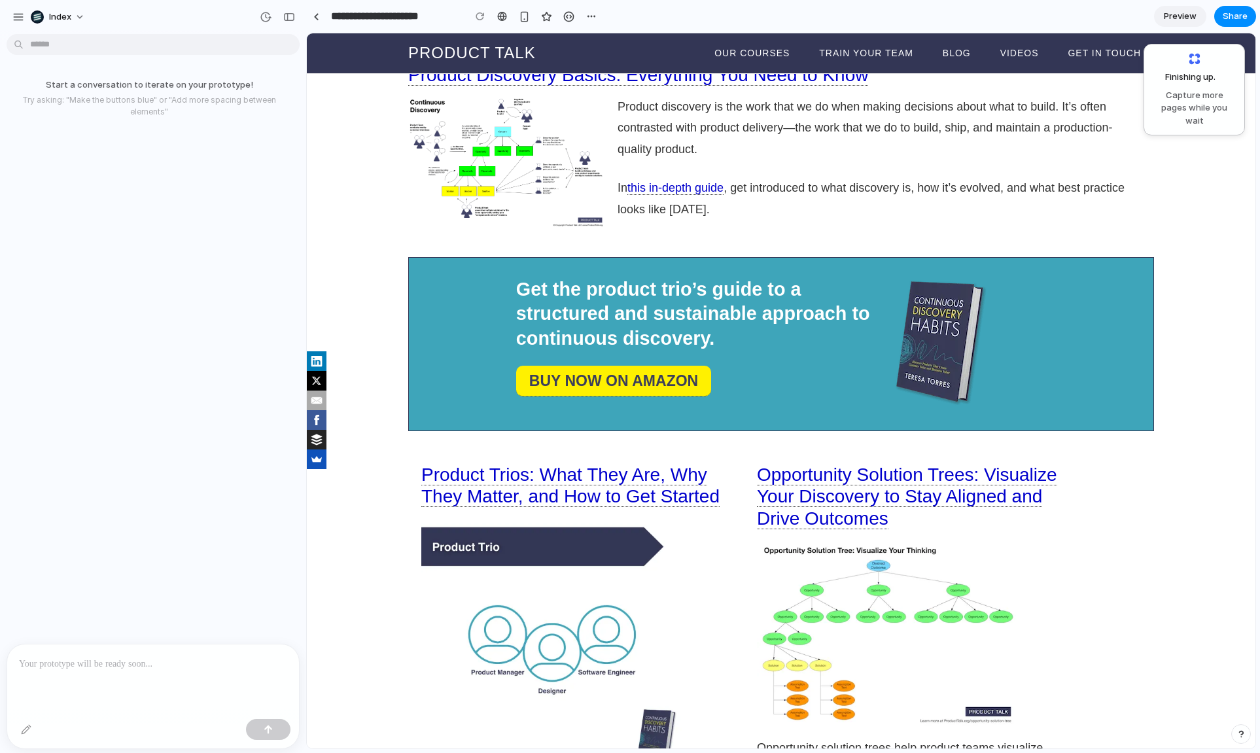
scroll to position [114, 0]
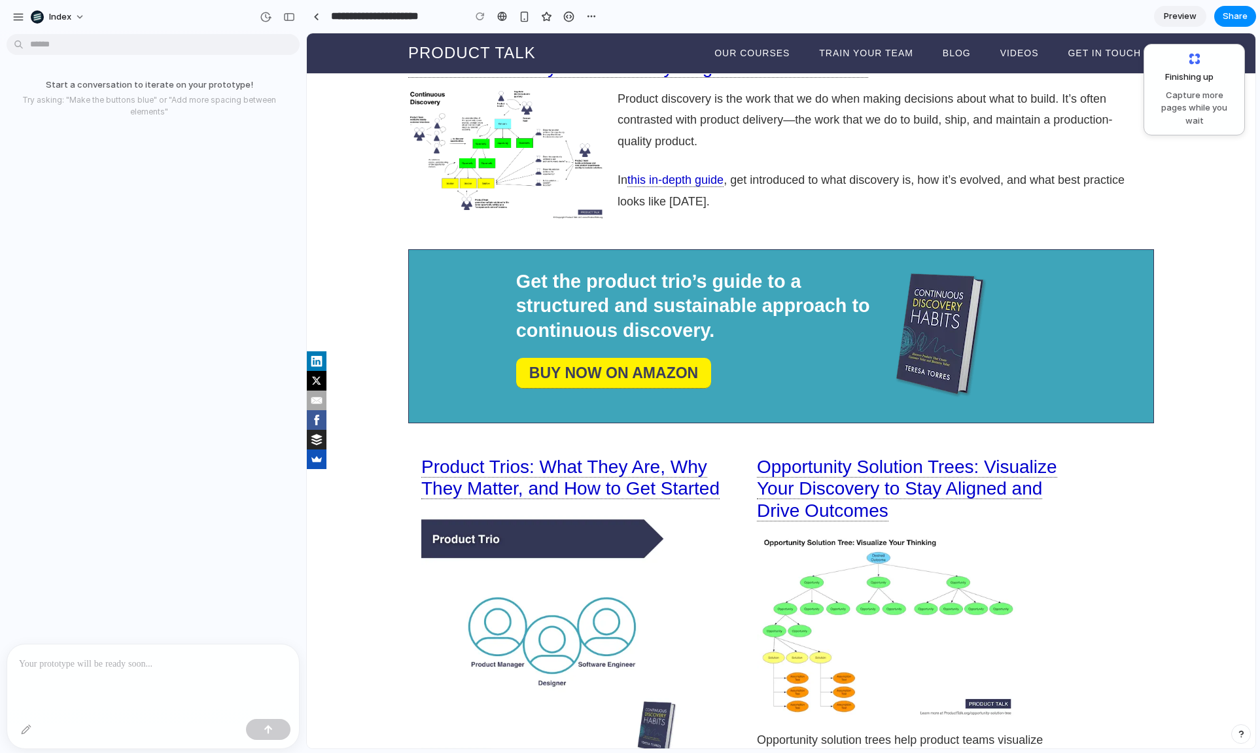
click at [702, 117] on p "Product discovery is the work that we do when making decisions about what to bu…" at bounding box center [871, 120] width 509 height 65
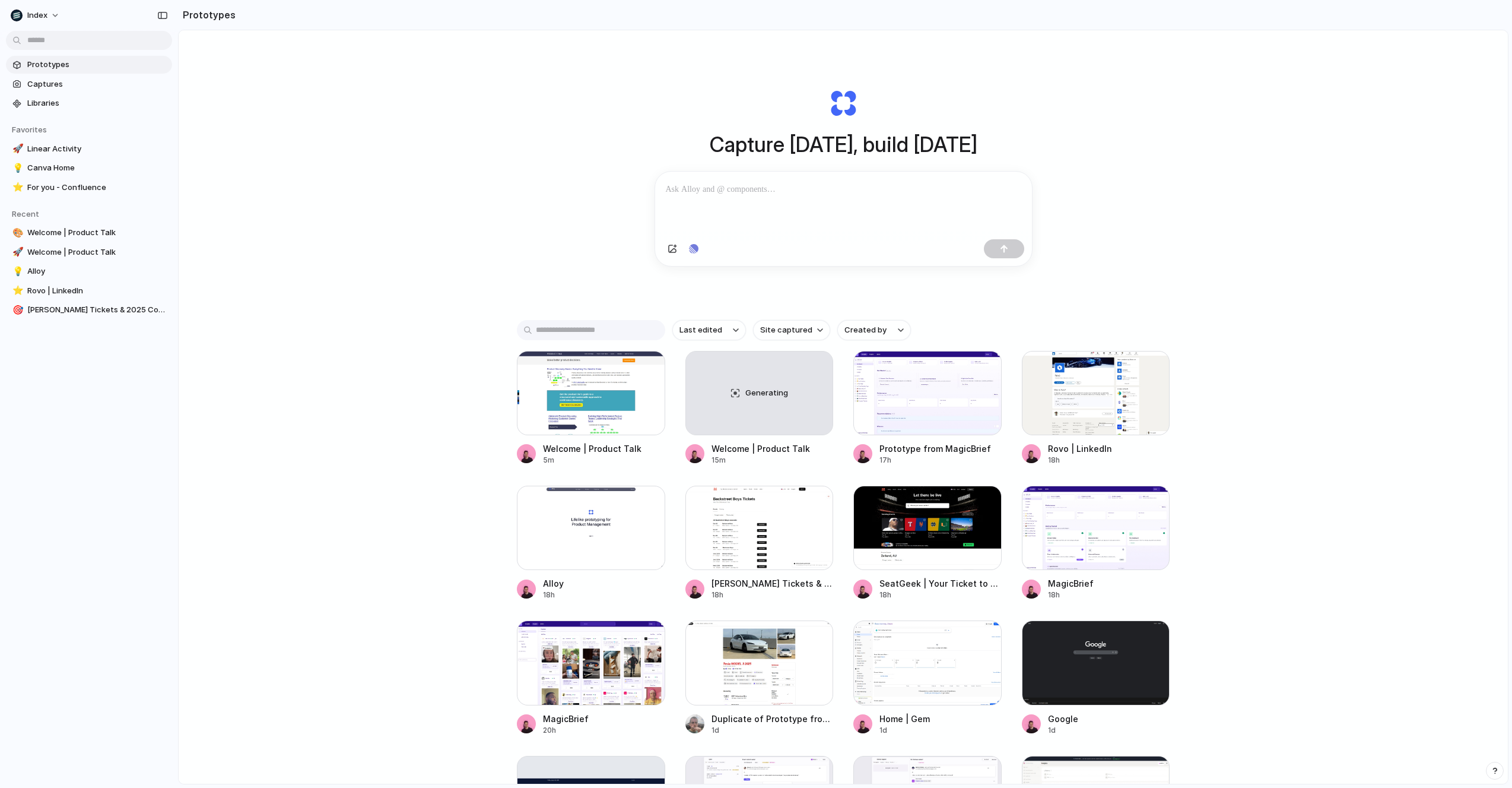
click at [487, 218] on div "Capture [DATE], build [DATE] Clone web app Clone screenshot Start from existing…" at bounding box center [843, 438] width 1330 height 816
